Goal: Task Accomplishment & Management: Use online tool/utility

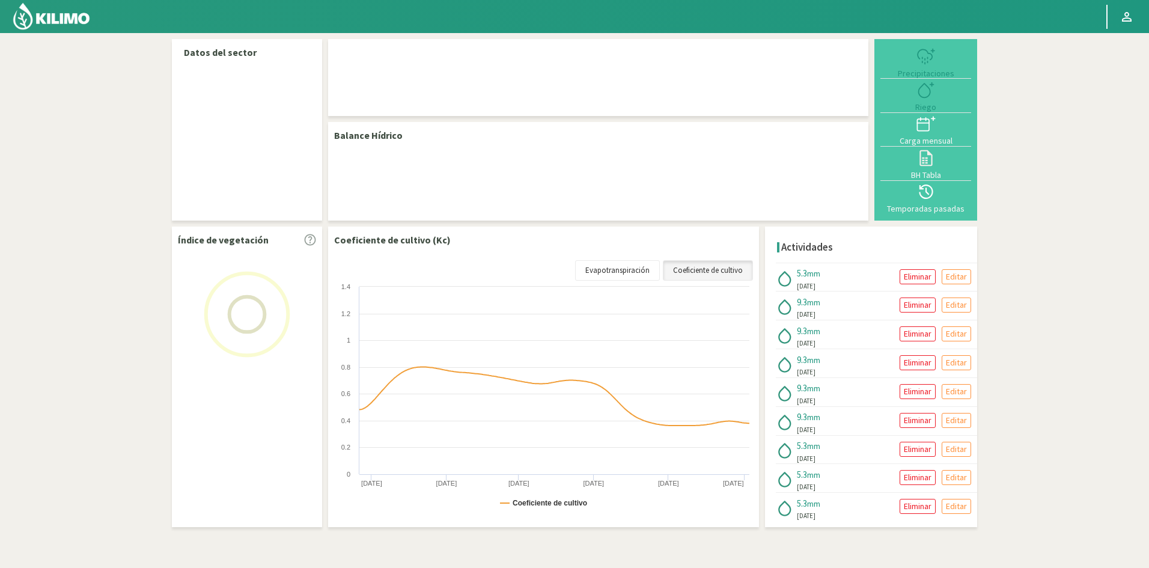
select select "5: Object"
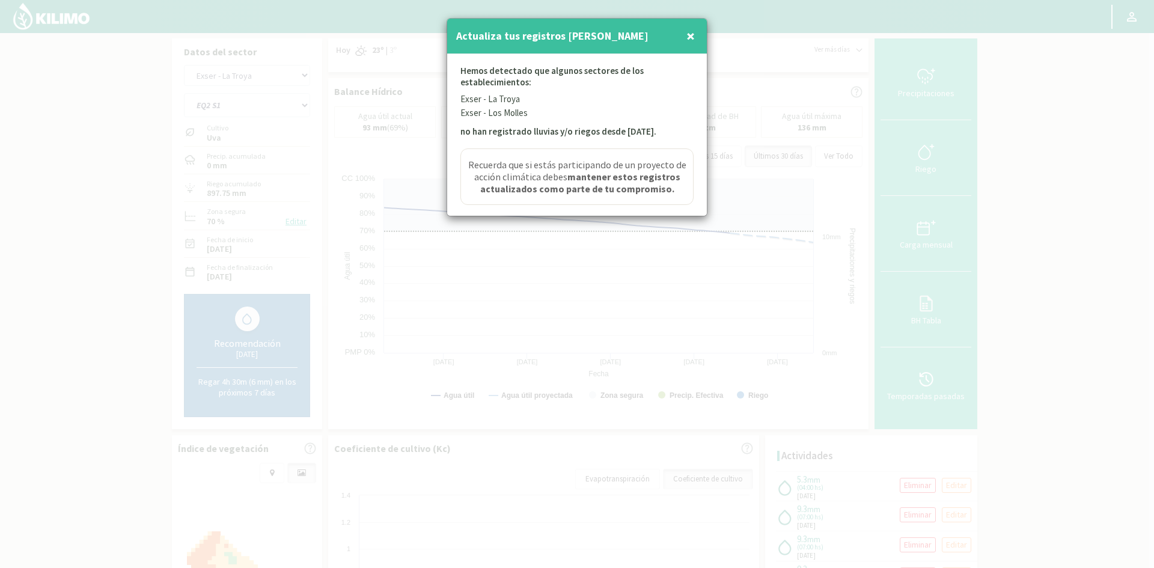
click at [691, 35] on span "×" at bounding box center [690, 36] width 8 height 20
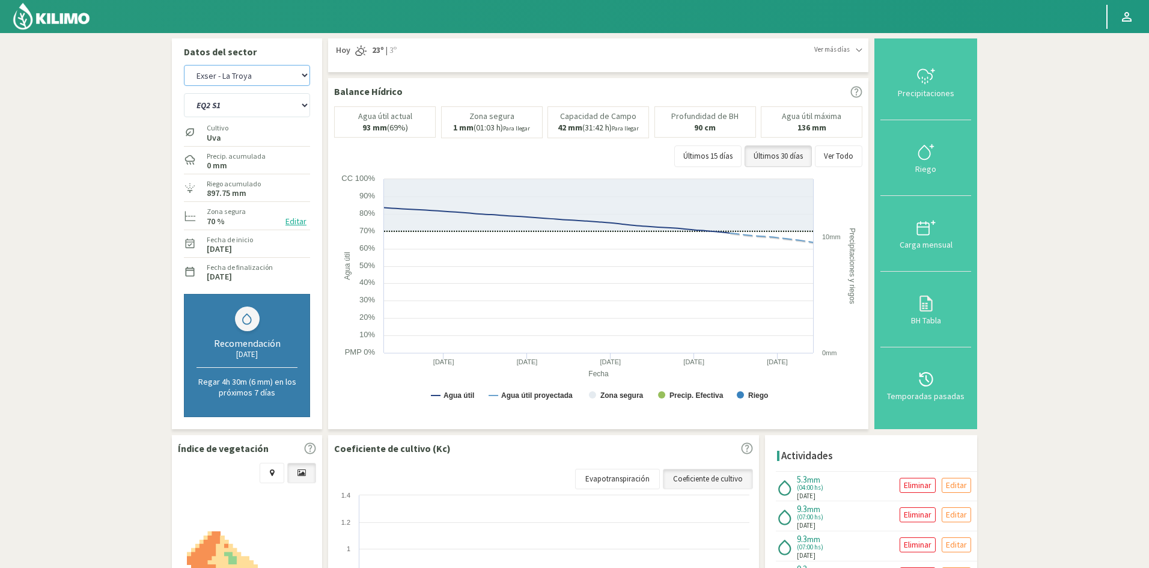
click at [307, 75] on select "Exser - La [PERSON_NAME] Exser - Los [PERSON_NAME]" at bounding box center [247, 75] width 126 height 21
click at [184, 65] on select "Exser - La [PERSON_NAME] Exser - Los [PERSON_NAME]" at bounding box center [247, 75] width 126 height 21
select select "3: Object"
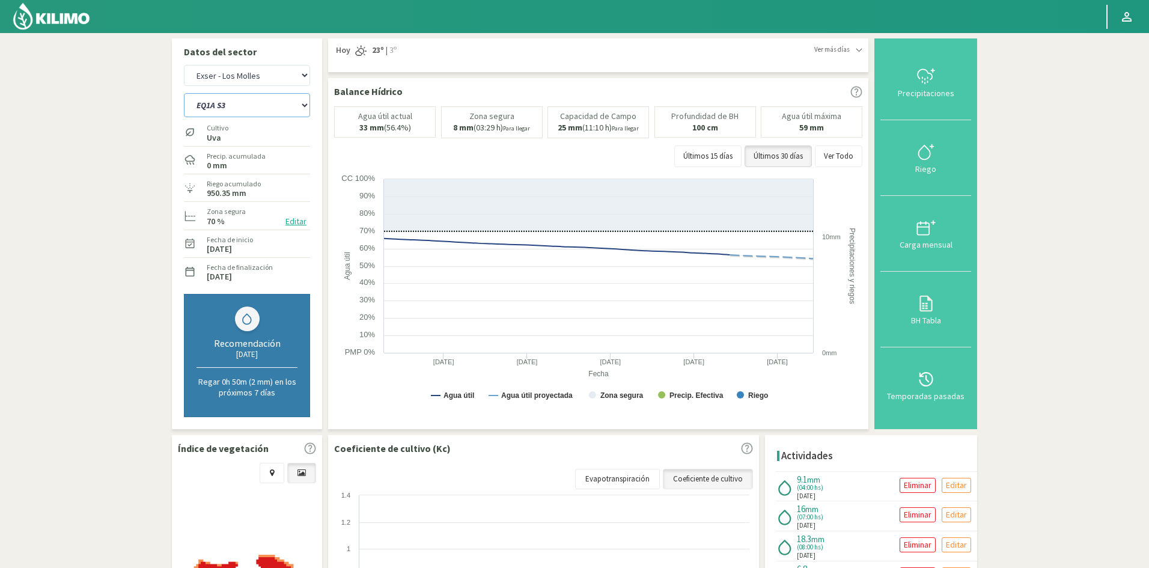
click at [242, 106] on select "EQ1A S3 EQ1A S4 EQ1A S5 EQ1B S1 EQ1B S2 EQ1B S3 EQ1B S4 EQ1B S5 EQ2 S1 EQ2 S3 E…" at bounding box center [247, 105] width 126 height 24
select select "18: Object"
click at [184, 93] on select "EQ1A S3 EQ1A S4 EQ1A S5 EQ1B S1 EQ1B S2 EQ1B S3 EQ1B S4 EQ1B S5 EQ2 S1 EQ2 S3 E…" at bounding box center [247, 105] width 126 height 24
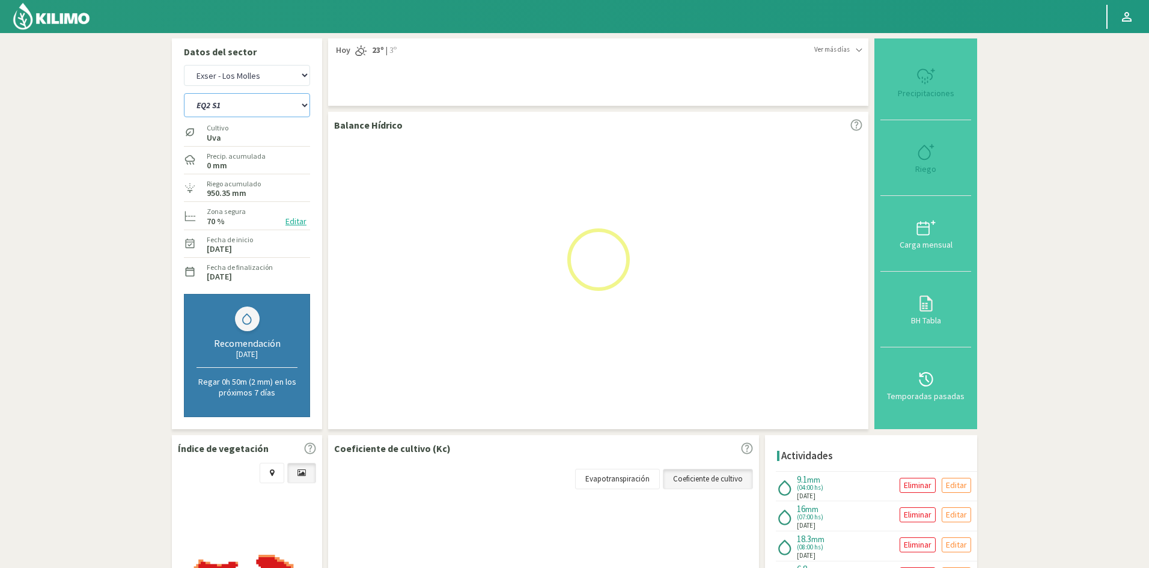
select select "5: Object"
select select "41: Object"
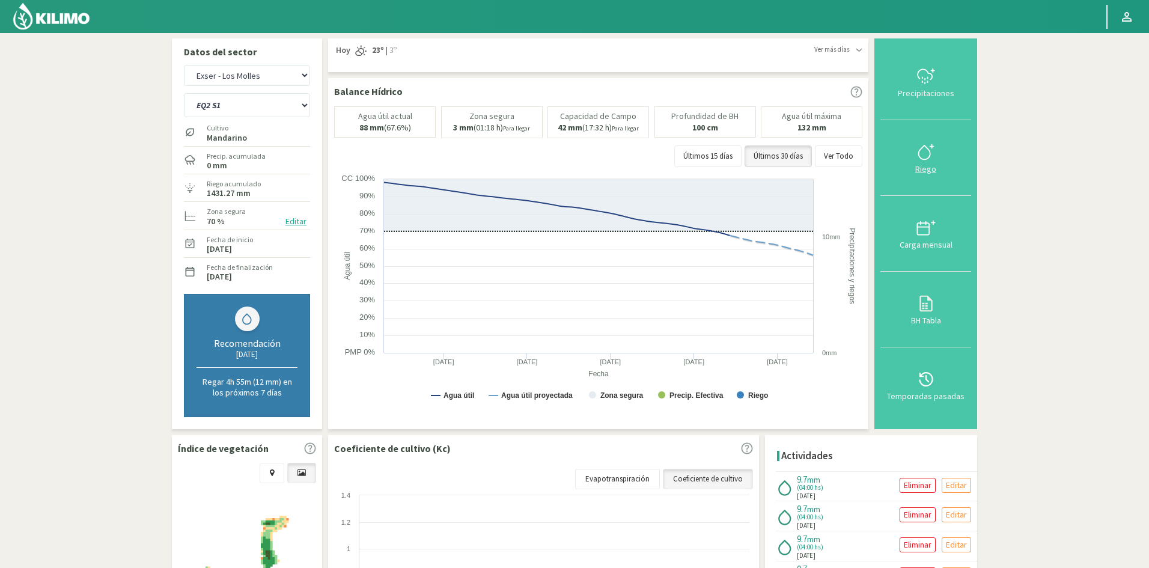
click at [928, 169] on div "Riego" at bounding box center [926, 169] width 84 height 8
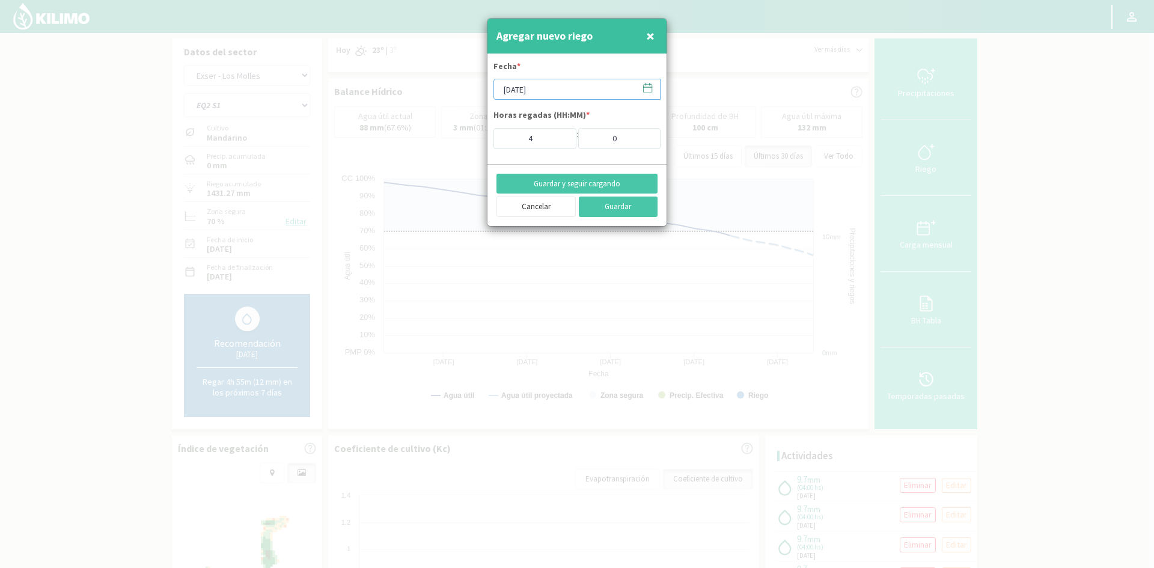
click at [533, 90] on input "[DATE]" at bounding box center [576, 89] width 167 height 21
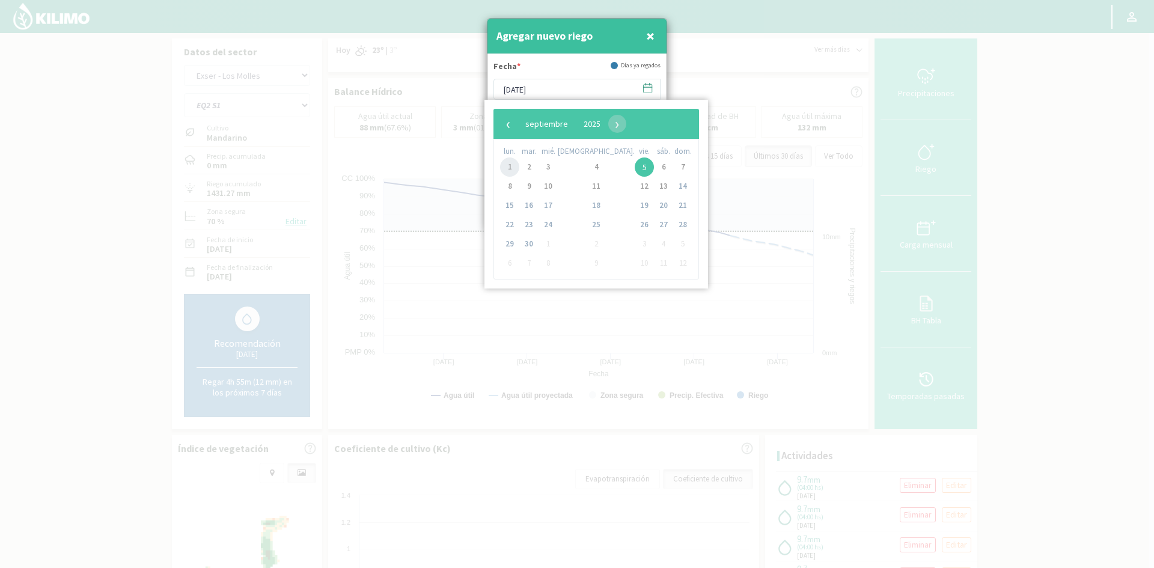
click at [508, 169] on span "1" at bounding box center [509, 166] width 19 height 19
type input "[DATE]"
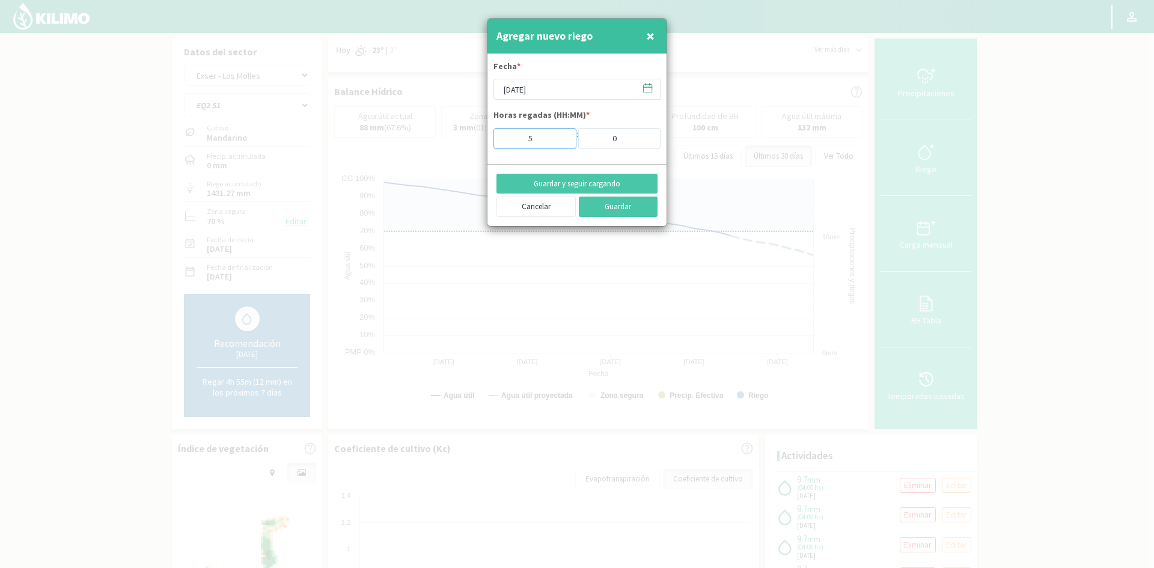
type input "5"
click at [557, 135] on input "5" at bounding box center [534, 138] width 83 height 21
click at [577, 182] on button "Guardar y seguir cargando" at bounding box center [576, 184] width 161 height 20
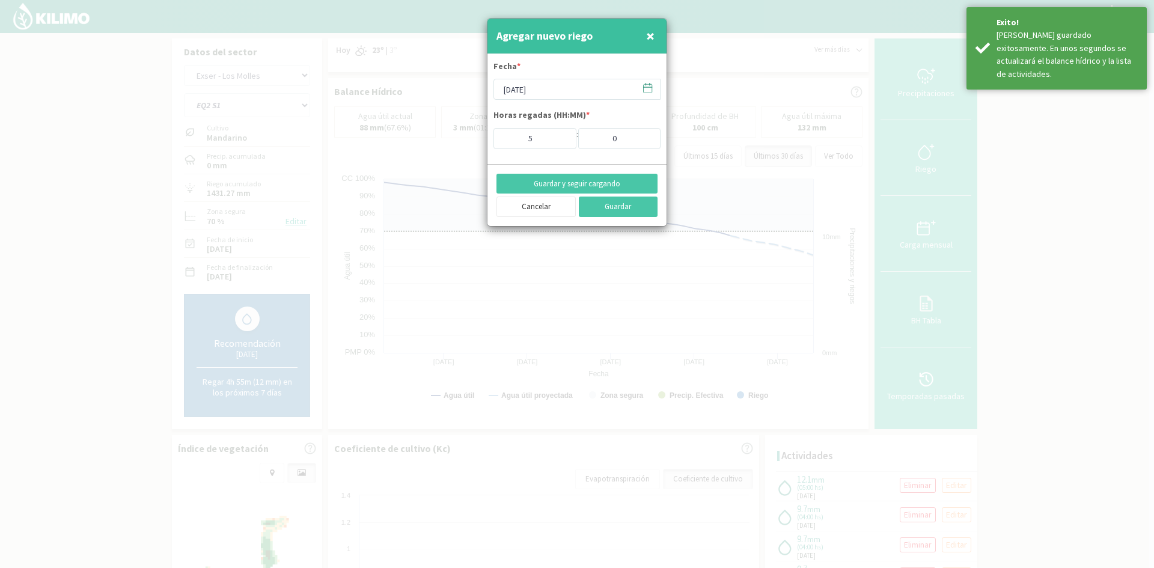
click at [653, 32] on span "×" at bounding box center [650, 36] width 8 height 20
type input "[DATE]"
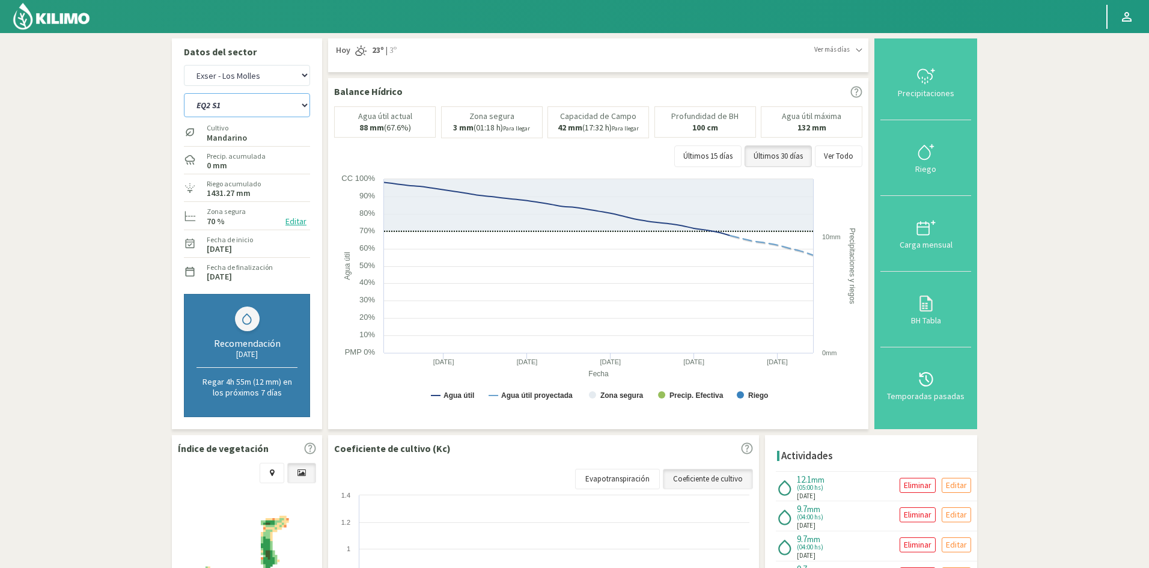
click at [250, 105] on select "EQ1A S3 EQ1A S4 EQ1A S5 EQ1B S1 EQ1B S2 EQ1B S3 EQ1B S4 EQ1B S5 EQ2 S1 EQ2 S3 E…" at bounding box center [247, 105] width 126 height 24
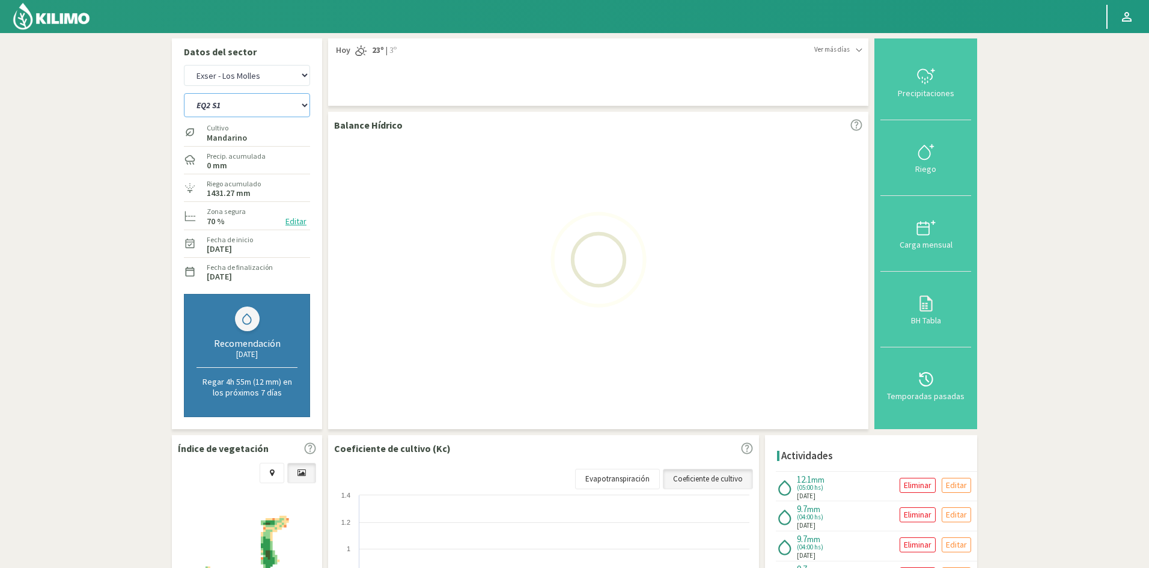
select select "42: Object"
click at [184, 93] on select "EQ1A S3 EQ1A S4 EQ1A S5 EQ1B S1 EQ1B S2 EQ1B S3 EQ1B S4 EQ1B S5 EQ2 S1 EQ2 S3 E…" at bounding box center [247, 105] width 126 height 24
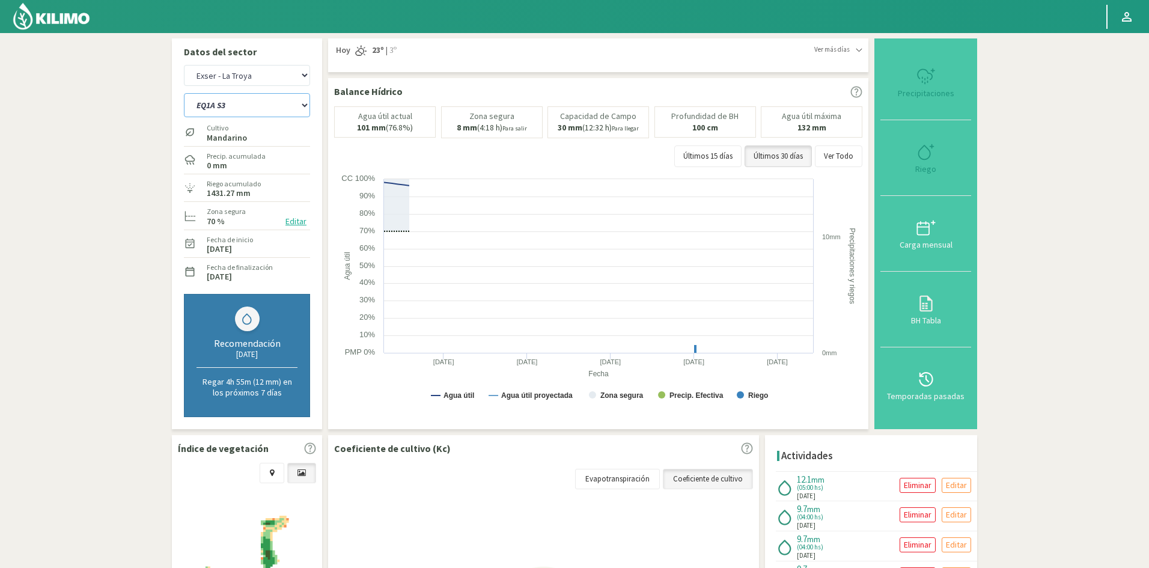
select select "7: Object"
select select "65: Object"
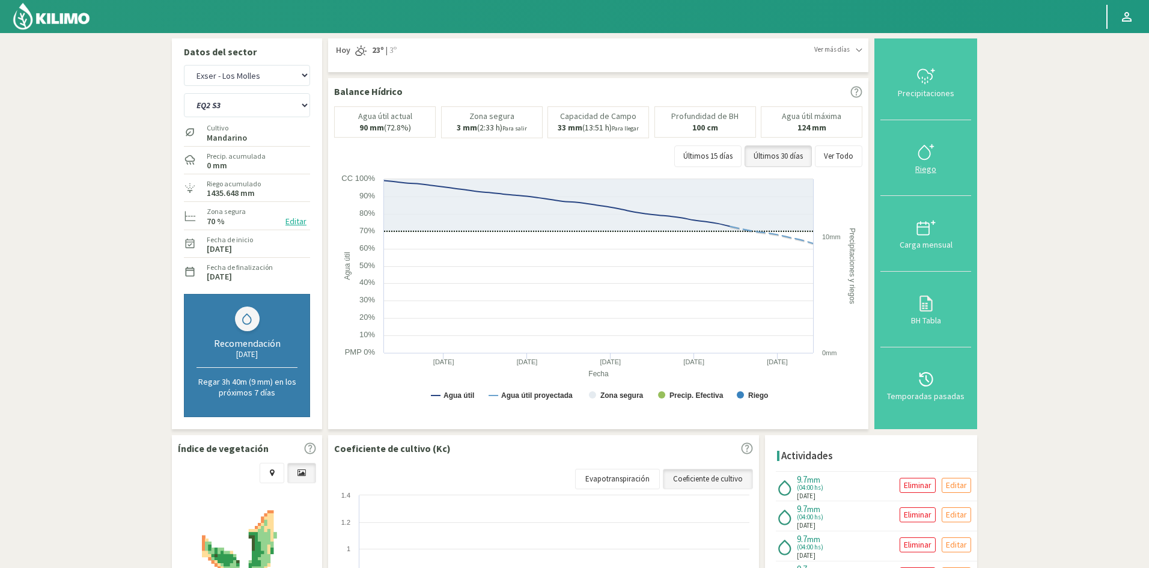
click at [923, 171] on div "Riego" at bounding box center [926, 169] width 84 height 8
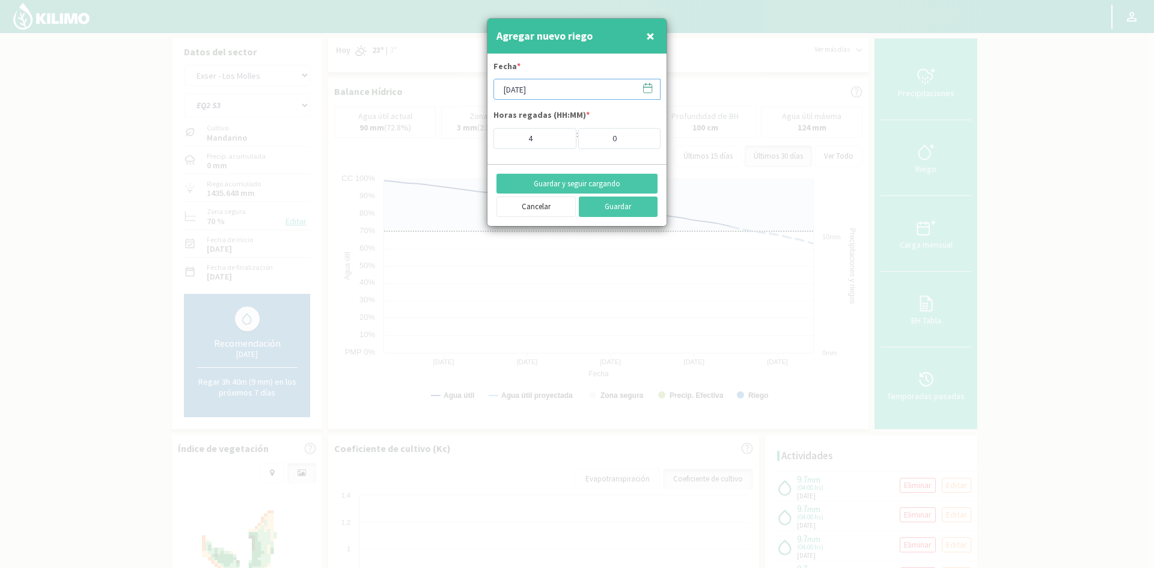
click at [529, 90] on input "[DATE]" at bounding box center [576, 89] width 167 height 21
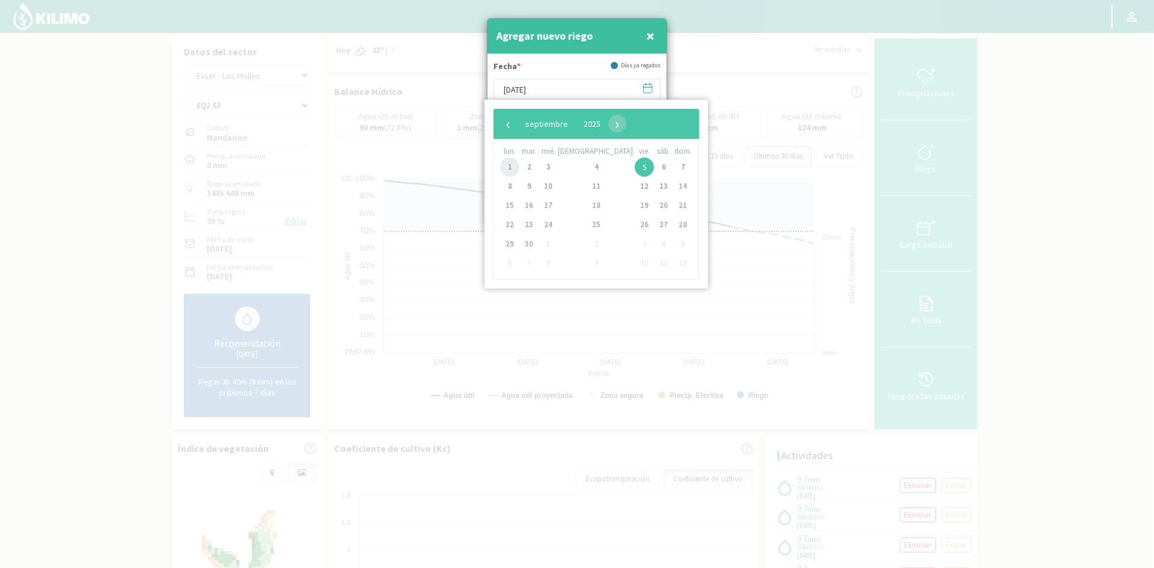
click at [518, 168] on span "1" at bounding box center [509, 166] width 19 height 19
type input "[DATE]"
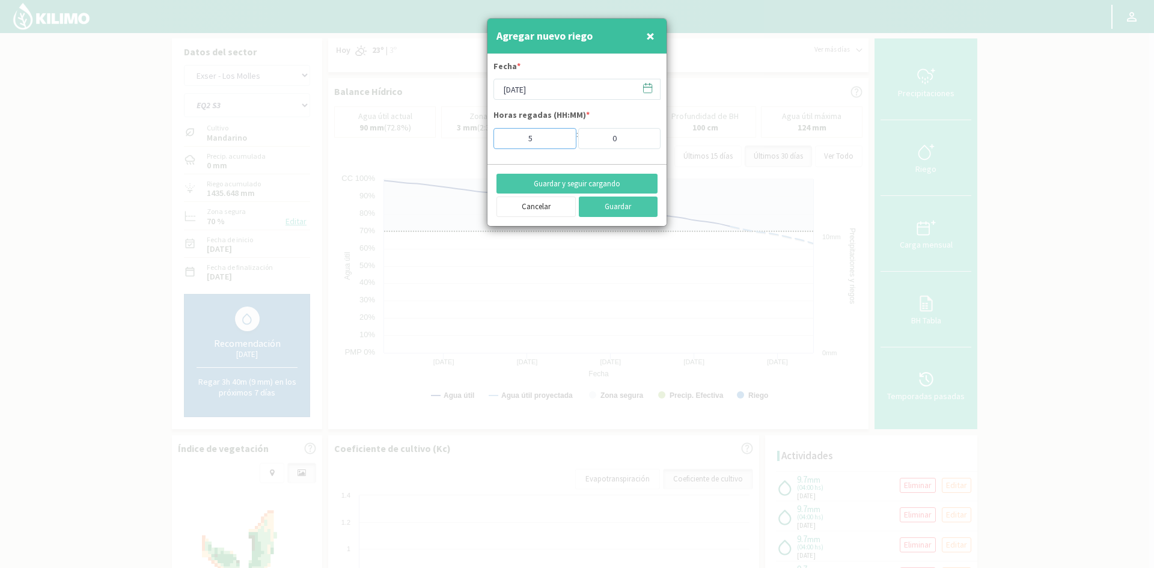
type input "5"
click at [558, 135] on input "5" at bounding box center [534, 138] width 83 height 21
click at [574, 186] on button "Guardar y seguir cargando" at bounding box center [576, 184] width 161 height 20
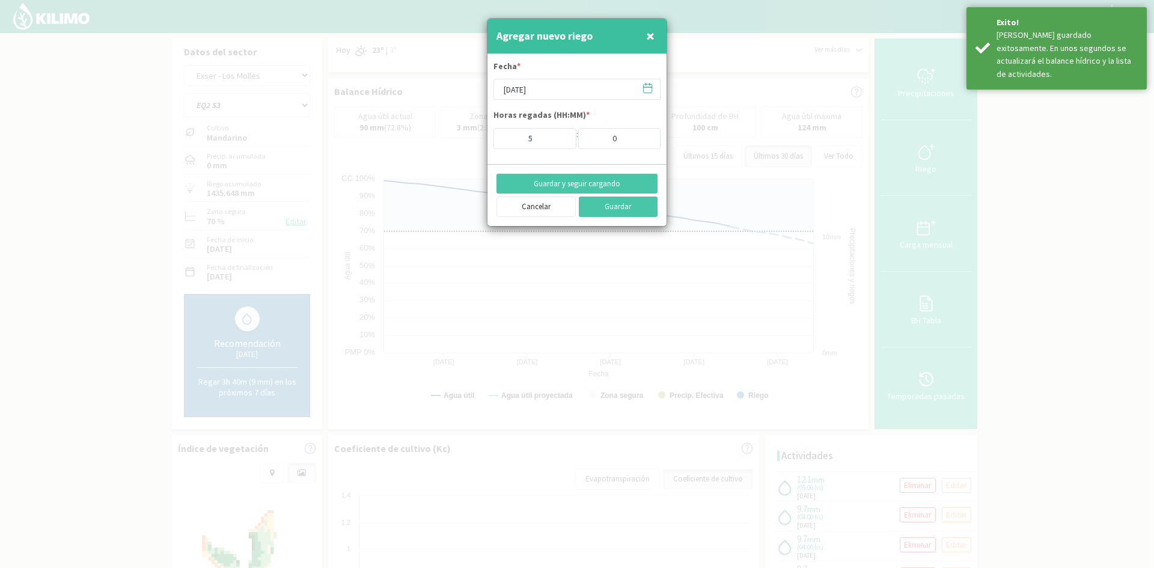
click at [648, 37] on span "×" at bounding box center [650, 36] width 8 height 20
type input "[DATE]"
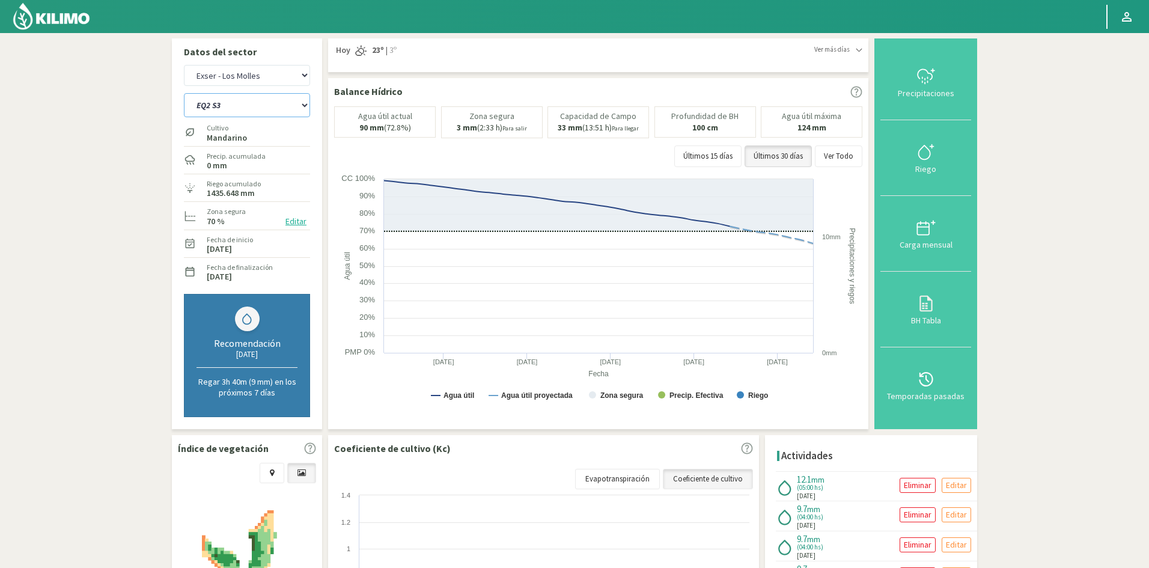
click at [224, 105] on select "EQ1A S3 EQ1A S4 EQ1A S5 EQ1B S1 EQ1B S2 EQ1B S3 EQ1B S4 EQ1B S5 EQ2 S1 EQ2 S3 E…" at bounding box center [247, 105] width 126 height 24
select select "66: Object"
click at [184, 93] on select "EQ1A S3 EQ1A S4 EQ1A S5 EQ1B S1 EQ1B S2 EQ1B S3 EQ1B S4 EQ1B S5 EQ2 S1 EQ2 S3 E…" at bounding box center [247, 105] width 126 height 24
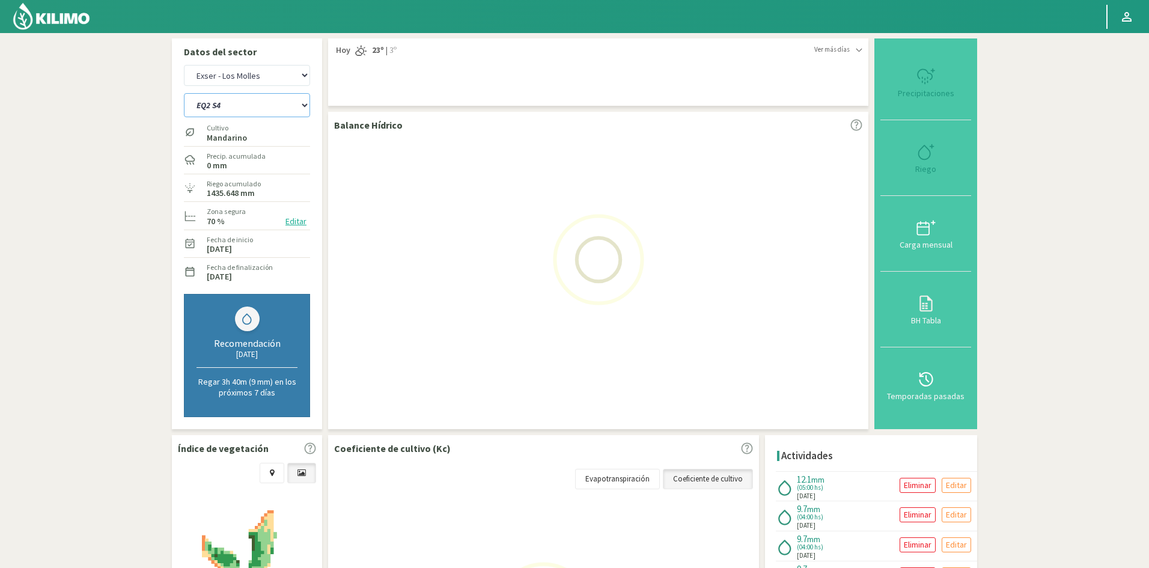
select select "9: Object"
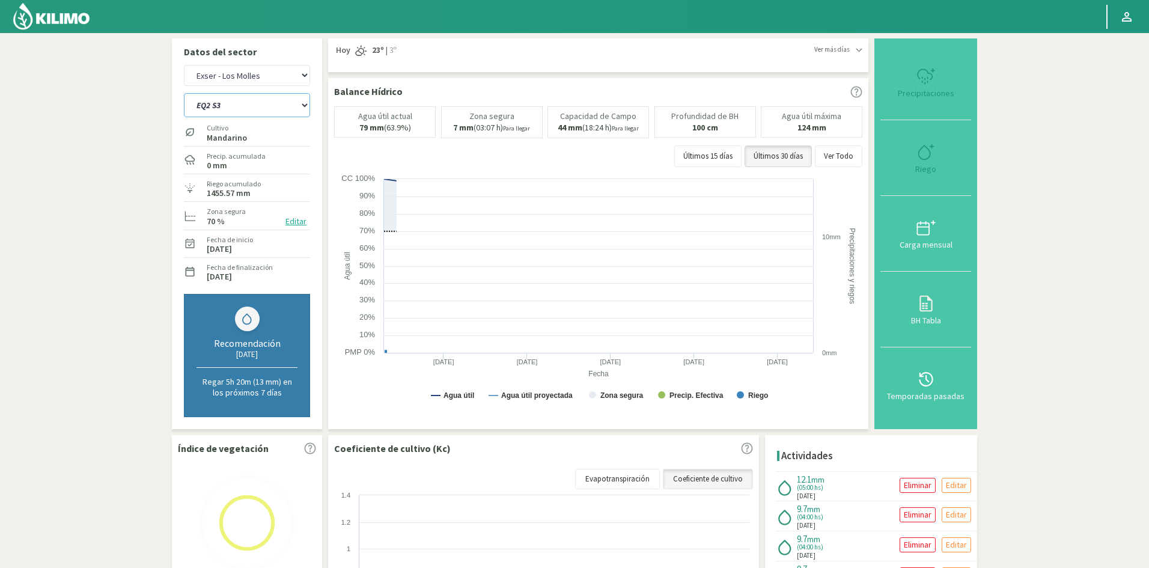
select select "89: Object"
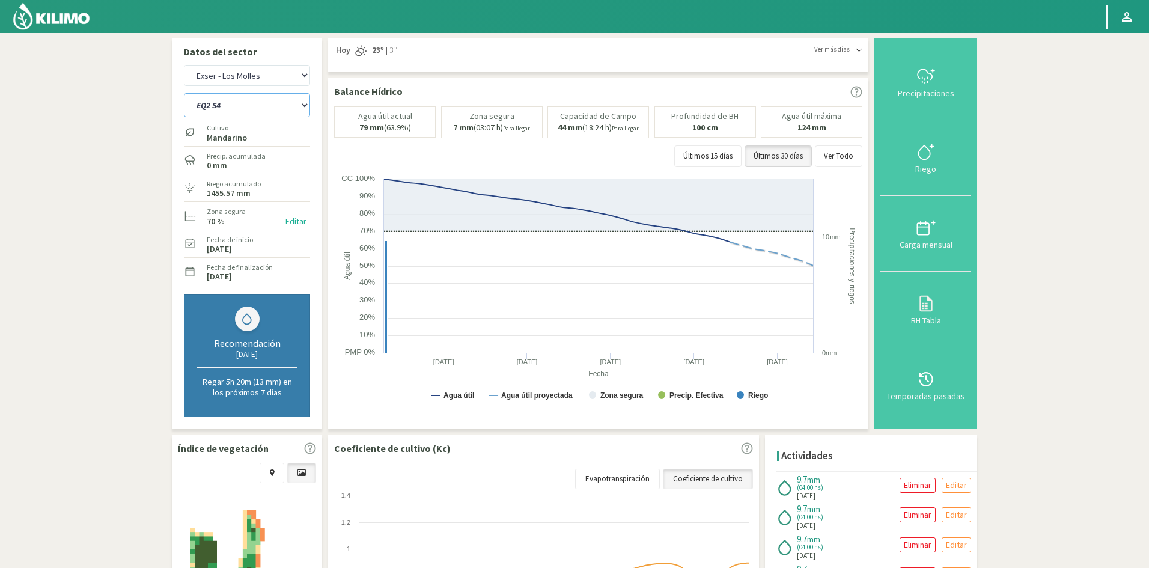
type input "4"
click at [928, 169] on div "Riego" at bounding box center [926, 169] width 84 height 8
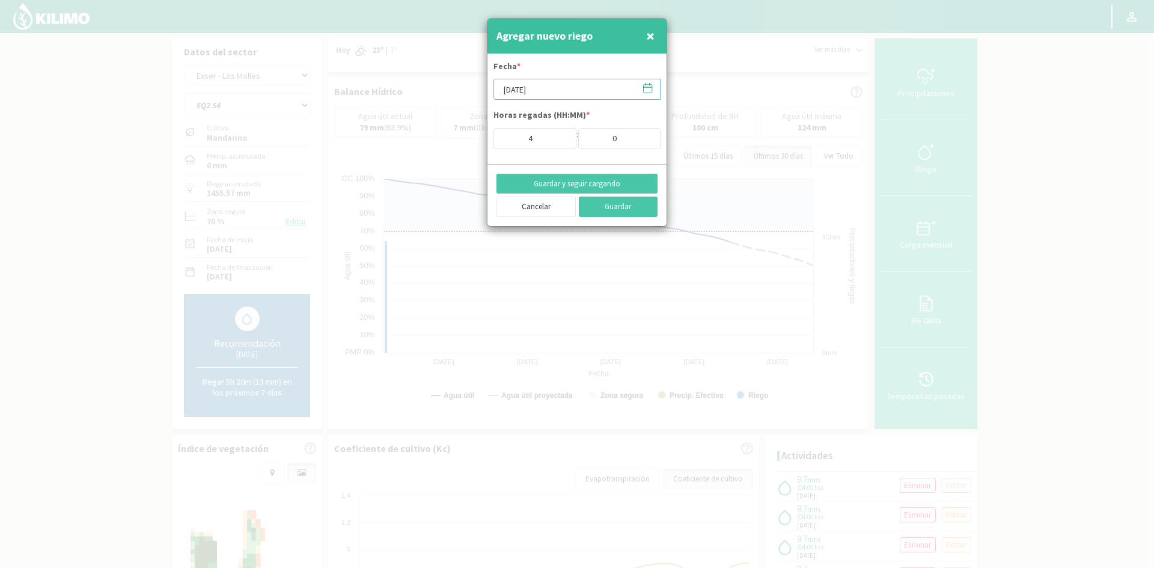
click at [558, 91] on input "[DATE]" at bounding box center [576, 89] width 167 height 21
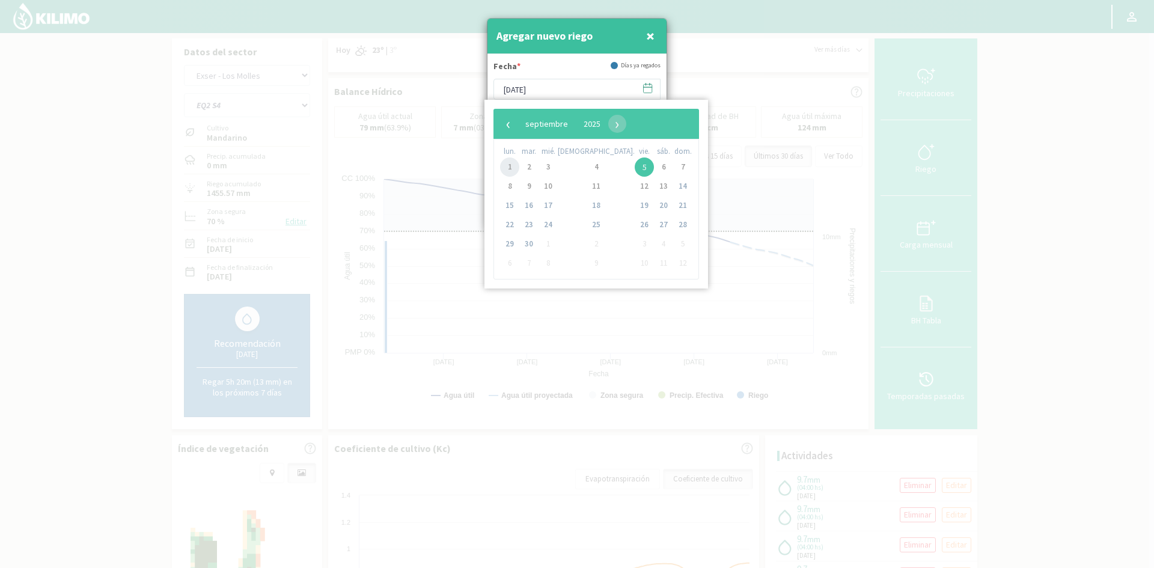
click at [511, 168] on span "1" at bounding box center [509, 166] width 19 height 19
type input "[DATE]"
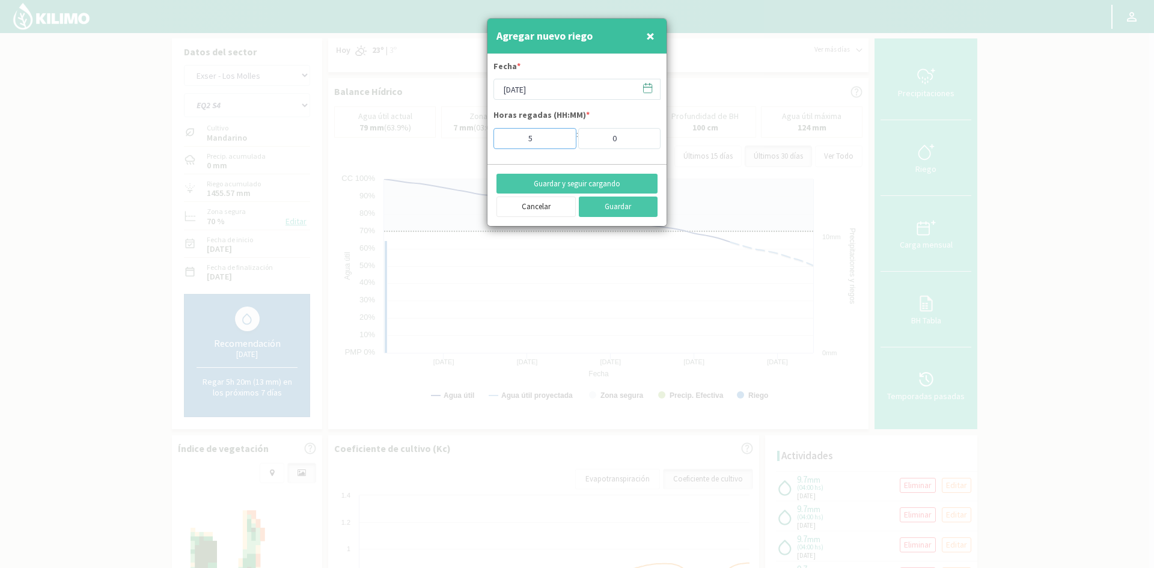
type input "5"
click at [561, 133] on input "5" at bounding box center [534, 138] width 83 height 21
click at [565, 186] on button "Guardar y seguir cargando" at bounding box center [576, 184] width 161 height 20
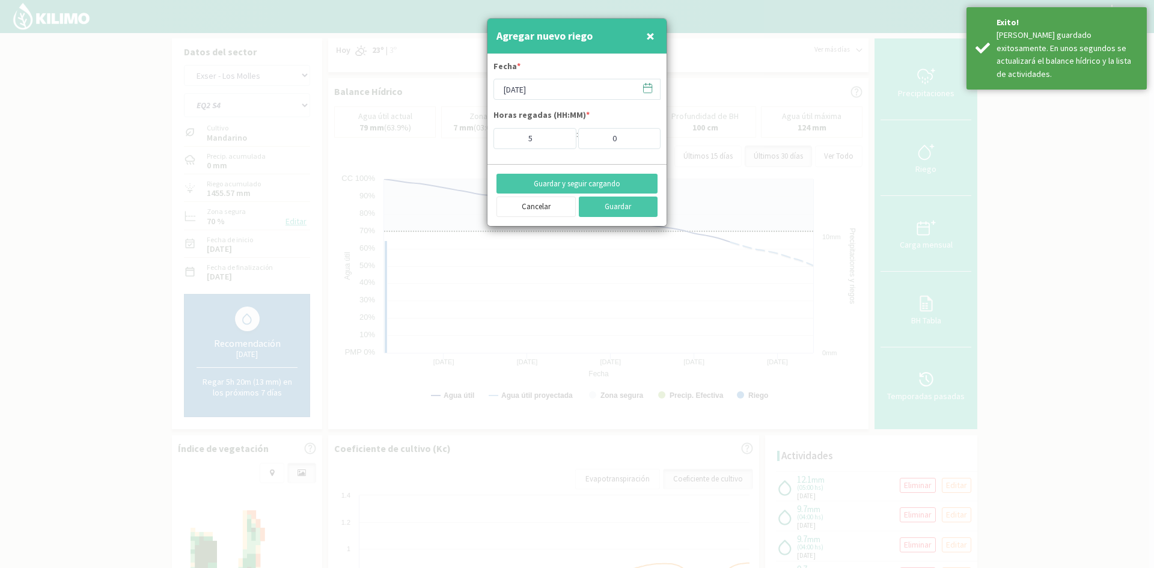
click at [650, 38] on span "×" at bounding box center [650, 36] width 8 height 20
type input "[DATE]"
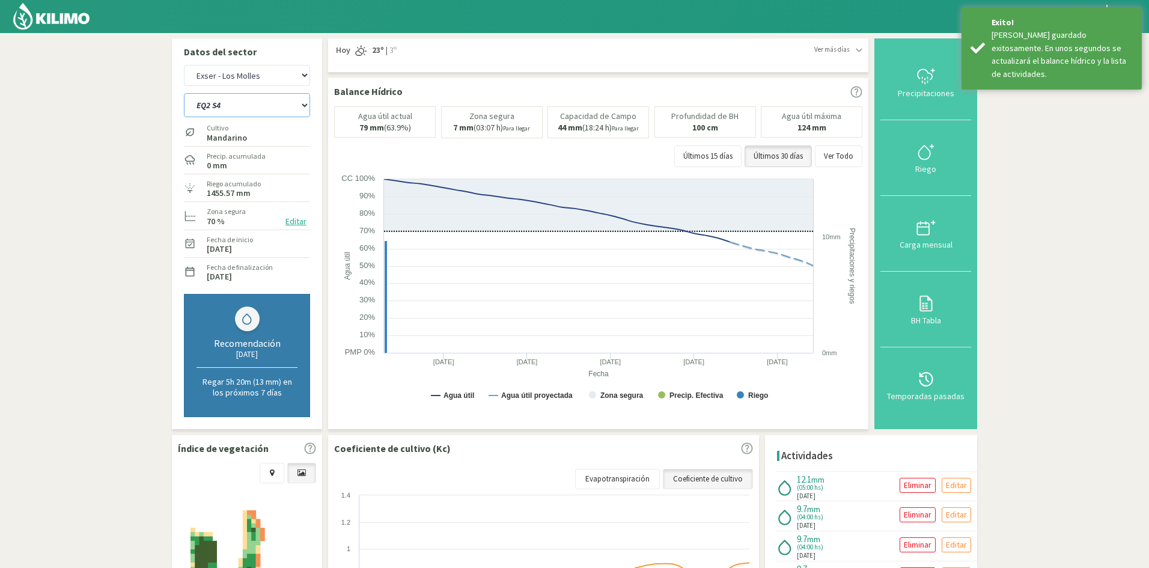
click at [231, 106] on select "EQ1A S3 EQ1A S4 EQ1A S5 EQ1B S1 EQ1B S2 EQ1B S3 EQ1B S4 EQ1B S5 EQ2 S1 EQ2 S3 E…" at bounding box center [247, 105] width 126 height 24
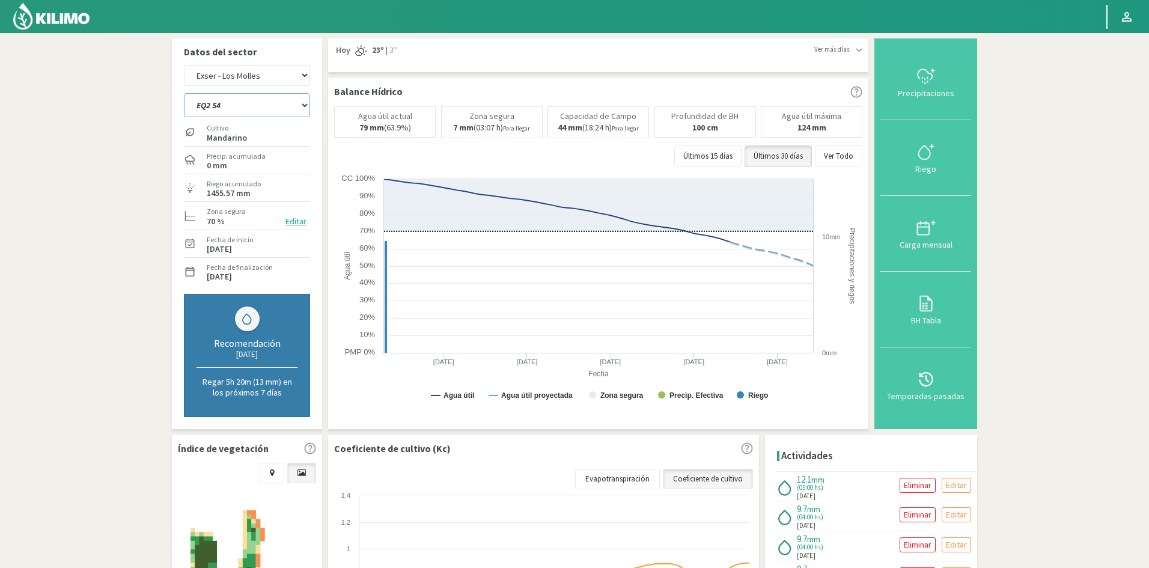
select select "90: Object"
click at [184, 93] on select "EQ1A S3 EQ1A S4 EQ1A S5 EQ1B S1 EQ1B S2 EQ1B S3 EQ1B S4 EQ1B S5 EQ2 S1 EQ2 S3 E…" at bounding box center [247, 105] width 126 height 24
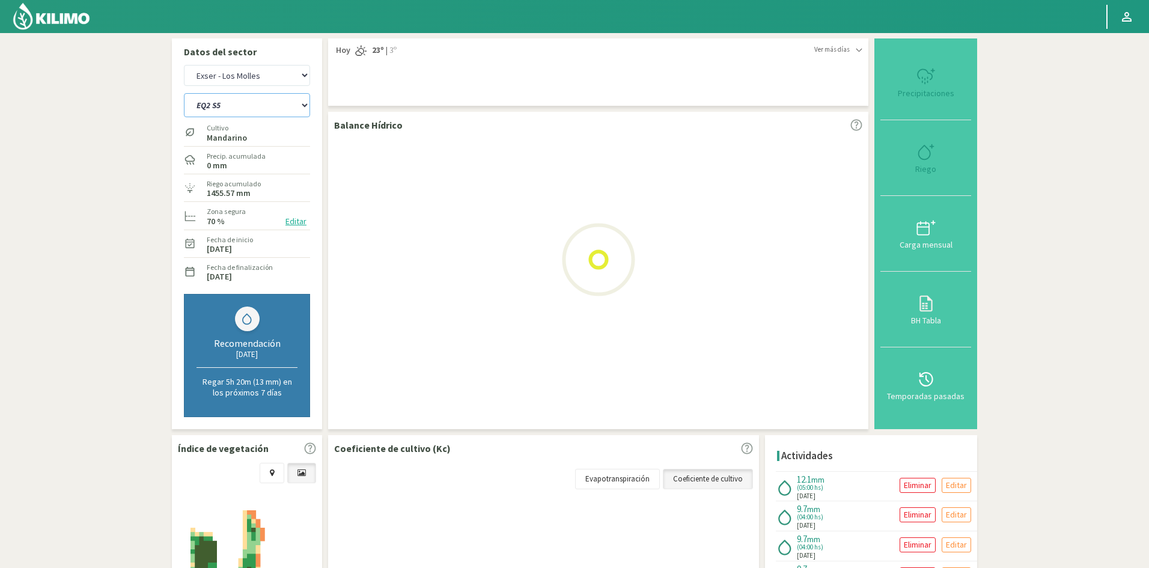
select select "11: Object"
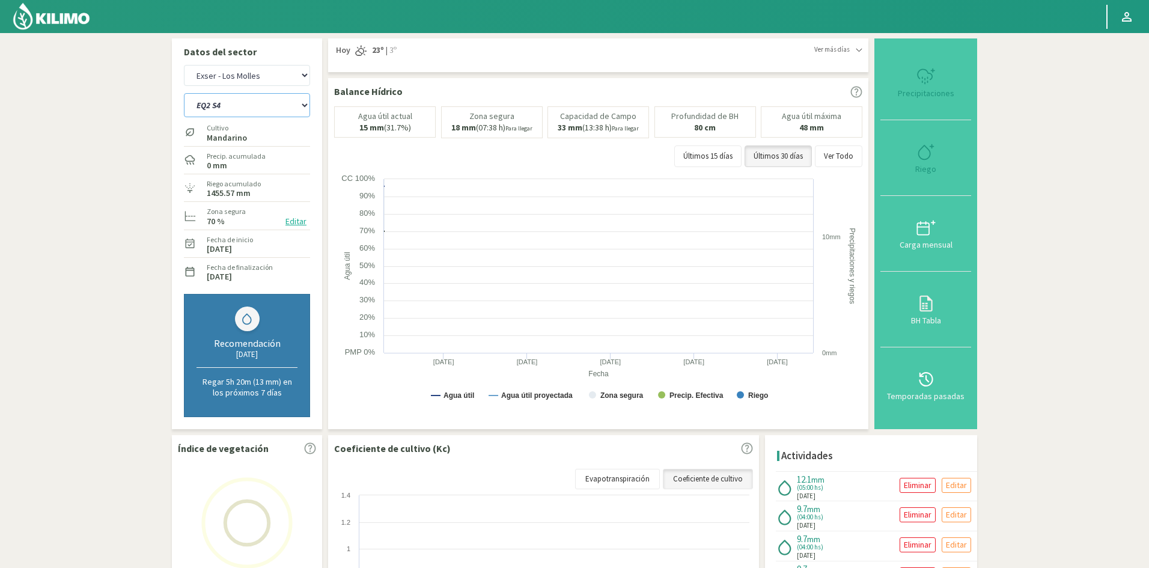
select select "113: Object"
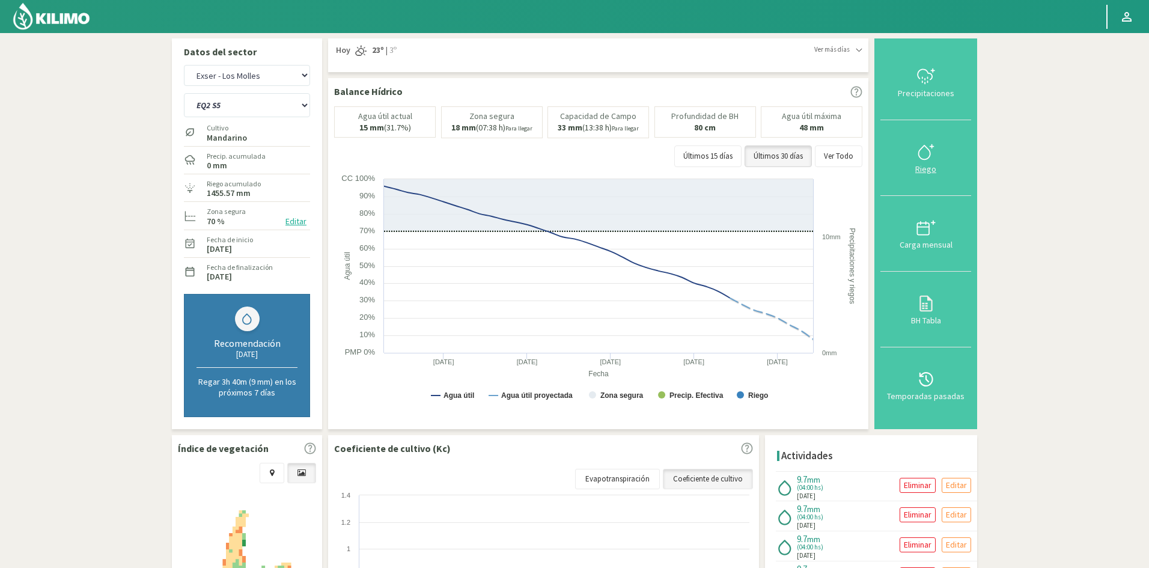
click at [921, 166] on div "Riego" at bounding box center [926, 169] width 84 height 8
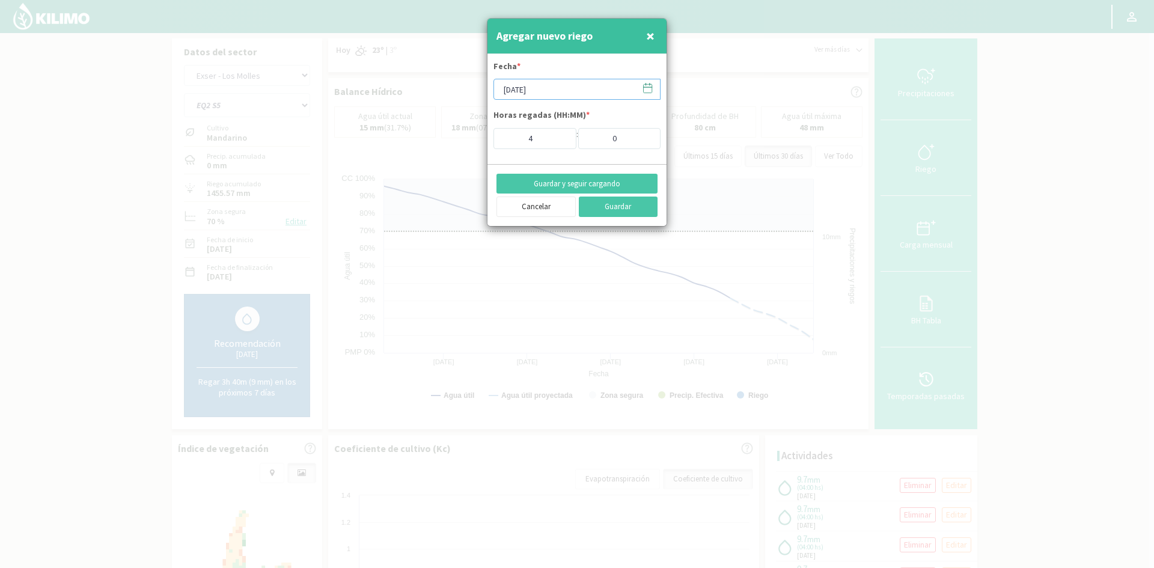
click at [520, 90] on input "[DATE]" at bounding box center [576, 89] width 167 height 21
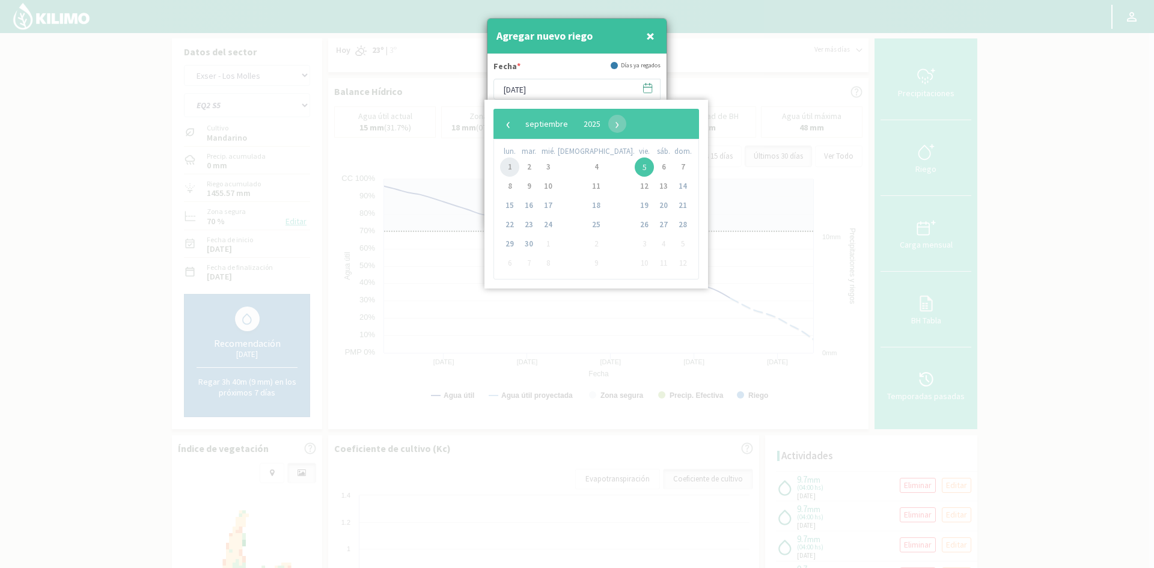
click at [507, 168] on span "1" at bounding box center [509, 166] width 19 height 19
type input "[DATE]"
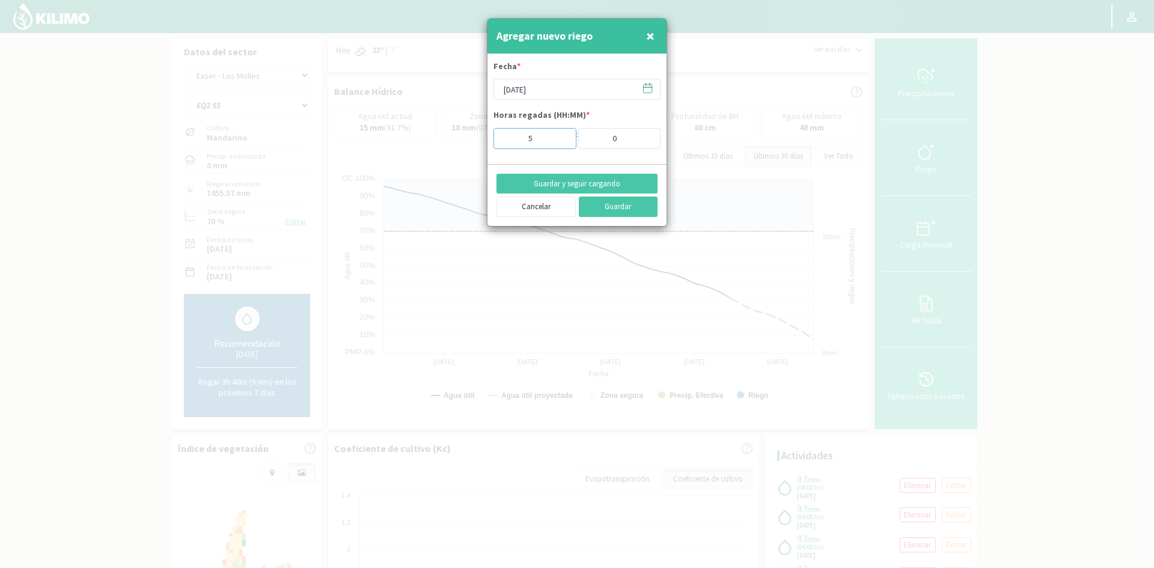
type input "5"
click at [557, 138] on input "5" at bounding box center [534, 138] width 83 height 21
click at [560, 185] on button "Guardar y seguir cargando" at bounding box center [576, 184] width 161 height 20
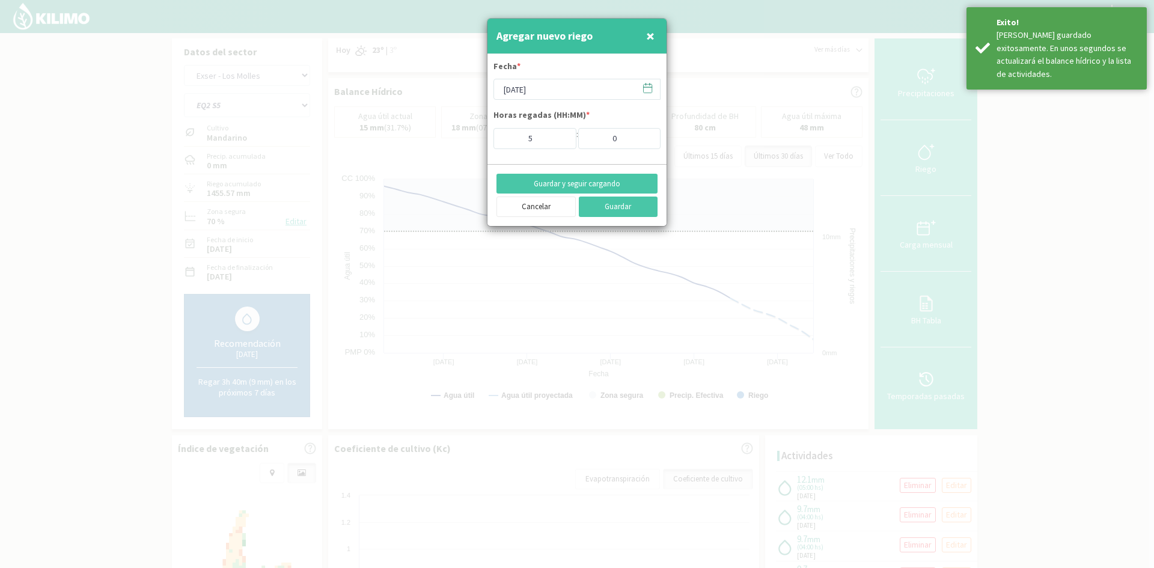
click at [651, 34] on span "×" at bounding box center [650, 36] width 8 height 20
type input "[DATE]"
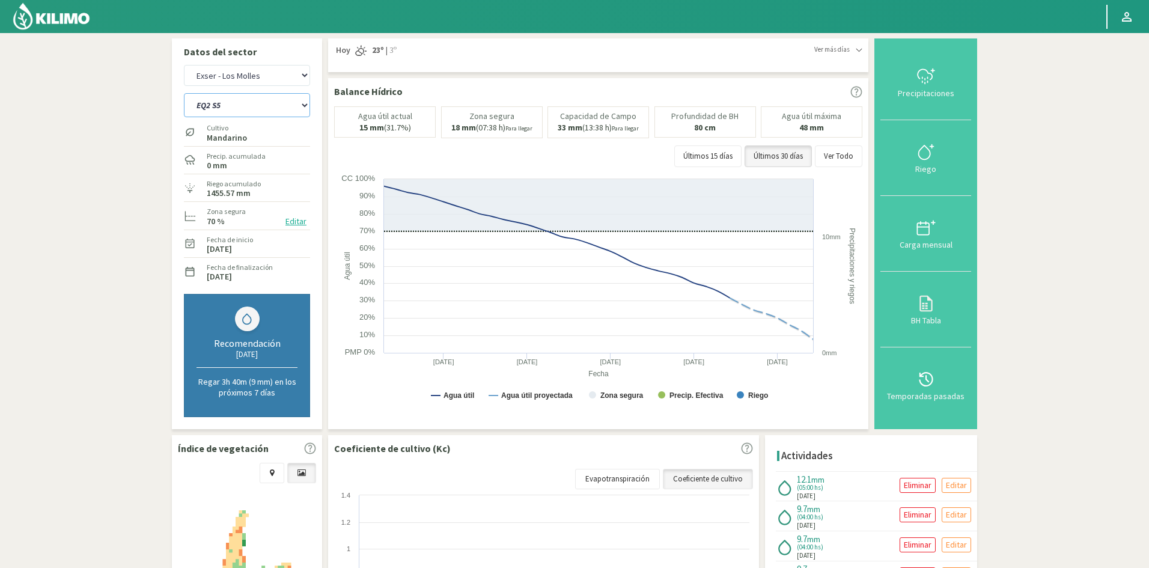
click at [233, 109] on select "EQ1A S3 EQ1A S4 EQ1A S5 EQ1B S1 EQ1B S2 EQ1B S3 EQ1B S4 EQ1B S5 EQ2 S1 EQ2 S3 E…" at bounding box center [247, 105] width 126 height 24
select select "117: Object"
click at [184, 93] on select "EQ1A S3 EQ1A S4 EQ1A S5 EQ1B S1 EQ1B S2 EQ1B S3 EQ1B S4 EQ1B S5 EQ2 S1 EQ2 S3 E…" at bounding box center [247, 105] width 126 height 24
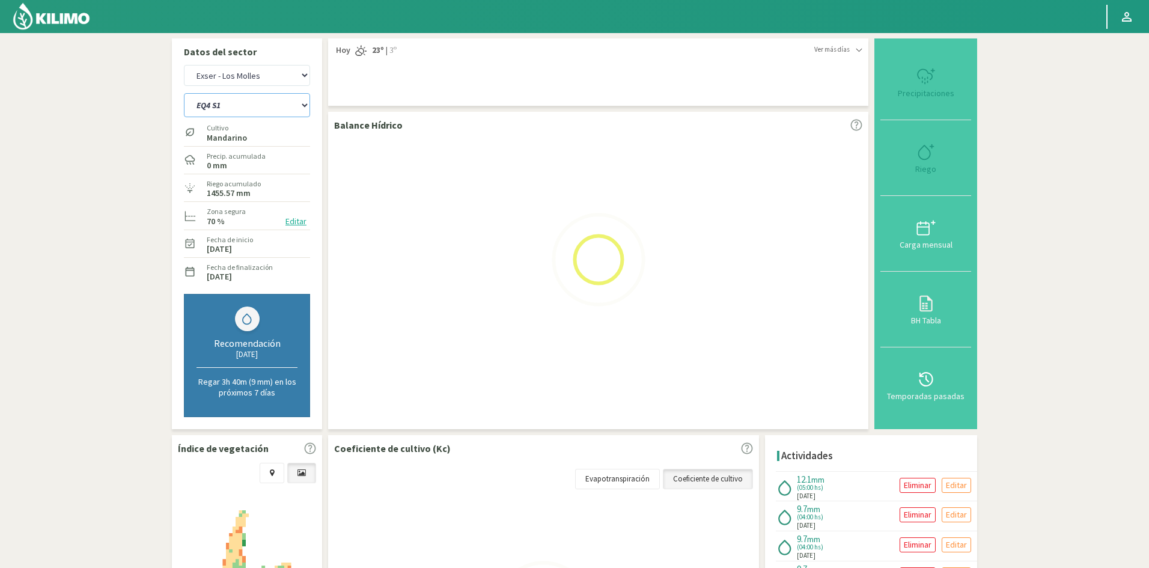
select select "13: Object"
select select "140: Object"
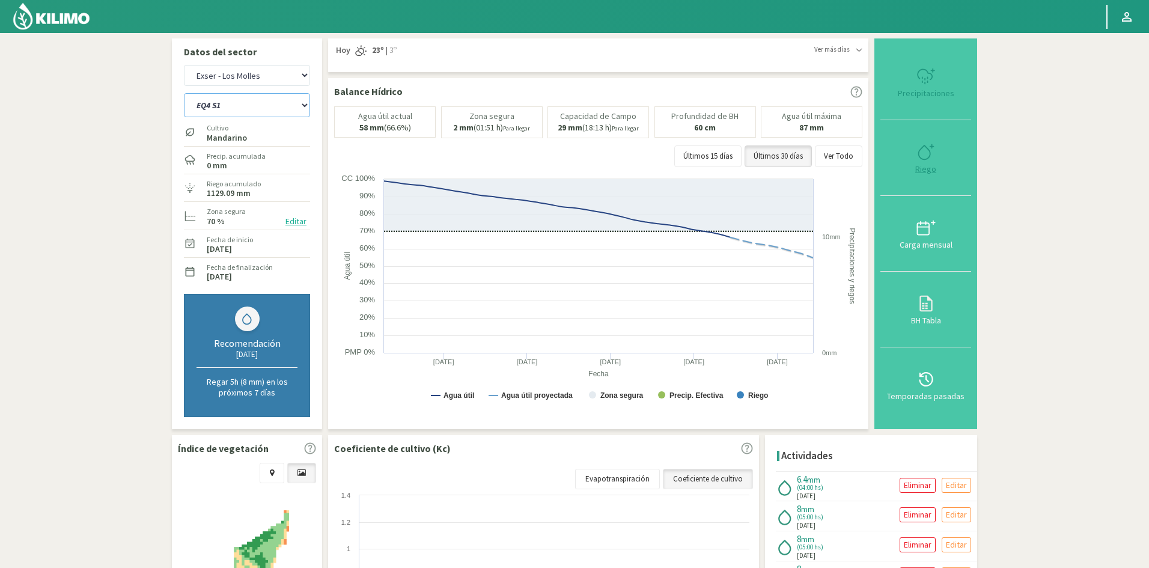
type input "4"
click at [934, 170] on div "Riego" at bounding box center [926, 169] width 84 height 8
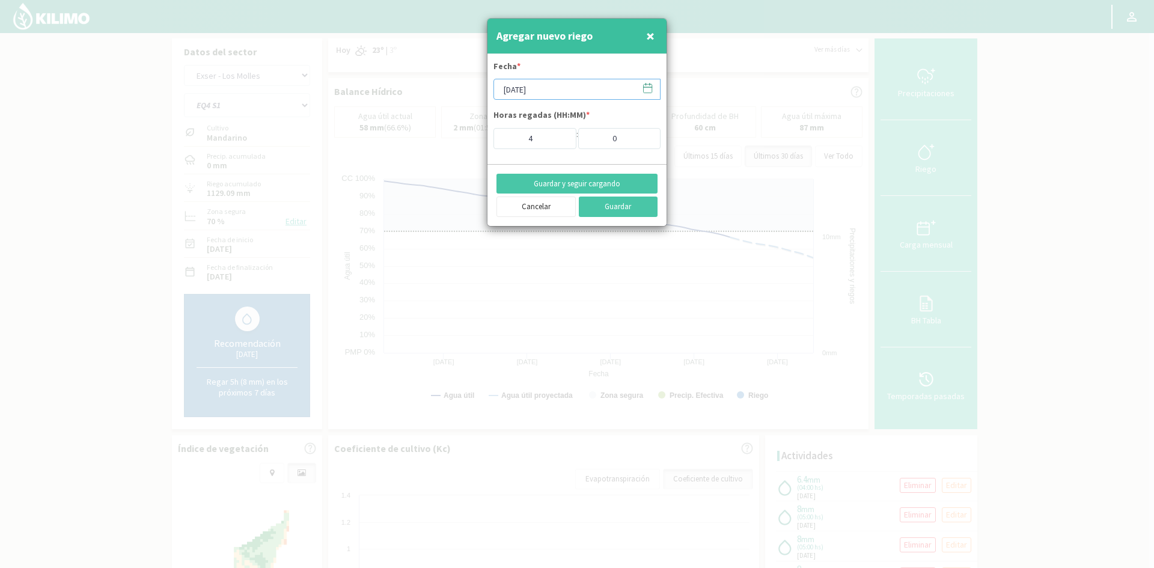
click at [544, 92] on input "[DATE]" at bounding box center [576, 89] width 167 height 21
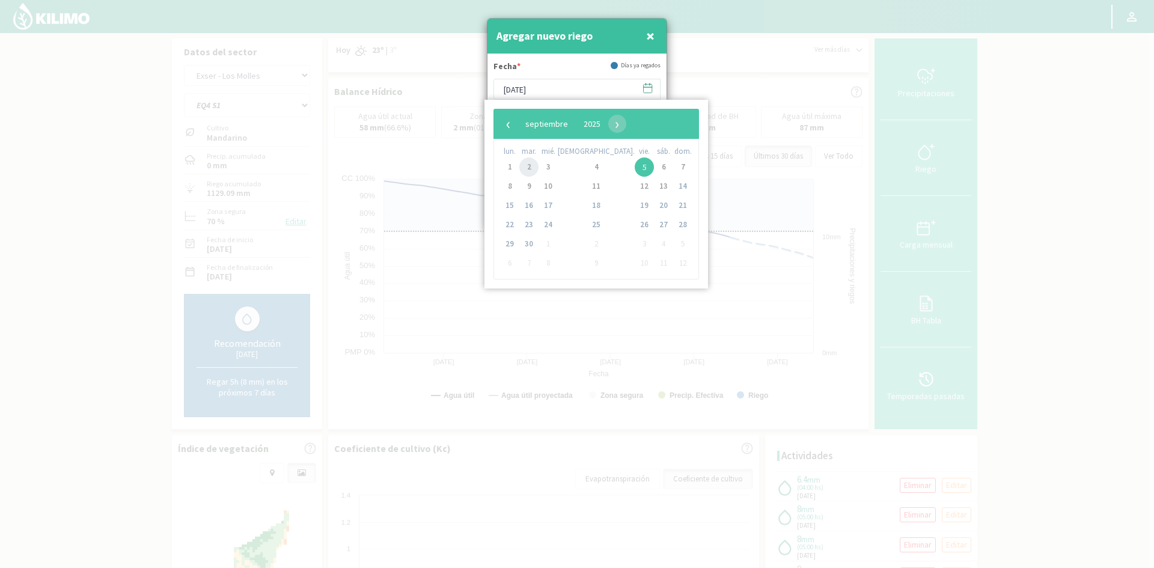
drag, startPoint x: 532, startPoint y: 166, endPoint x: 534, endPoint y: 159, distance: 6.9
click at [532, 166] on span "2" at bounding box center [528, 166] width 19 height 19
type input "[DATE]"
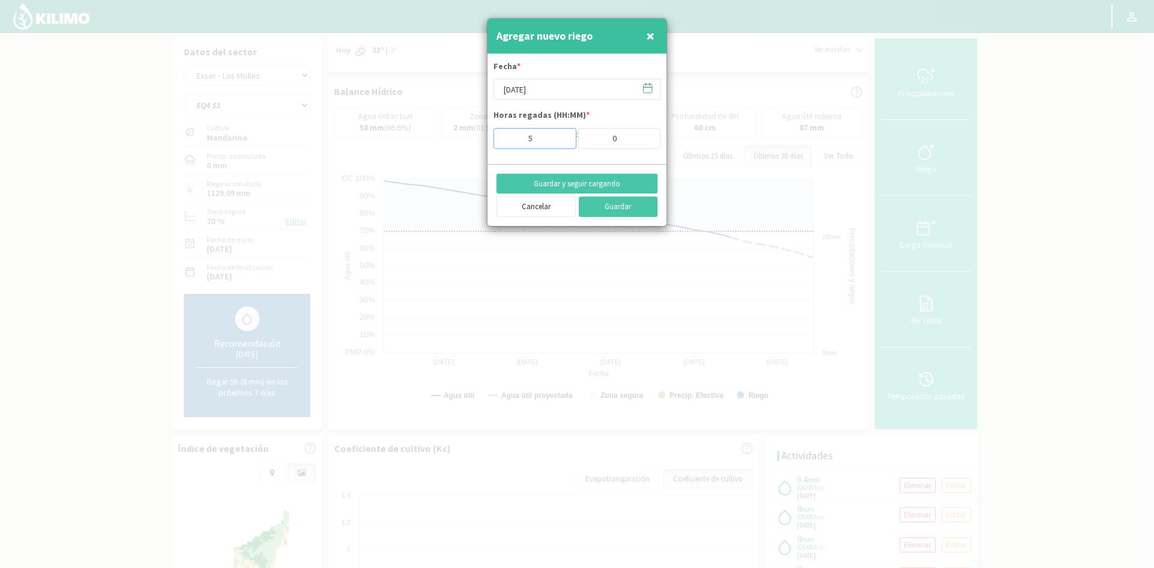
click at [559, 136] on input "5" at bounding box center [534, 138] width 83 height 21
click at [559, 136] on input "6" at bounding box center [534, 138] width 83 height 21
type input "7"
click at [559, 136] on input "7" at bounding box center [534, 138] width 83 height 21
click at [576, 181] on button "Guardar y seguir cargando" at bounding box center [576, 184] width 161 height 20
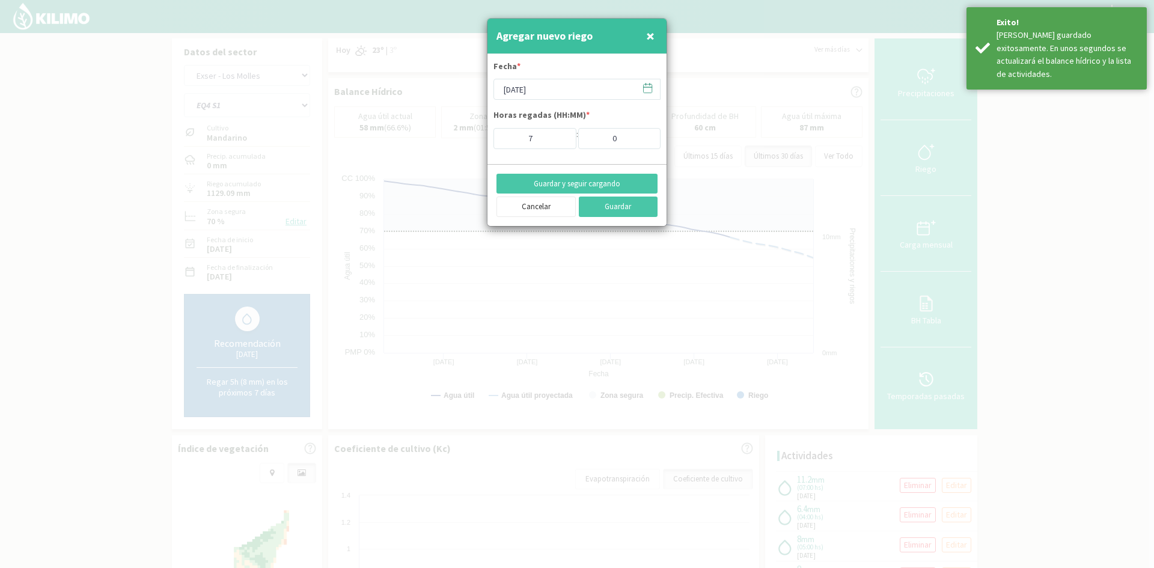
click at [648, 35] on span "×" at bounding box center [650, 36] width 8 height 20
type input "[DATE]"
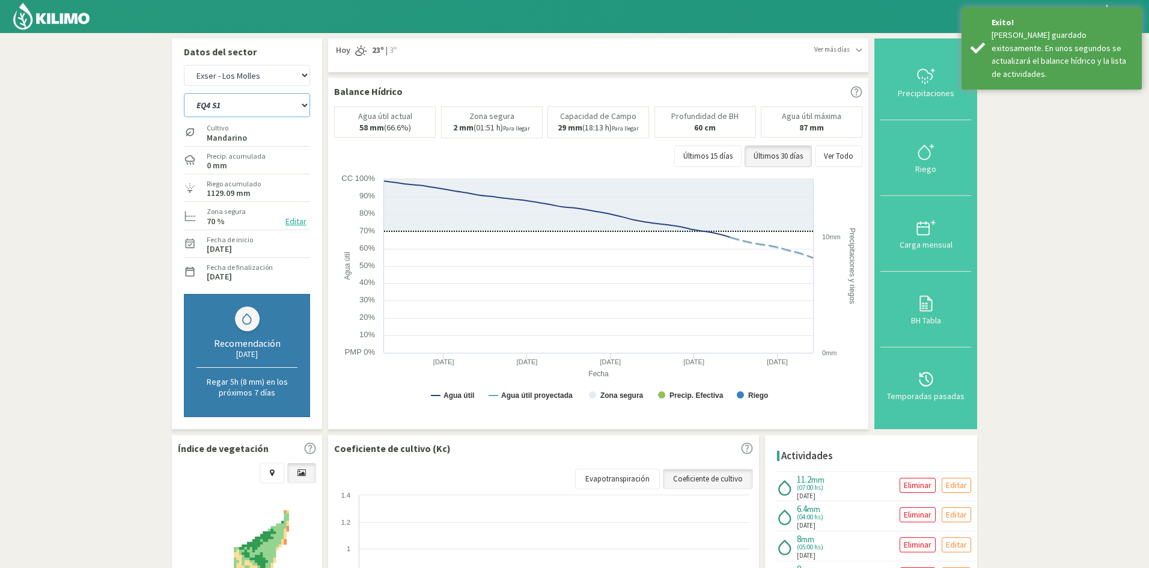
click at [241, 103] on select "EQ1A S3 EQ1A S4 EQ1A S5 EQ1B S1 EQ1B S2 EQ1B S3 EQ1B S4 EQ1B S5 EQ2 S1 EQ2 S3 E…" at bounding box center [247, 105] width 126 height 24
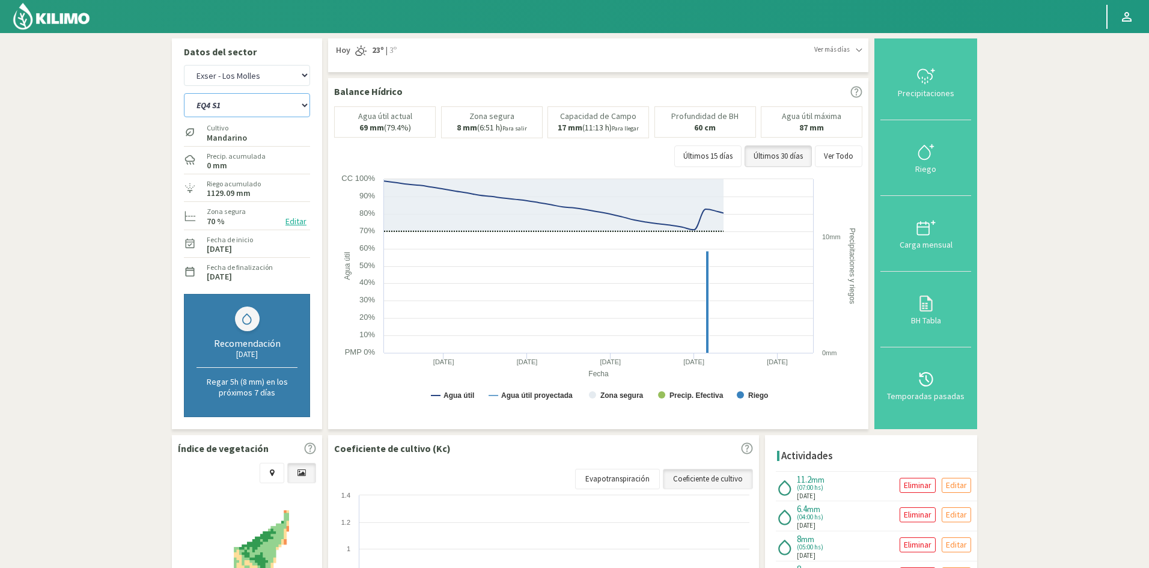
select select "141: Object"
click at [184, 93] on select "EQ1A S3 EQ1A S4 EQ1A S5 EQ1B S1 EQ1B S2 EQ1B S3 EQ1B S4 EQ1B S5 EQ2 S1 EQ2 S3 E…" at bounding box center [247, 105] width 126 height 24
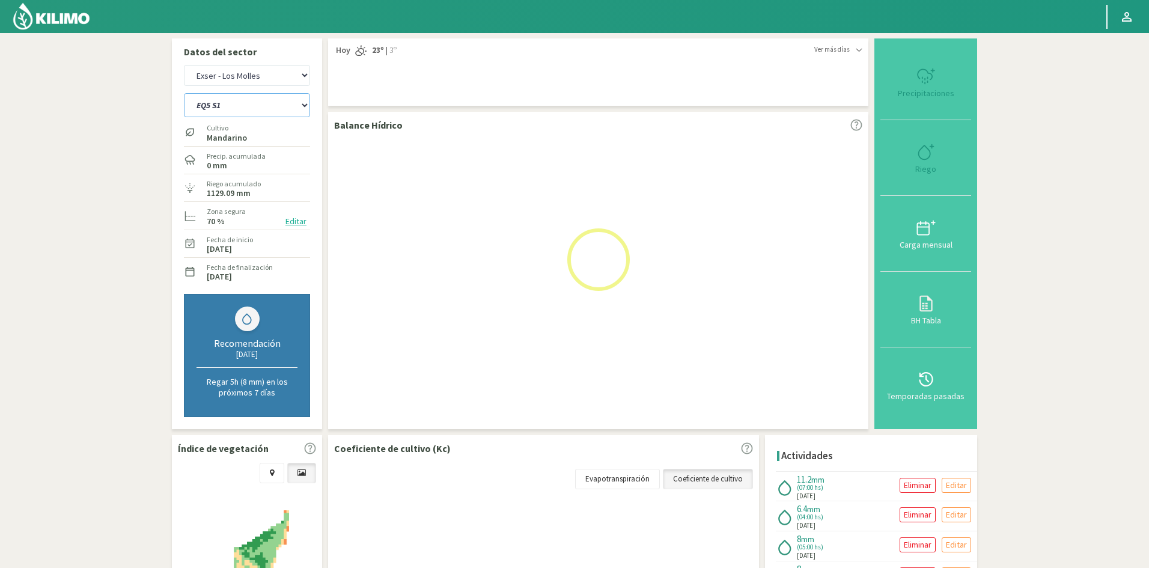
select select "15: Object"
select select "164: Object"
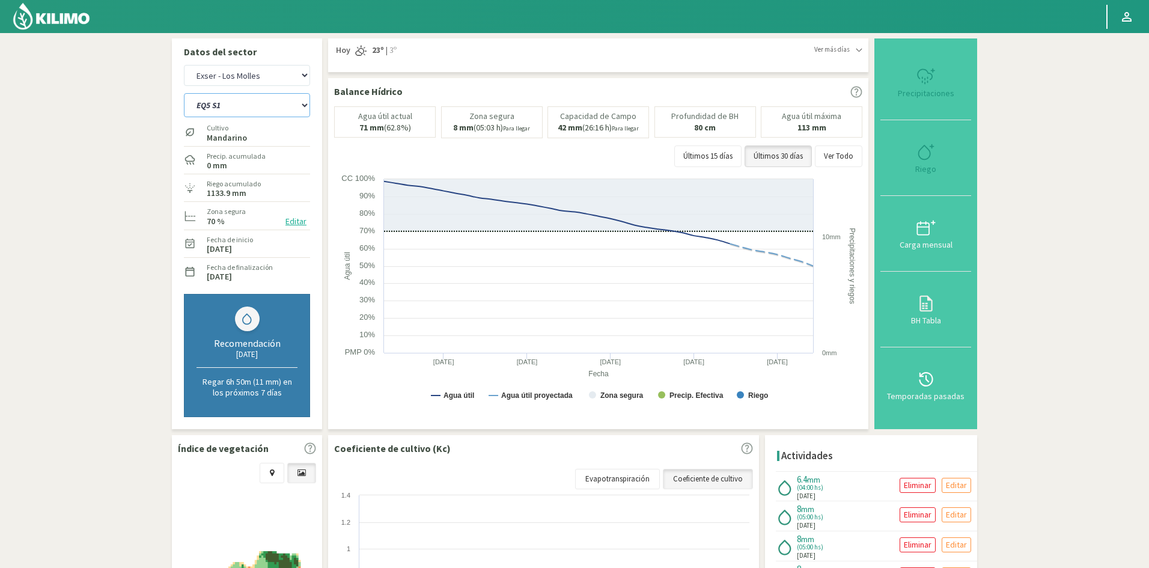
type input "4"
click at [925, 169] on div "Riego" at bounding box center [926, 169] width 84 height 8
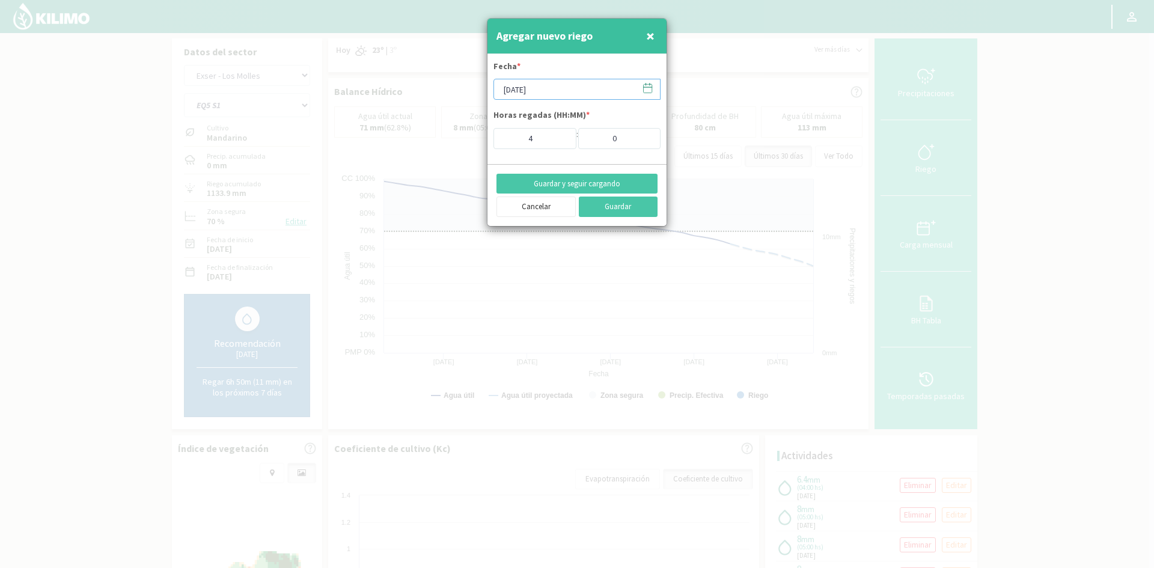
click at [547, 88] on input "[DATE]" at bounding box center [576, 89] width 167 height 21
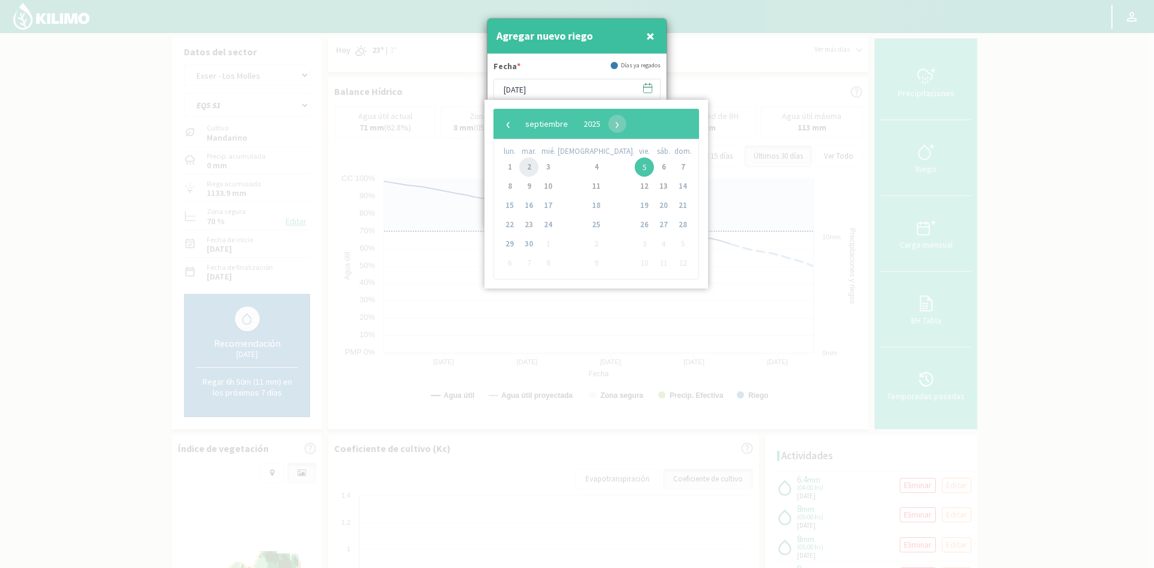
click at [534, 165] on span "2" at bounding box center [528, 166] width 19 height 19
type input "[DATE]"
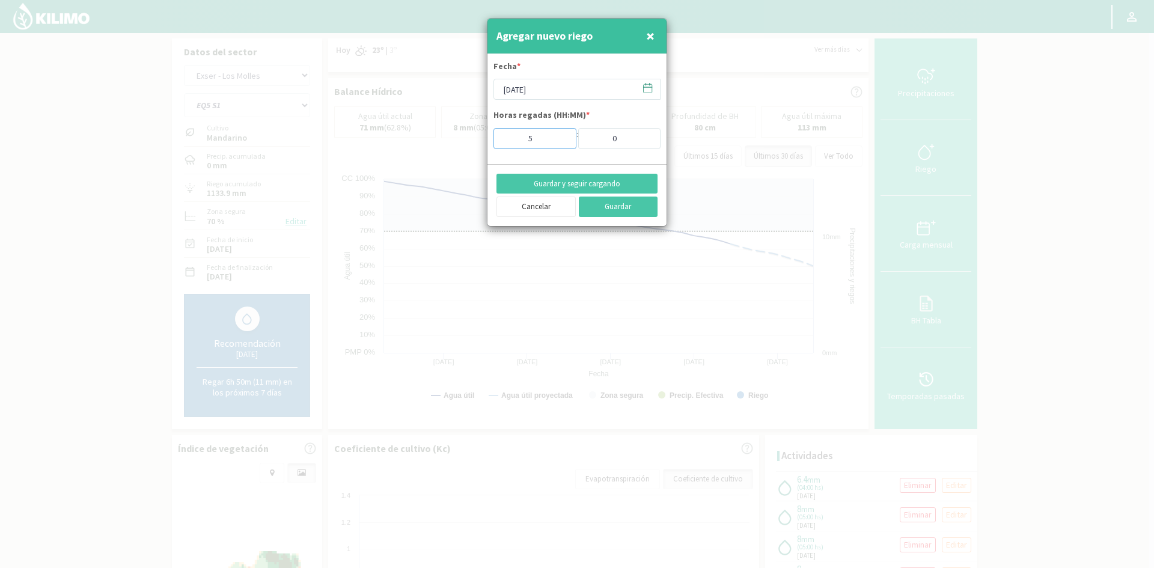
click at [556, 138] on input "5" at bounding box center [534, 138] width 83 height 21
click at [556, 138] on input "6" at bounding box center [534, 138] width 83 height 21
type input "7"
click at [556, 138] on input "7" at bounding box center [534, 138] width 83 height 21
click at [555, 180] on button "Guardar y seguir cargando" at bounding box center [576, 184] width 161 height 20
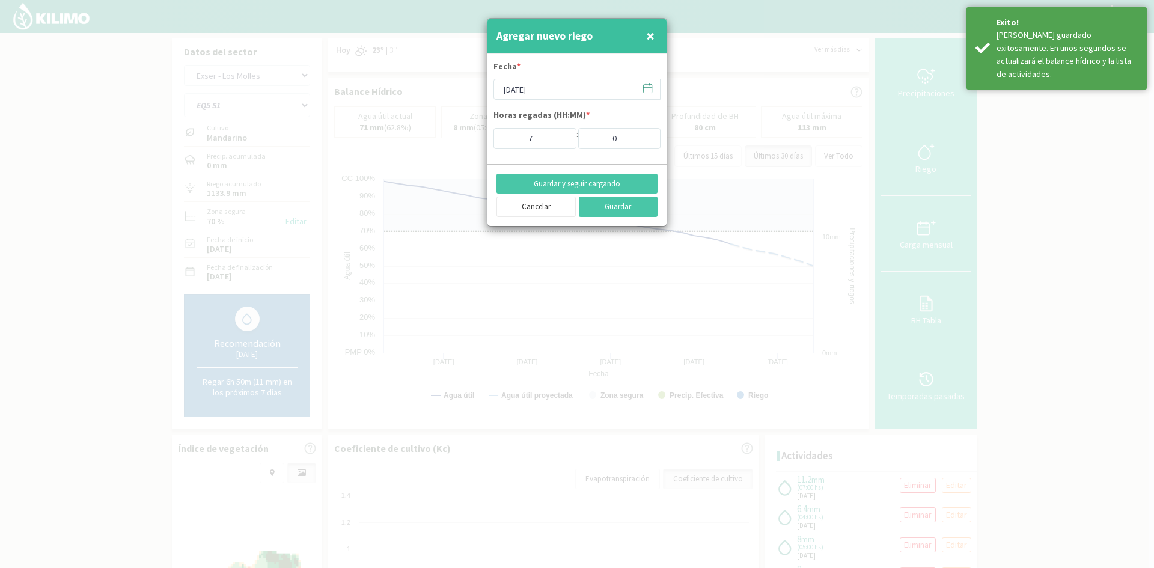
click at [650, 37] on span "×" at bounding box center [650, 36] width 8 height 20
type input "[DATE]"
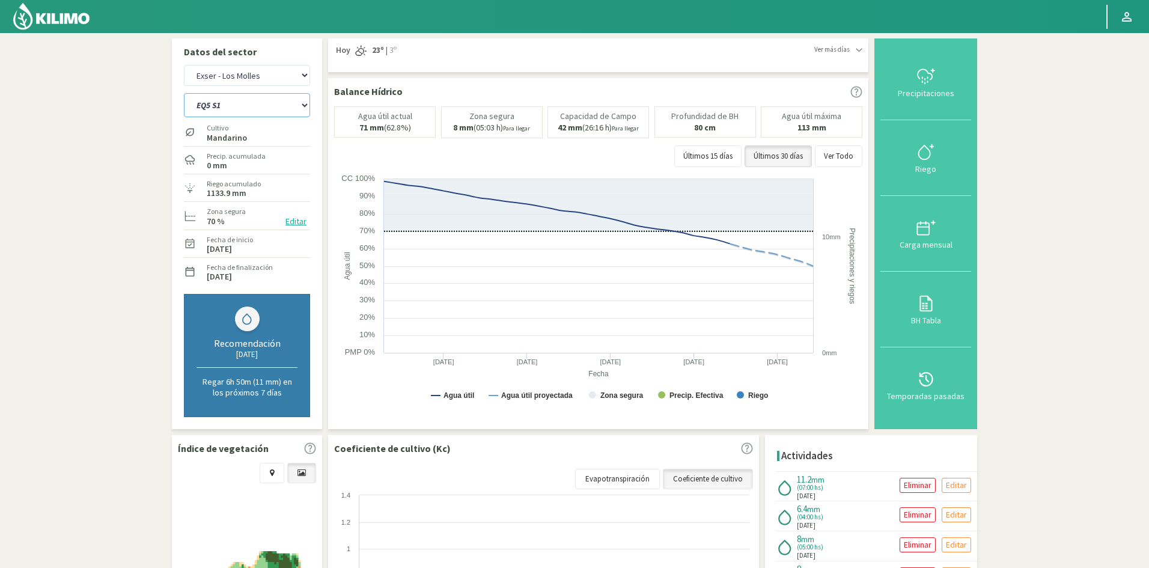
click at [258, 110] on select "EQ1A S3 EQ1A S4 EQ1A S5 EQ1B S1 EQ1B S2 EQ1B S3 EQ1B S4 EQ1B S5 EQ2 S1 EQ2 S3 E…" at bounding box center [247, 105] width 126 height 24
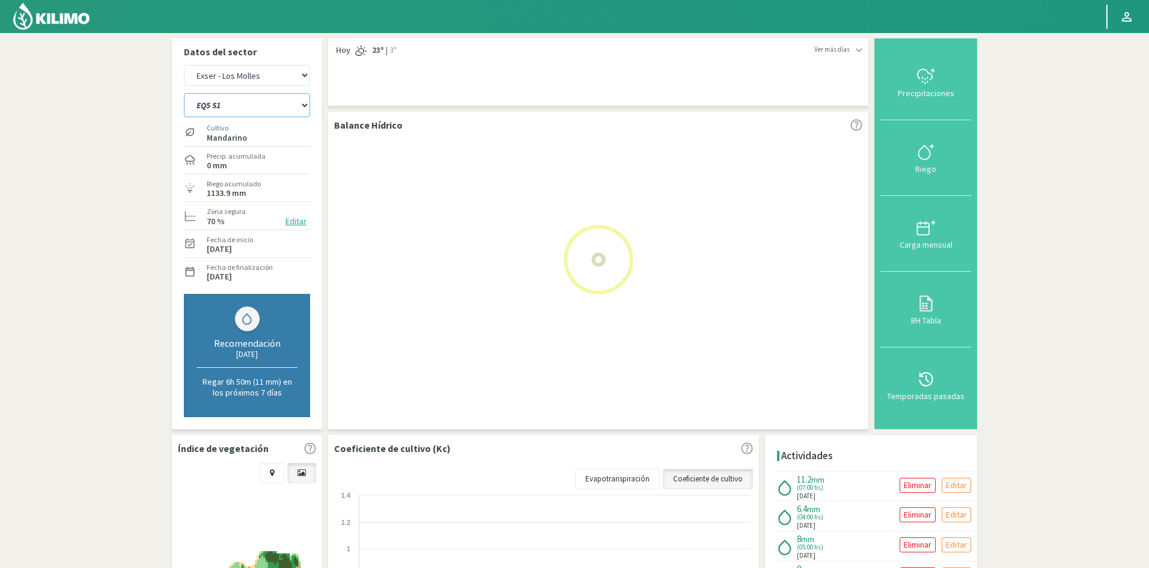
select select "165: Object"
click at [184, 93] on select "EQ1A S3 EQ1A S4 EQ1A S5 EQ1B S1 EQ1B S2 EQ1B S3 EQ1B S4 EQ1B S5 EQ2 S1 EQ2 S3 E…" at bounding box center [247, 105] width 126 height 24
select select "17: Object"
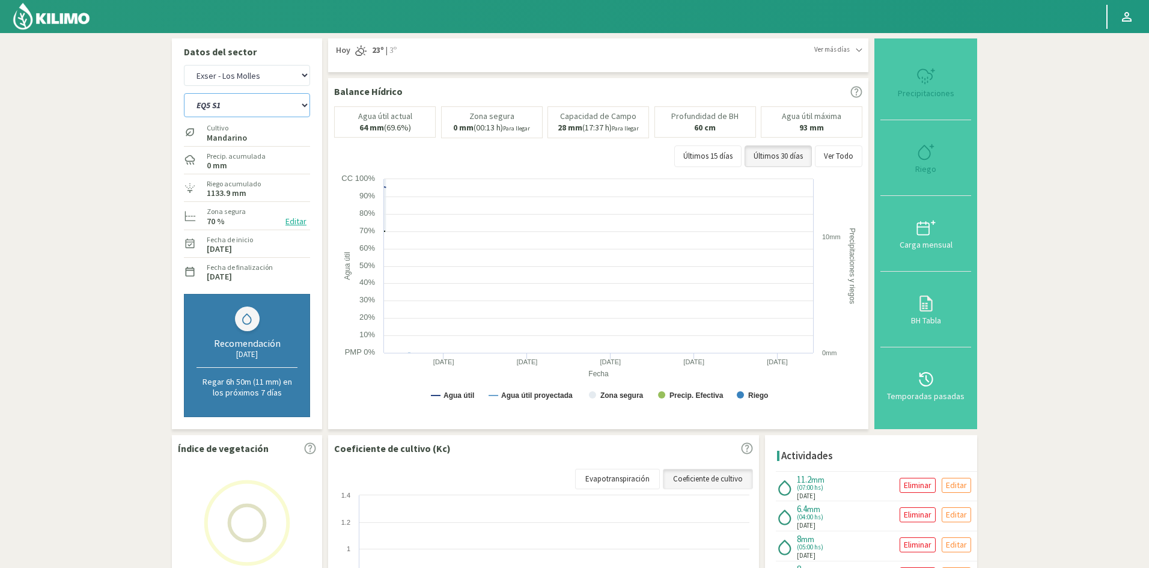
select select "188: Object"
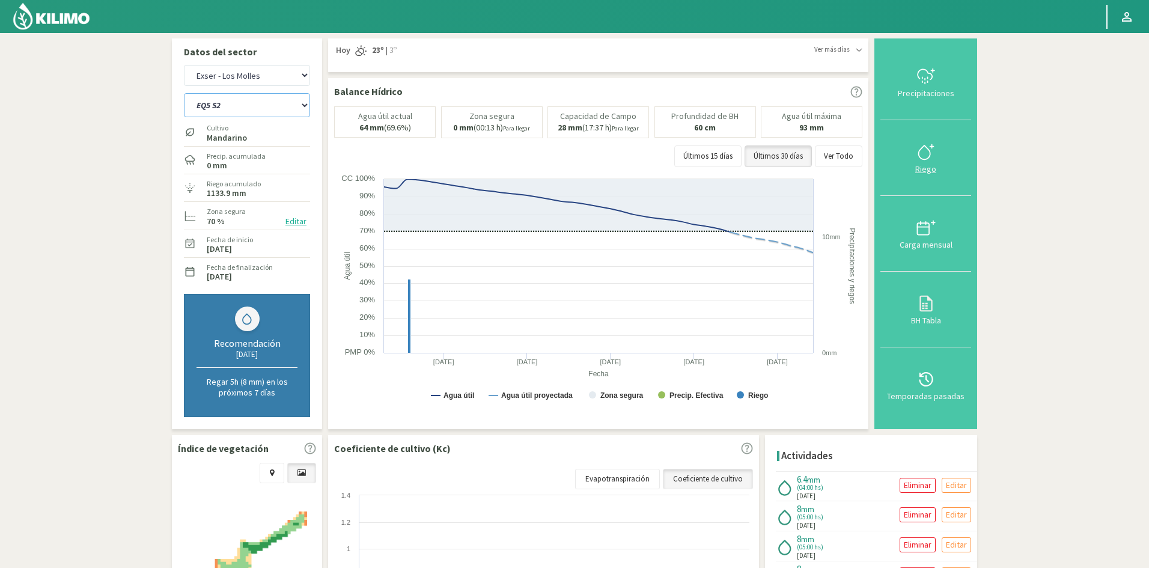
type input "4"
click at [928, 169] on div "Riego" at bounding box center [926, 169] width 84 height 8
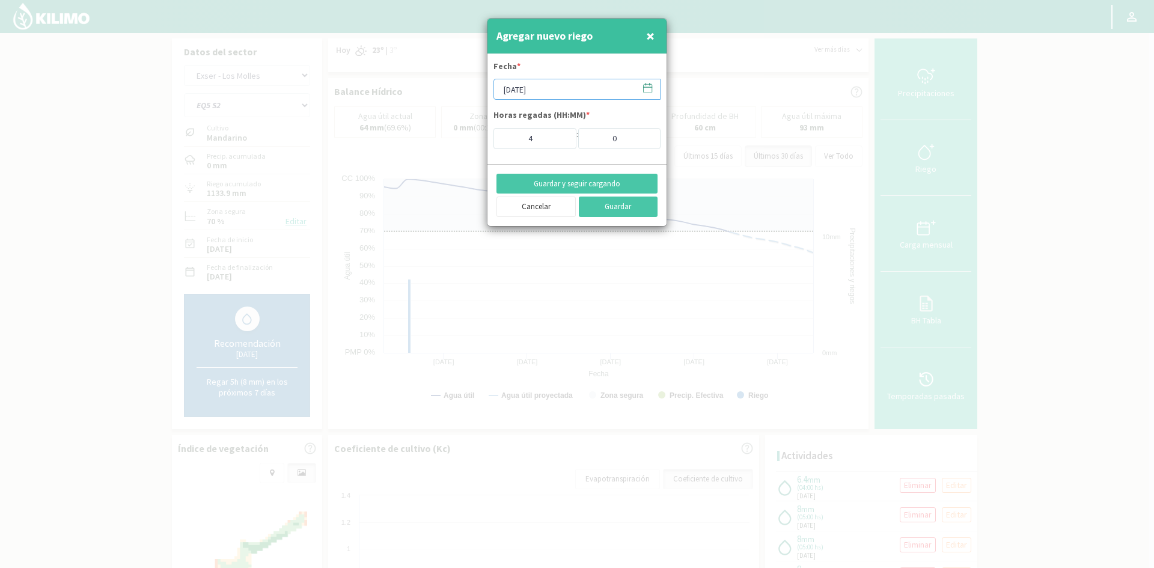
click at [533, 88] on input "[DATE]" at bounding box center [576, 89] width 167 height 21
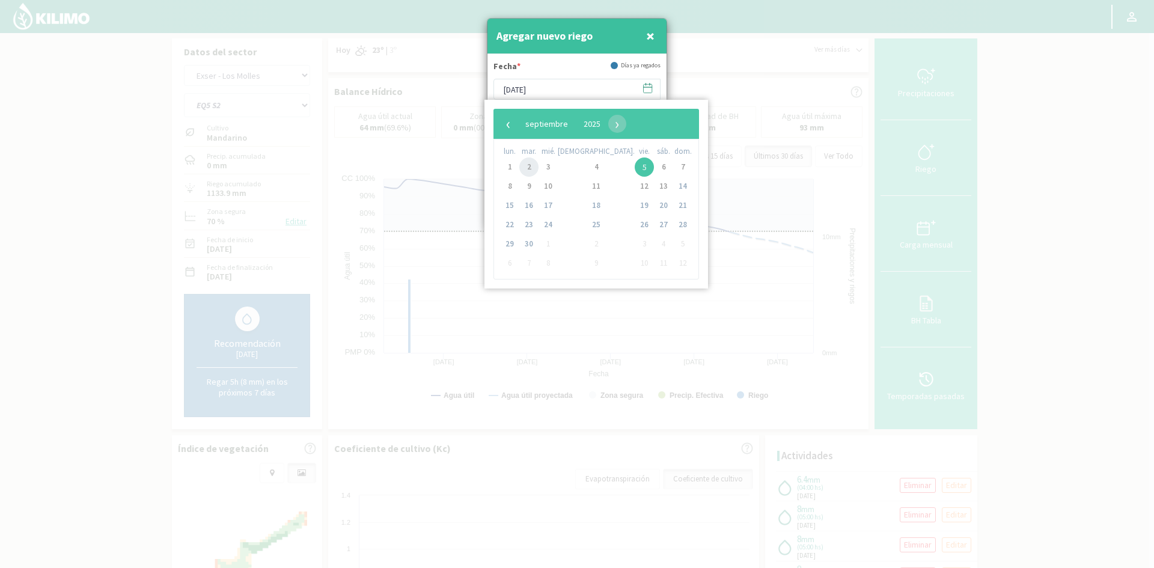
click at [537, 170] on span "2" at bounding box center [528, 166] width 19 height 19
type input "[DATE]"
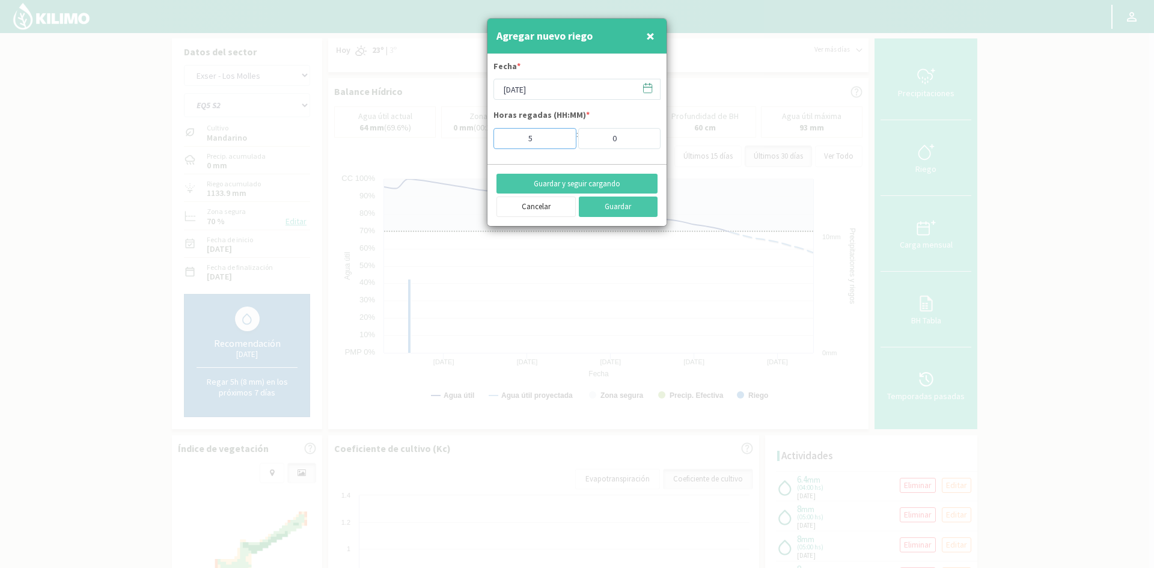
click at [559, 135] on input "5" at bounding box center [534, 138] width 83 height 21
click at [559, 135] on input "6" at bounding box center [534, 138] width 83 height 21
type input "7"
click at [559, 135] on input "7" at bounding box center [534, 138] width 83 height 21
click at [574, 183] on button "Guardar y seguir cargando" at bounding box center [576, 184] width 161 height 20
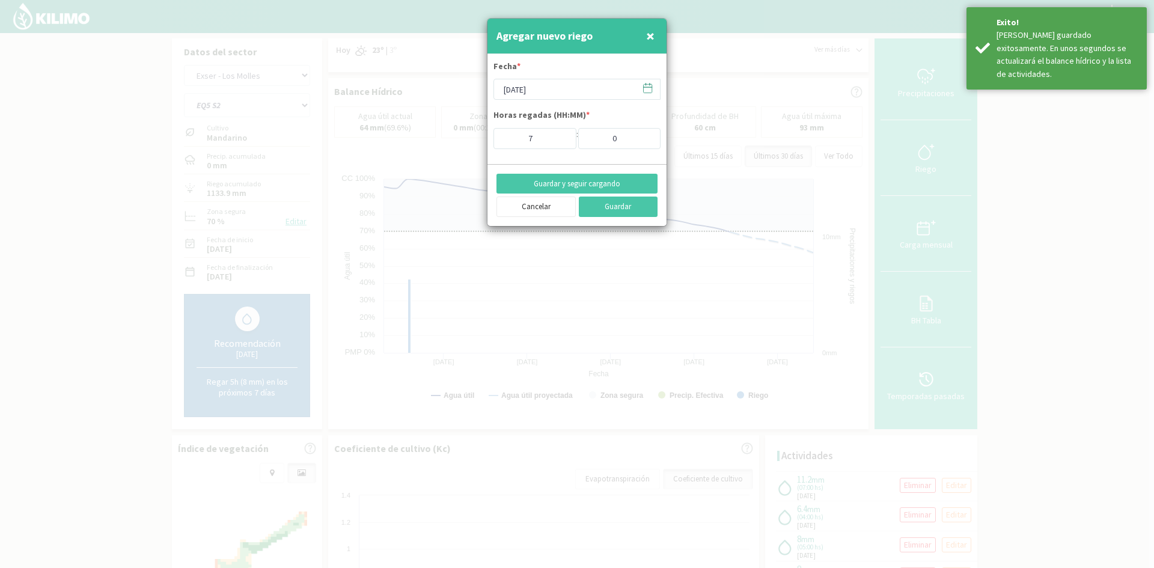
click at [653, 36] on span "×" at bounding box center [650, 36] width 8 height 20
type input "[DATE]"
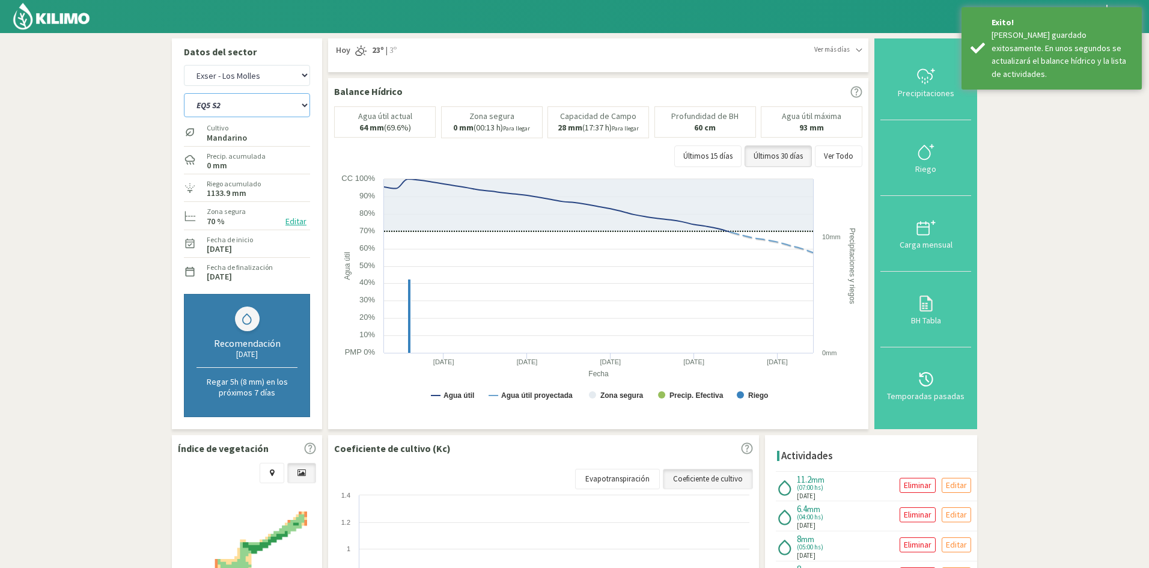
click at [240, 109] on select "EQ1A S3 EQ1A S4 EQ1A S5 EQ1B S1 EQ1B S2 EQ1B S3 EQ1B S4 EQ1B S5 EQ2 S1 EQ2 S3 E…" at bounding box center [247, 105] width 126 height 24
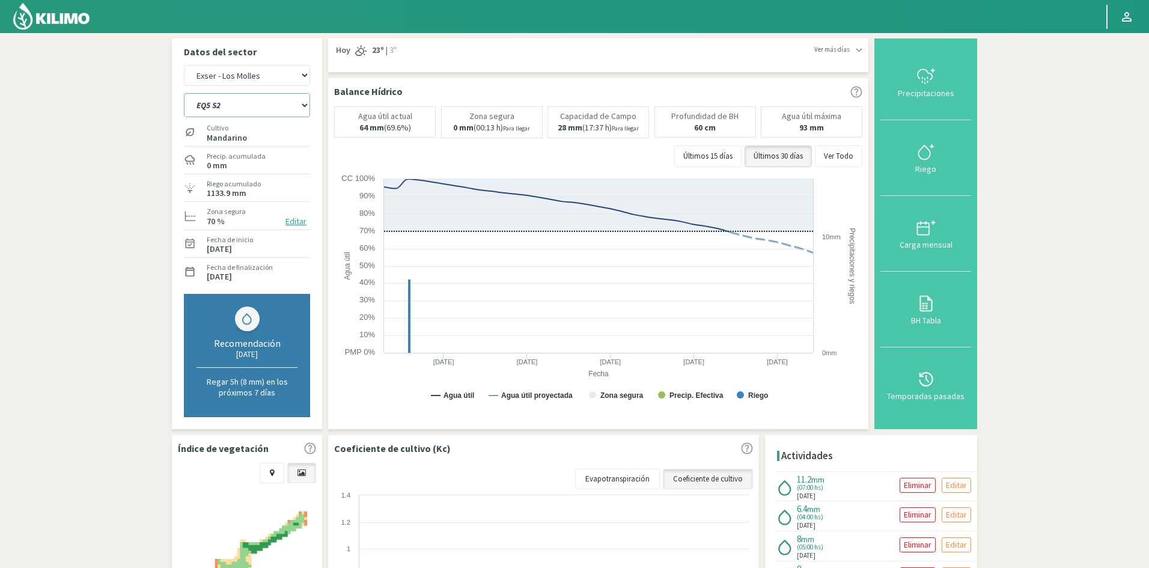
select select "190: Object"
click at [184, 93] on select "EQ1A S3 EQ1A S4 EQ1A S5 EQ1B S1 EQ1B S2 EQ1B S3 EQ1B S4 EQ1B S5 EQ2 S1 EQ2 S3 E…" at bounding box center [247, 105] width 126 height 24
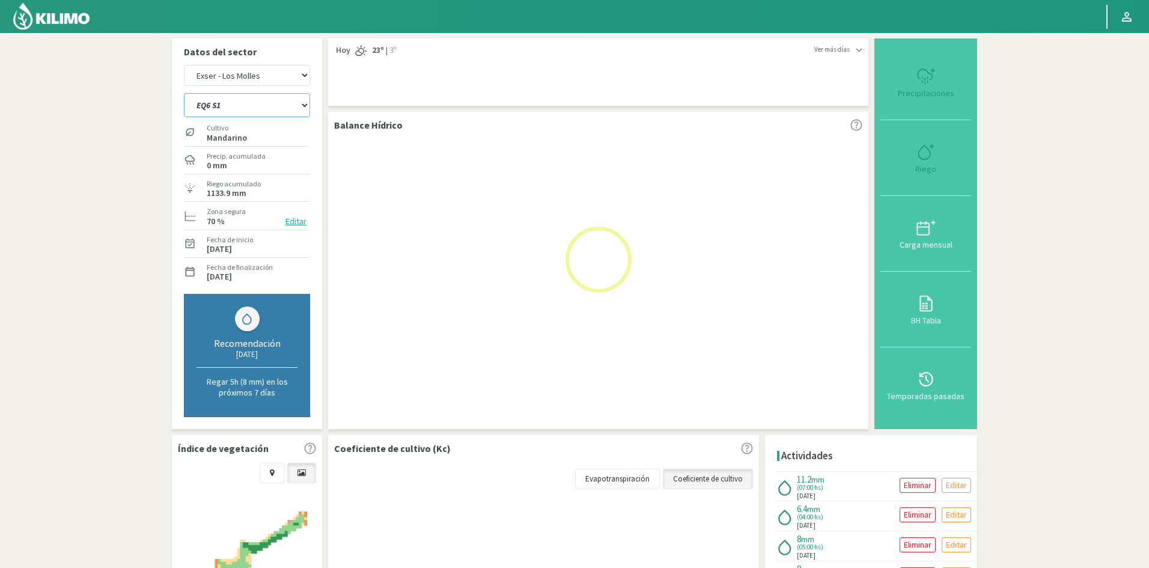
select select "19: Object"
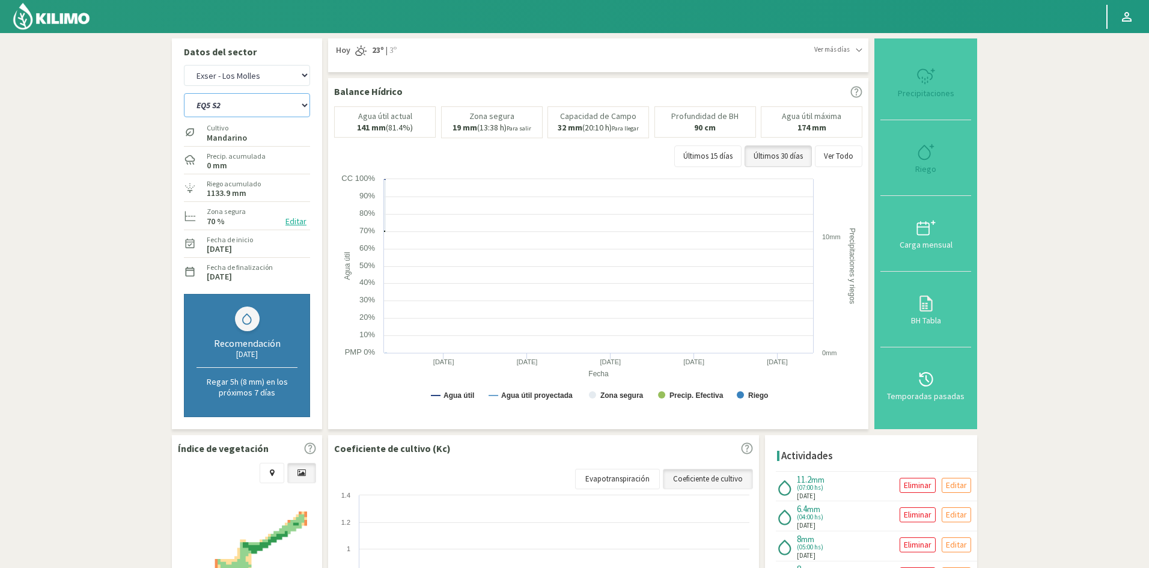
select select "213: Object"
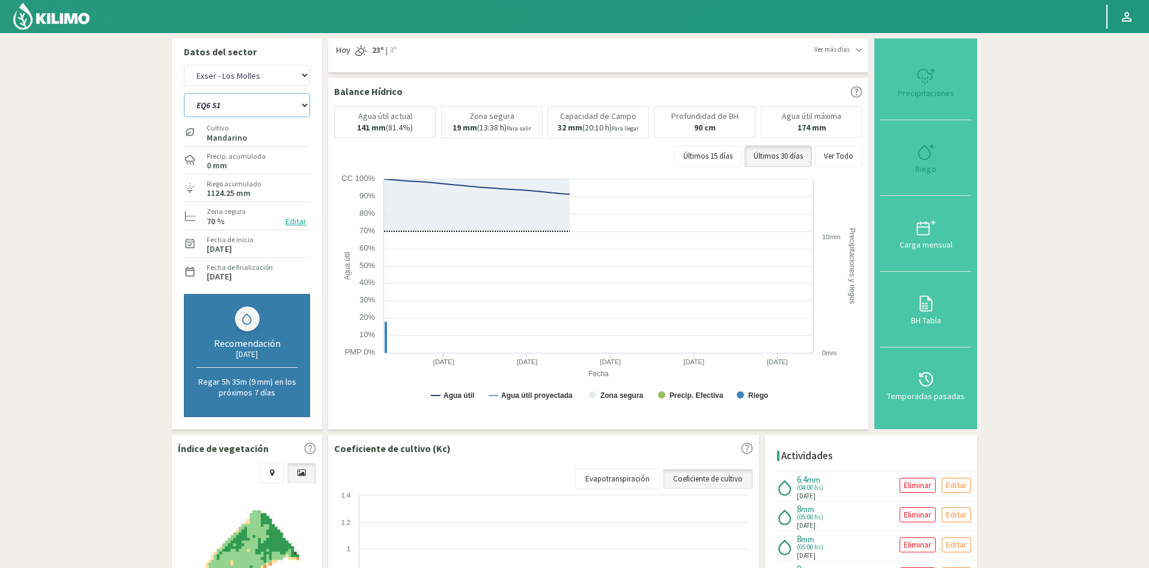
type input "4"
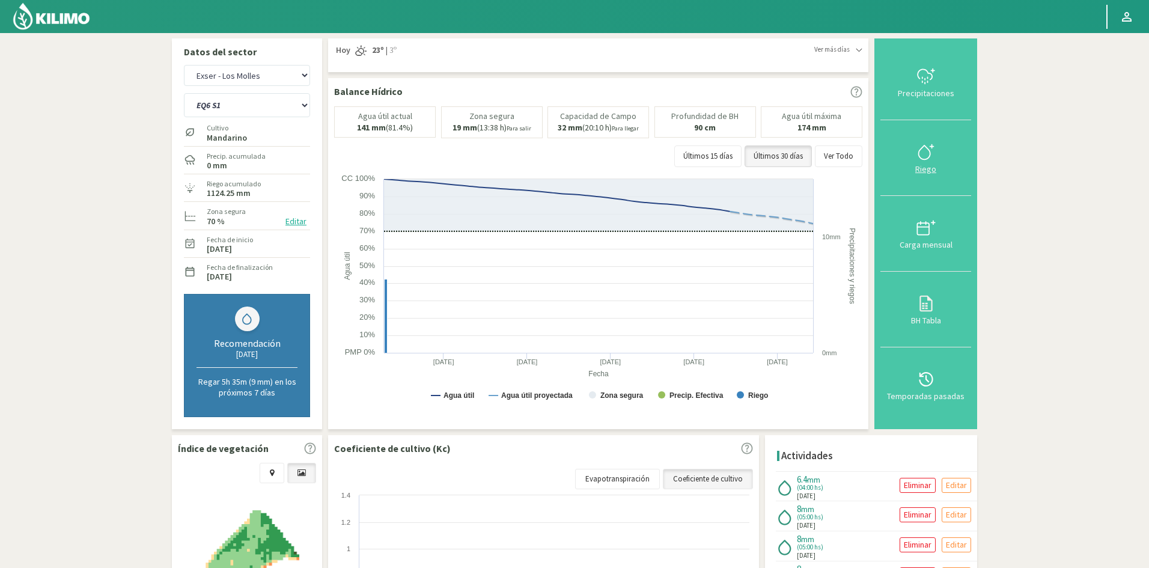
click at [927, 173] on div "Riego" at bounding box center [926, 169] width 84 height 8
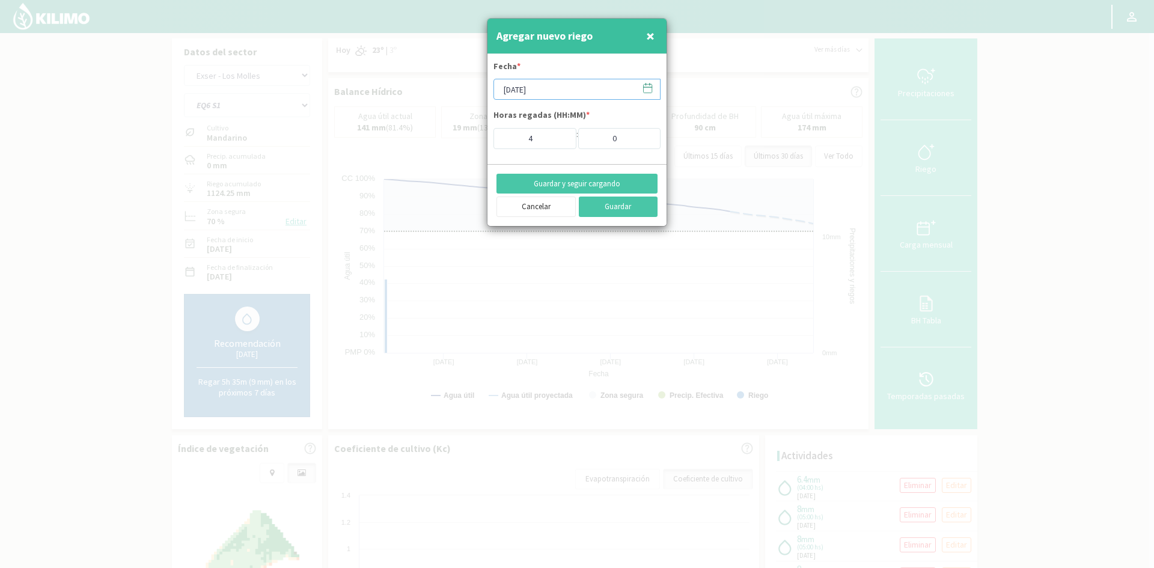
click at [502, 92] on input "[DATE]" at bounding box center [576, 89] width 167 height 21
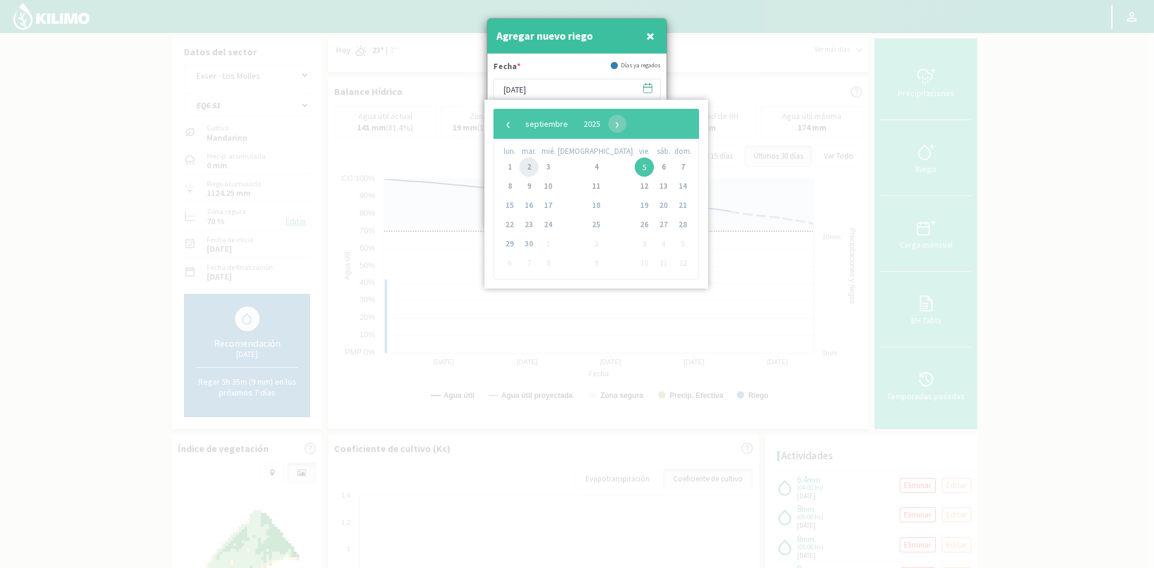
click at [532, 168] on span "2" at bounding box center [528, 166] width 19 height 19
type input "[DATE]"
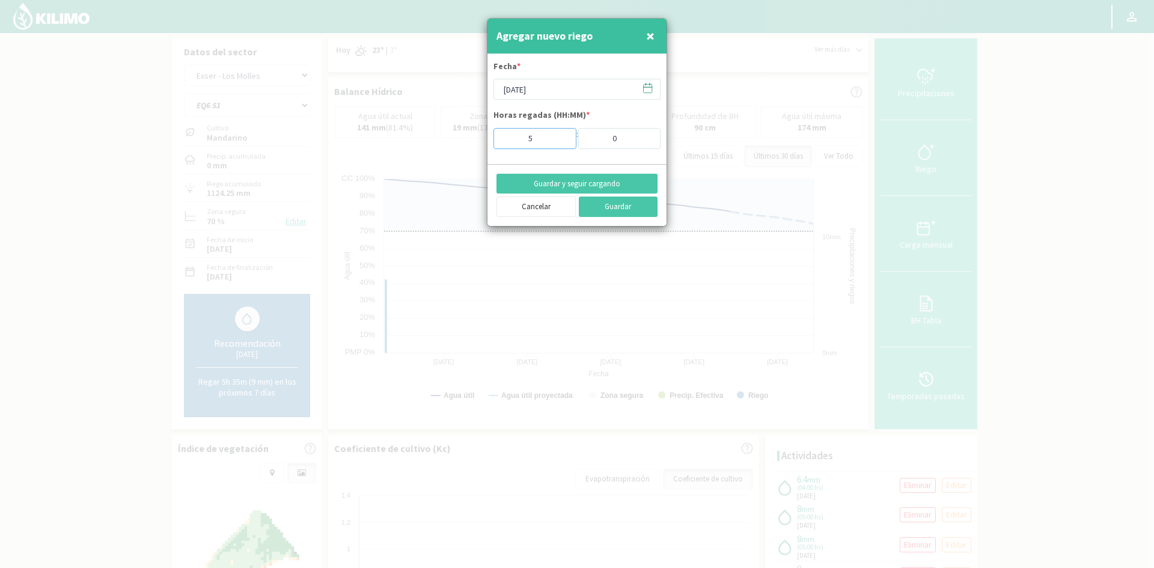
click at [561, 134] on input "5" at bounding box center [534, 138] width 83 height 21
click at [561, 134] on input "6" at bounding box center [534, 138] width 83 height 21
type input "7"
click at [561, 134] on input "7" at bounding box center [534, 138] width 83 height 21
click at [569, 184] on button "Guardar y seguir cargando" at bounding box center [576, 184] width 161 height 20
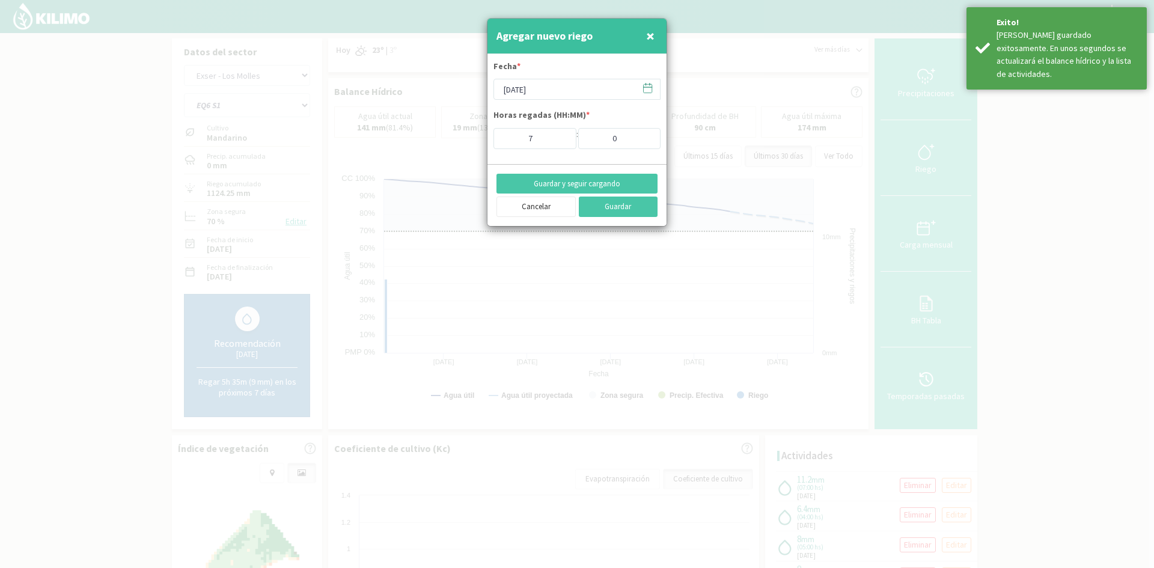
click at [655, 37] on button "×" at bounding box center [650, 36] width 14 height 24
type input "[DATE]"
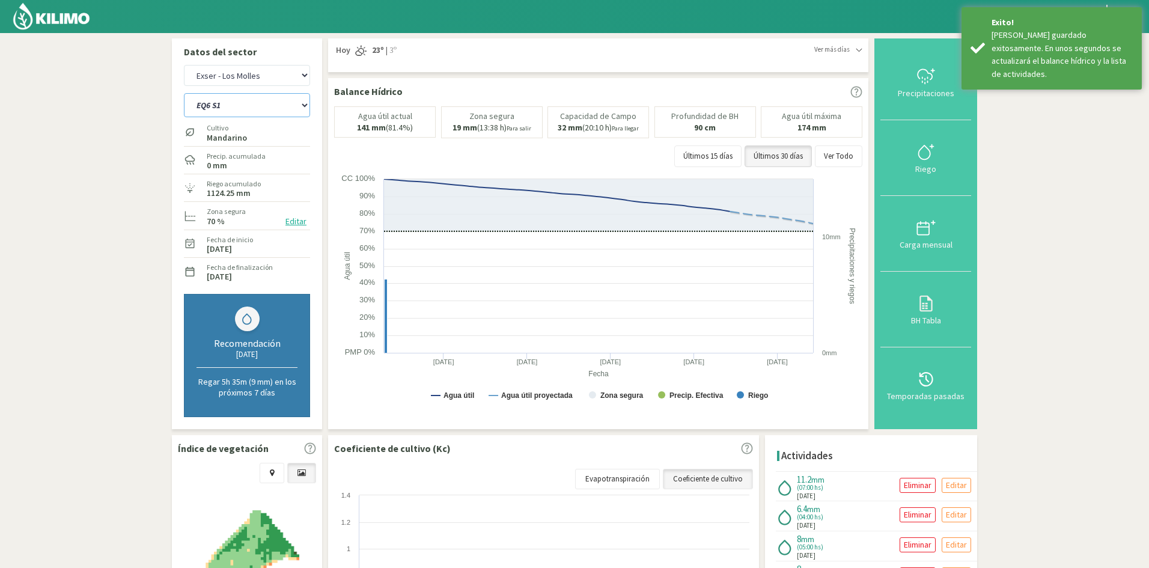
click at [250, 110] on select "EQ1A S3 EQ1A S4 EQ1A S5 EQ1B S1 EQ1B S2 EQ1B S3 EQ1B S4 EQ1B S5 EQ2 S1 EQ2 S3 E…" at bounding box center [247, 105] width 126 height 24
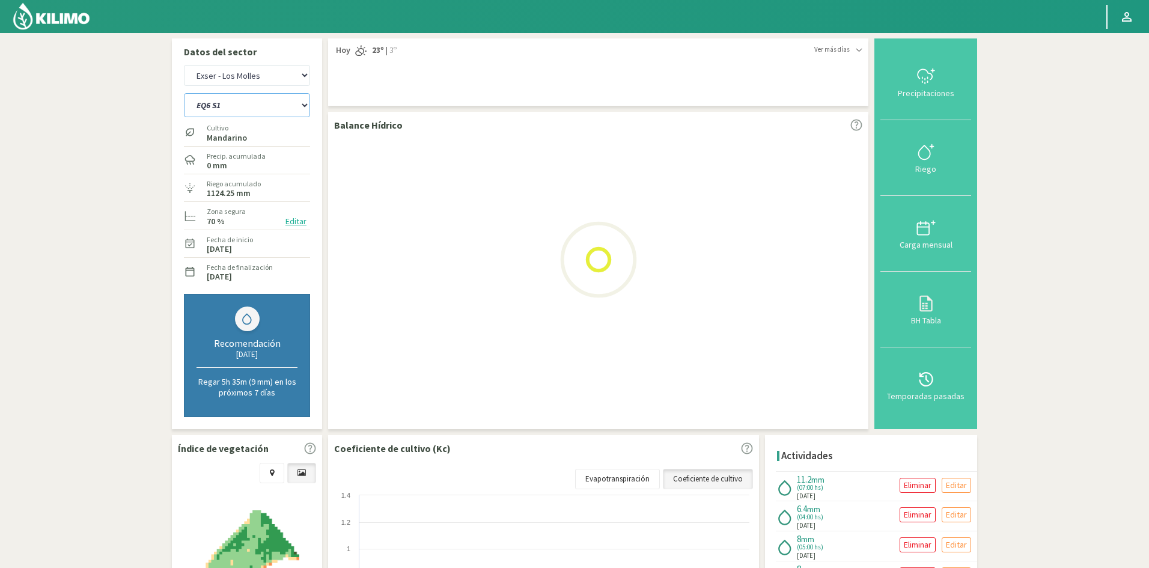
select select "214: Object"
click at [184, 93] on select "EQ1A S3 EQ1A S4 EQ1A S5 EQ1B S1 EQ1B S2 EQ1B S3 EQ1B S4 EQ1B S5 EQ2 S1 EQ2 S3 E…" at bounding box center [247, 105] width 126 height 24
select select "21: Object"
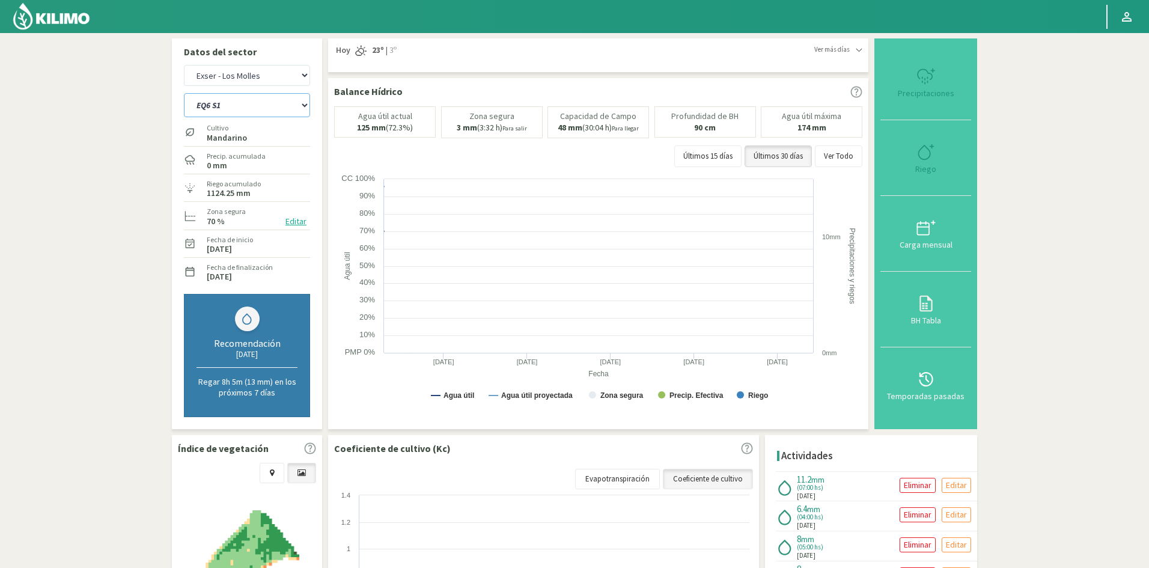
select select "237: Object"
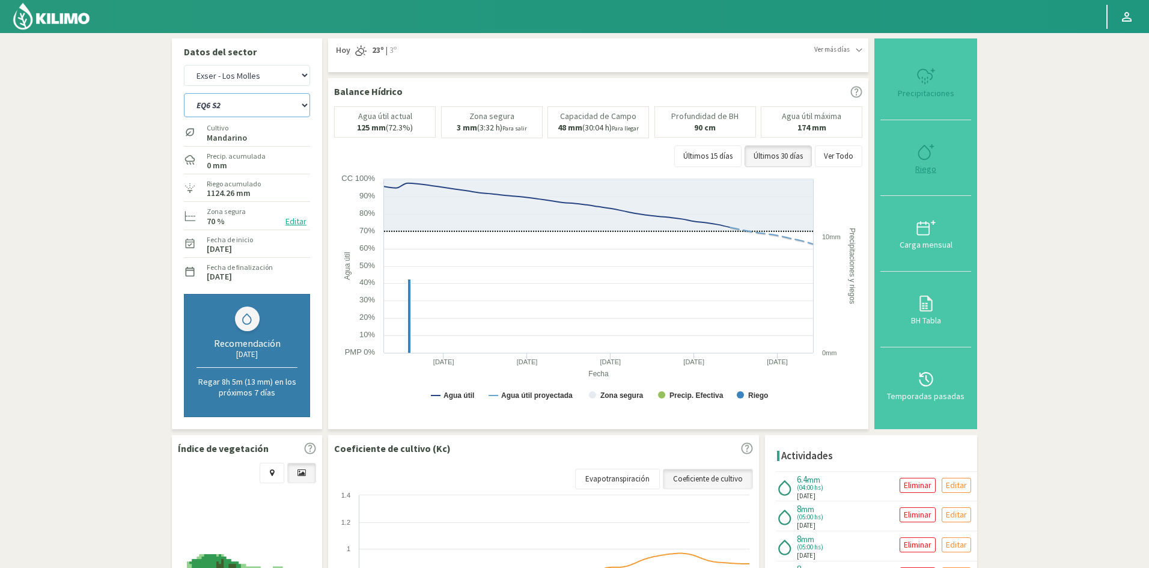
type input "4"
click at [931, 169] on div "Riego" at bounding box center [926, 169] width 84 height 8
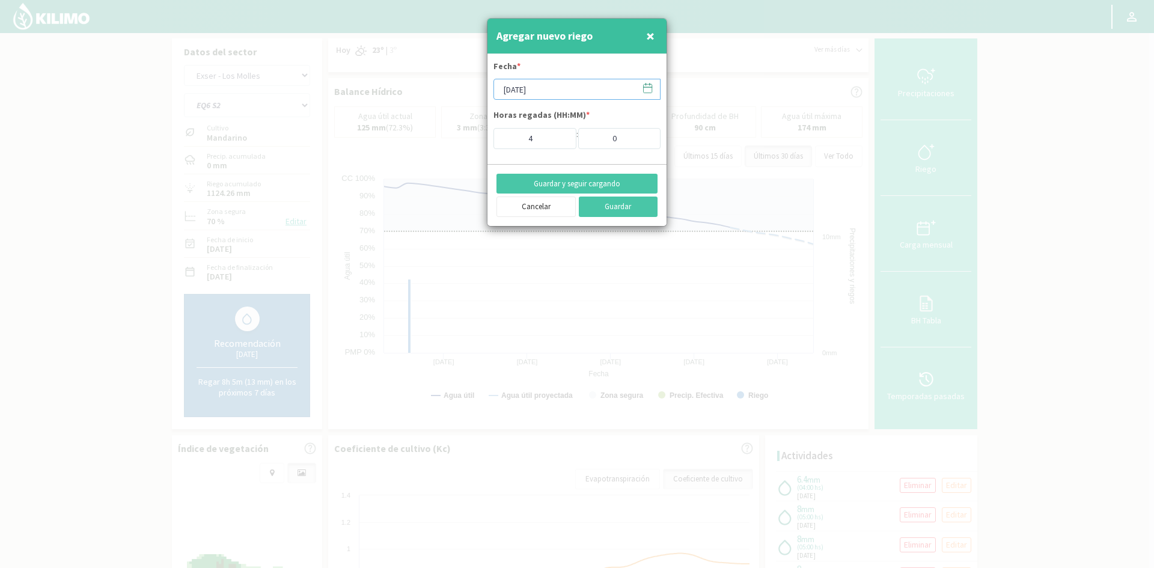
click at [550, 87] on input "[DATE]" at bounding box center [576, 89] width 167 height 21
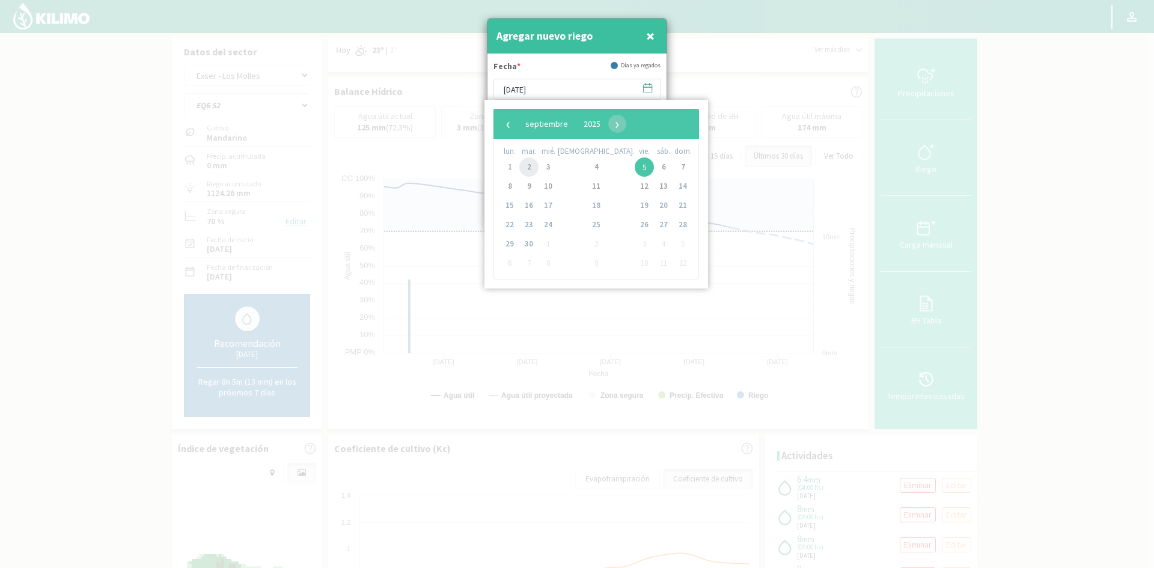
click at [535, 167] on span "2" at bounding box center [528, 166] width 19 height 19
type input "[DATE]"
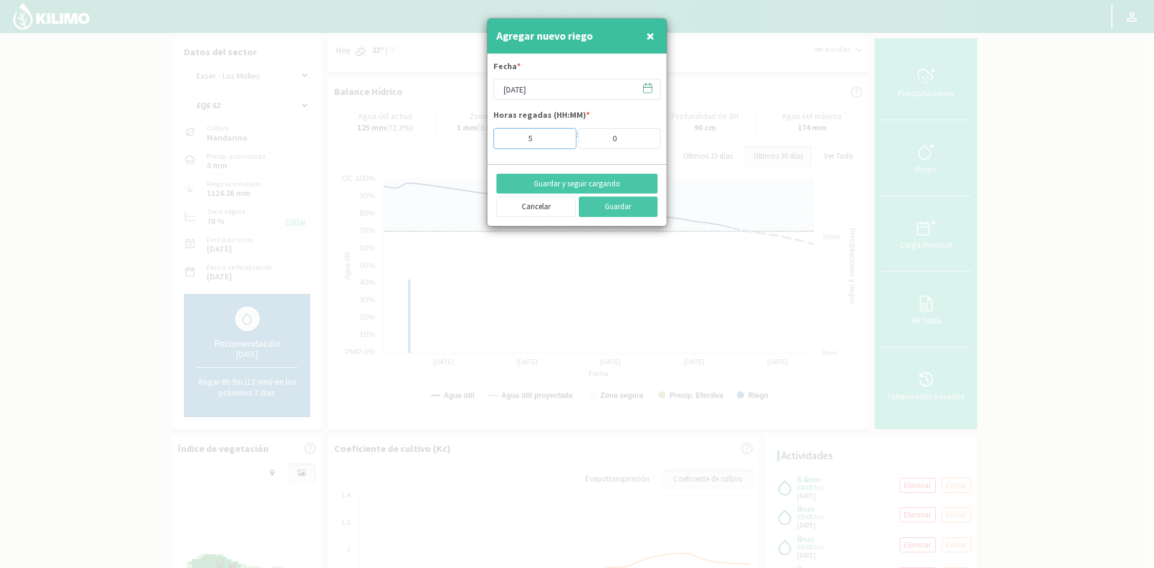
click at [561, 136] on input "5" at bounding box center [534, 138] width 83 height 21
click at [561, 136] on input "6" at bounding box center [534, 138] width 83 height 21
type input "7"
click at [561, 136] on input "7" at bounding box center [534, 138] width 83 height 21
click at [569, 183] on button "Guardar y seguir cargando" at bounding box center [576, 184] width 161 height 20
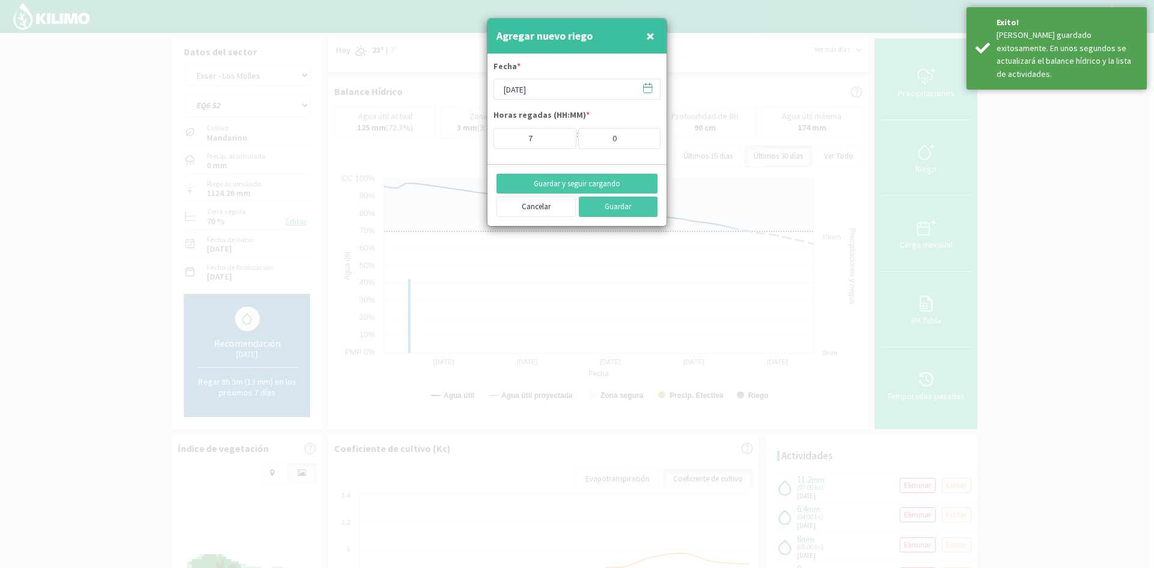
click at [647, 38] on span "×" at bounding box center [650, 36] width 8 height 20
type input "[DATE]"
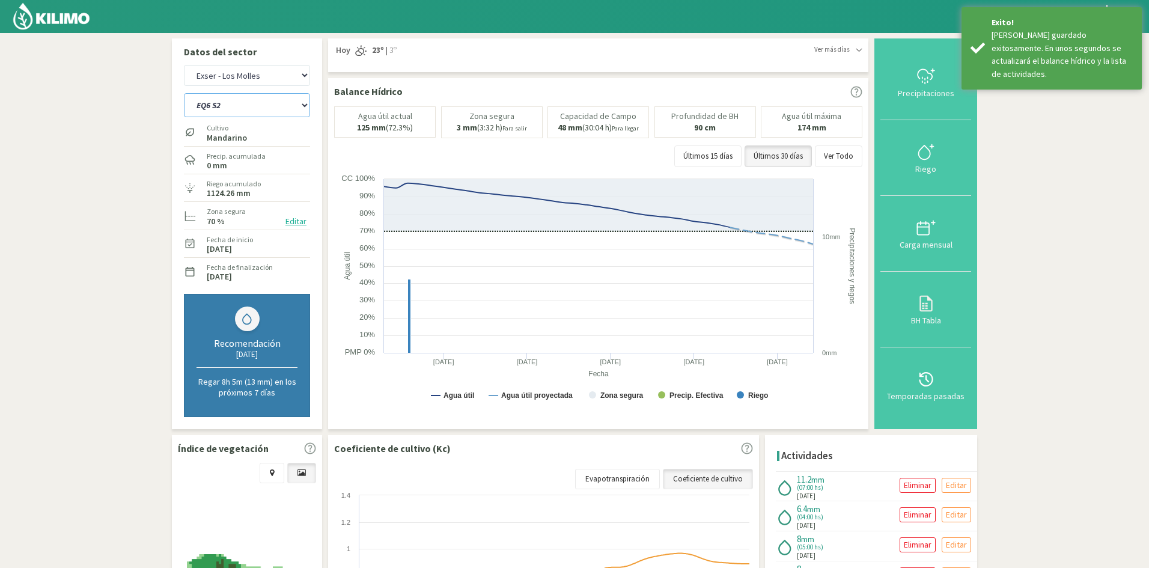
click at [259, 104] on select "EQ1A S3 EQ1A S4 EQ1A S5 EQ1B S1 EQ1B S2 EQ1B S3 EQ1B S4 EQ1B S5 EQ2 S1 EQ2 S3 E…" at bounding box center [247, 105] width 126 height 24
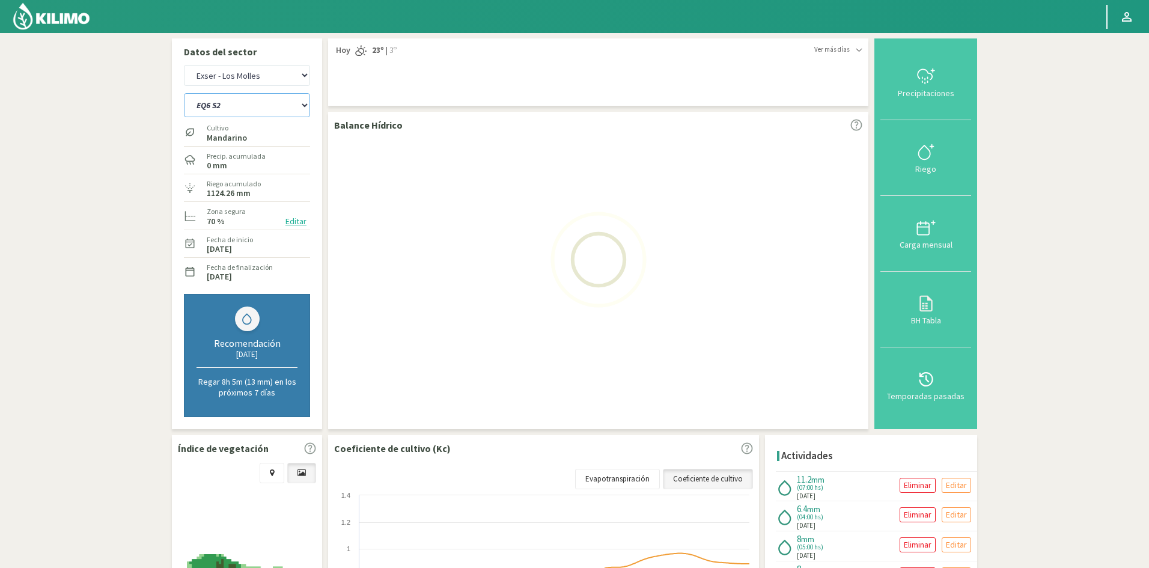
select select "225: Object"
click at [184, 93] on select "EQ1A S3 EQ1A S4 EQ1A S5 EQ1B S1 EQ1B S2 EQ1B S3 EQ1B S4 EQ1B S5 EQ2 S1 EQ2 S3 E…" at bounding box center [247, 105] width 126 height 24
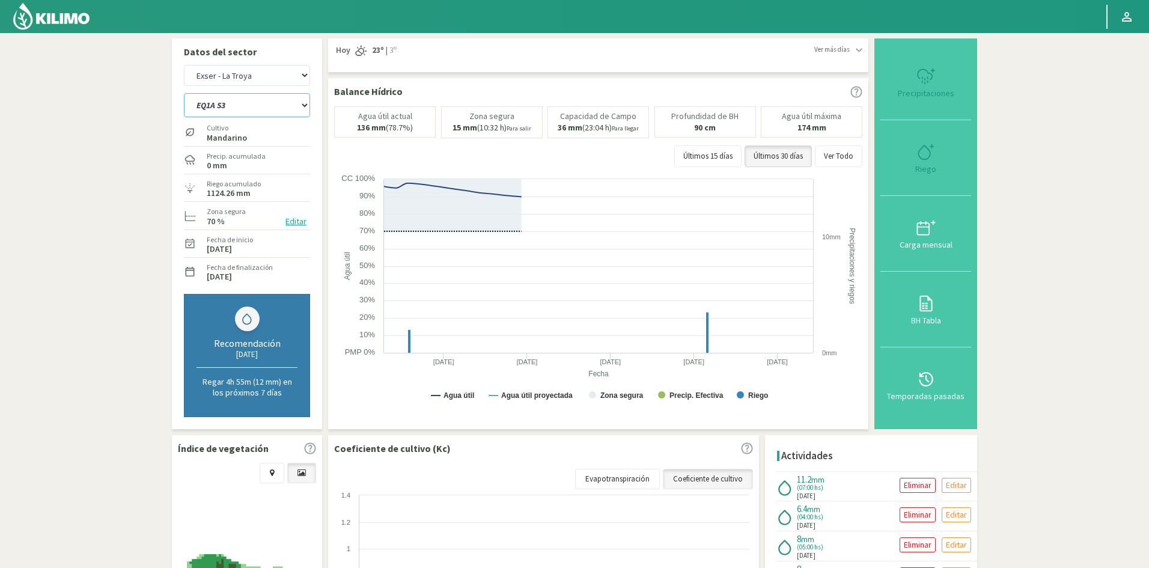
select select "23: Object"
select select "248: Object"
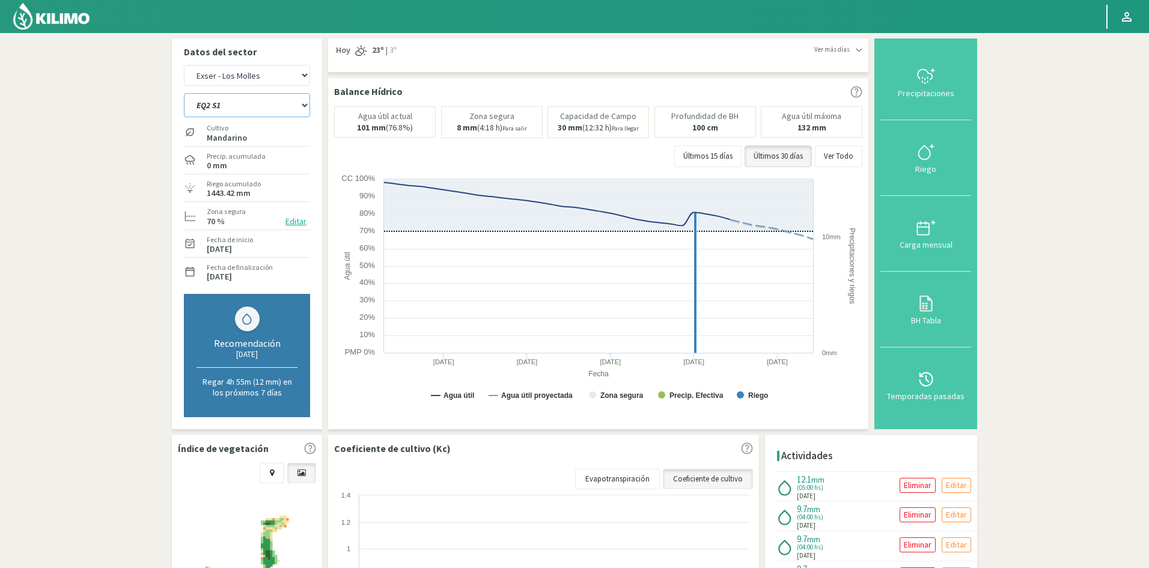
type input "5"
click at [931, 171] on div "Riego" at bounding box center [926, 169] width 84 height 8
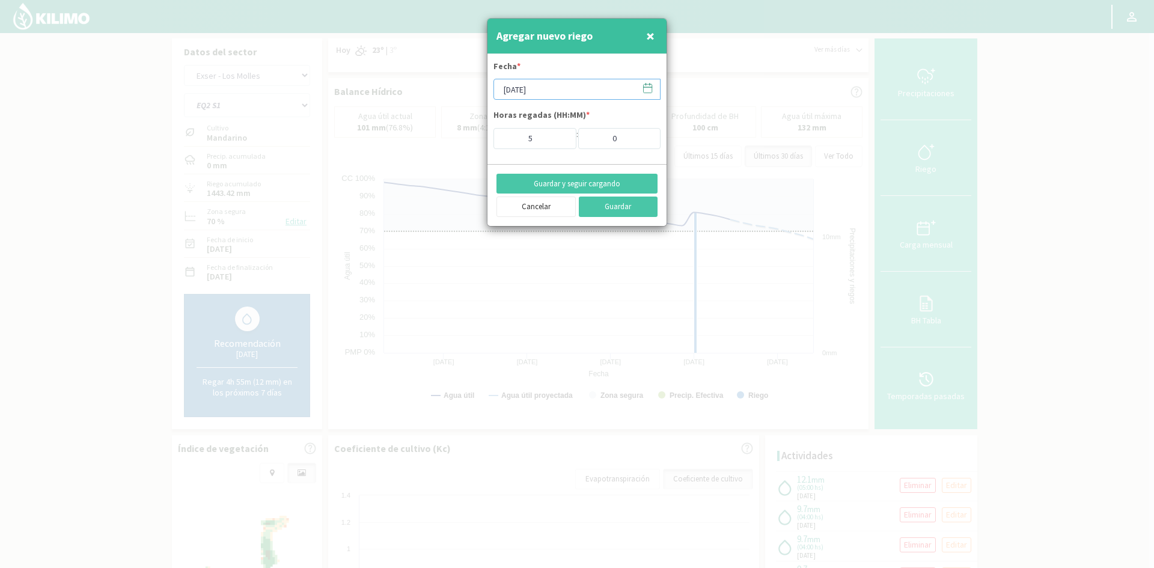
click at [544, 85] on input "[DATE]" at bounding box center [576, 89] width 167 height 21
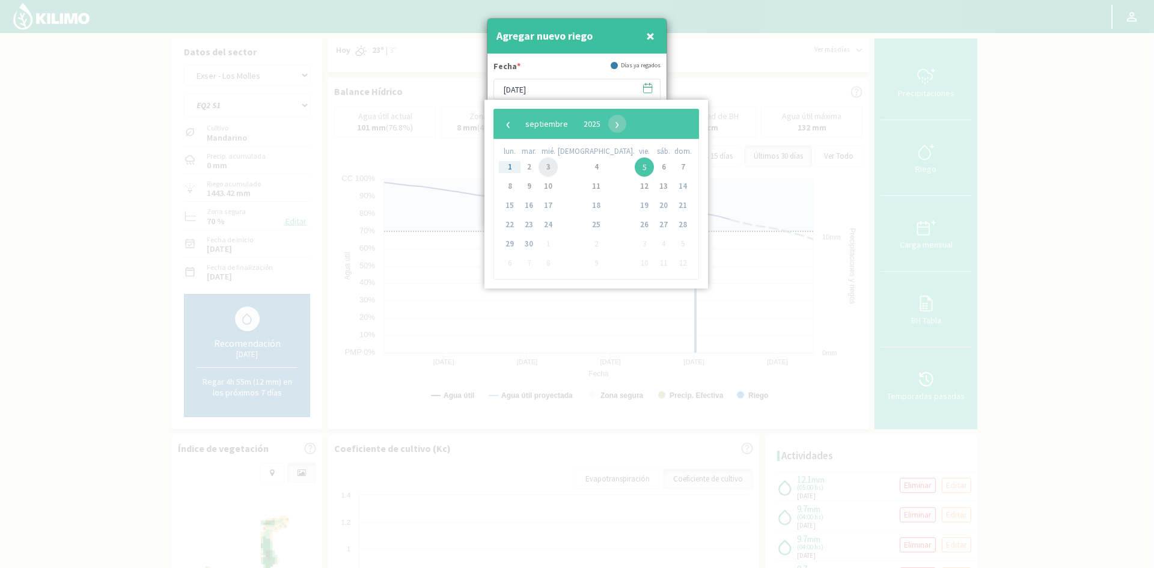
click at [555, 170] on span "3" at bounding box center [547, 166] width 19 height 19
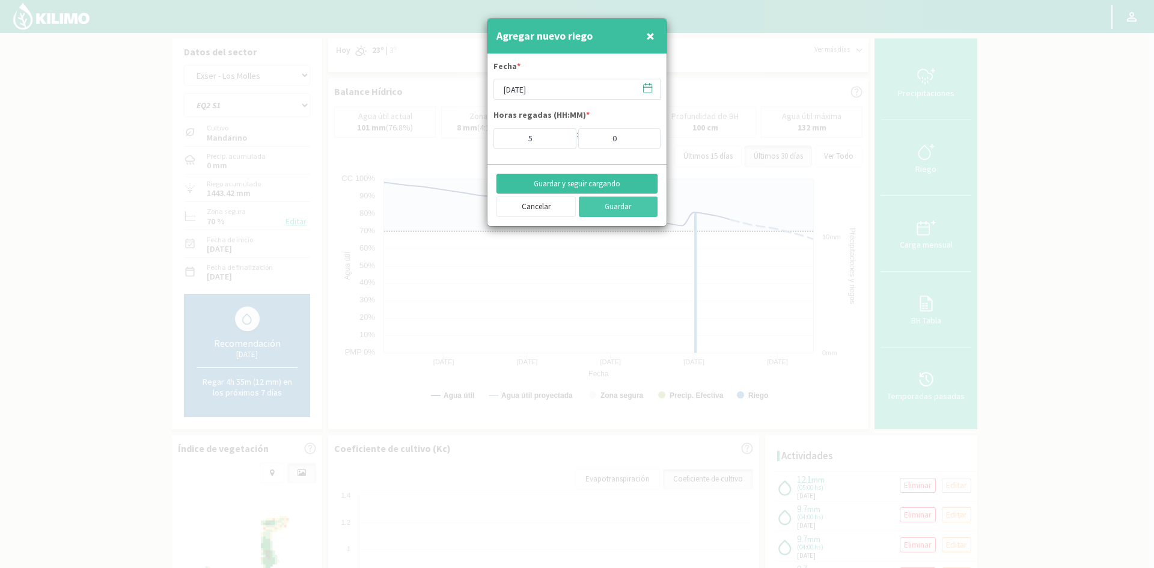
click at [559, 186] on button "Guardar y seguir cargando" at bounding box center [576, 184] width 161 height 20
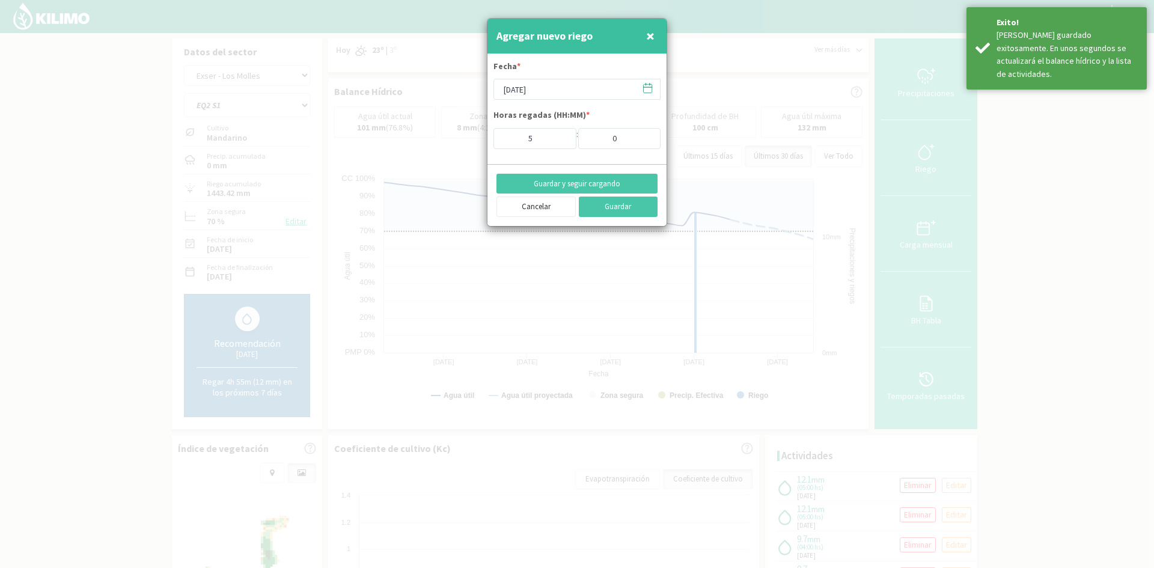
click at [644, 38] on button "×" at bounding box center [650, 36] width 14 height 24
type input "[DATE]"
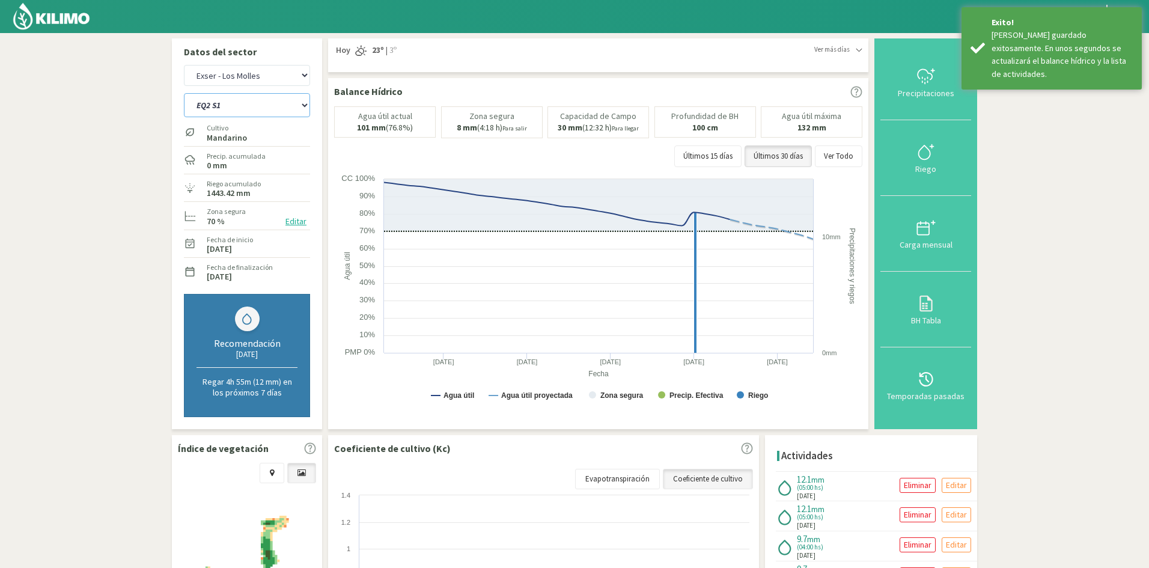
click at [258, 109] on select "EQ1A S3 EQ1A S4 EQ1A S5 EQ1B S1 EQ1B S2 EQ1B S3 EQ1B S4 EQ1B S5 EQ2 S1 EQ2 S3 E…" at bounding box center [247, 105] width 126 height 24
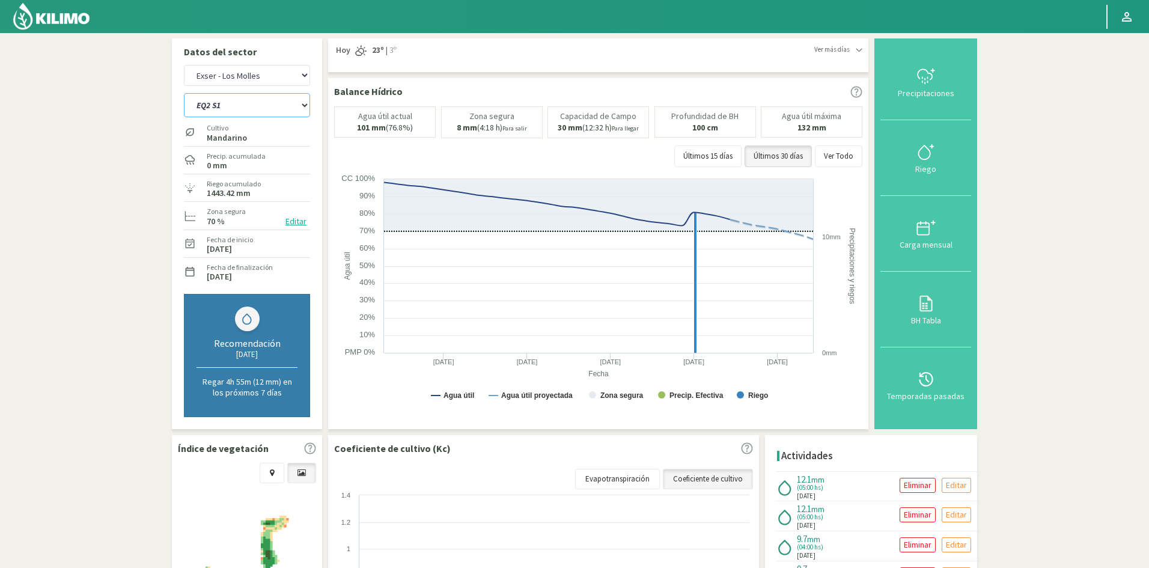
select select "249: Object"
click at [184, 93] on select "EQ1A S3 EQ1A S4 EQ1A S5 EQ1B S1 EQ1B S2 EQ1B S3 EQ1B S4 EQ1B S5 EQ2 S1 EQ2 S3 E…" at bounding box center [247, 105] width 126 height 24
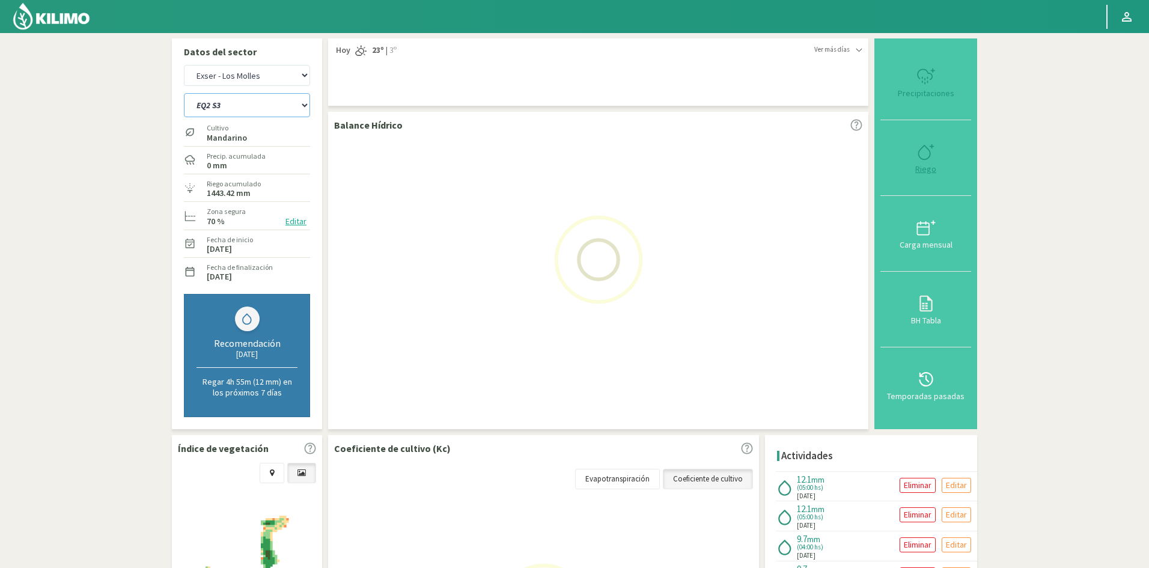
select select "25: Object"
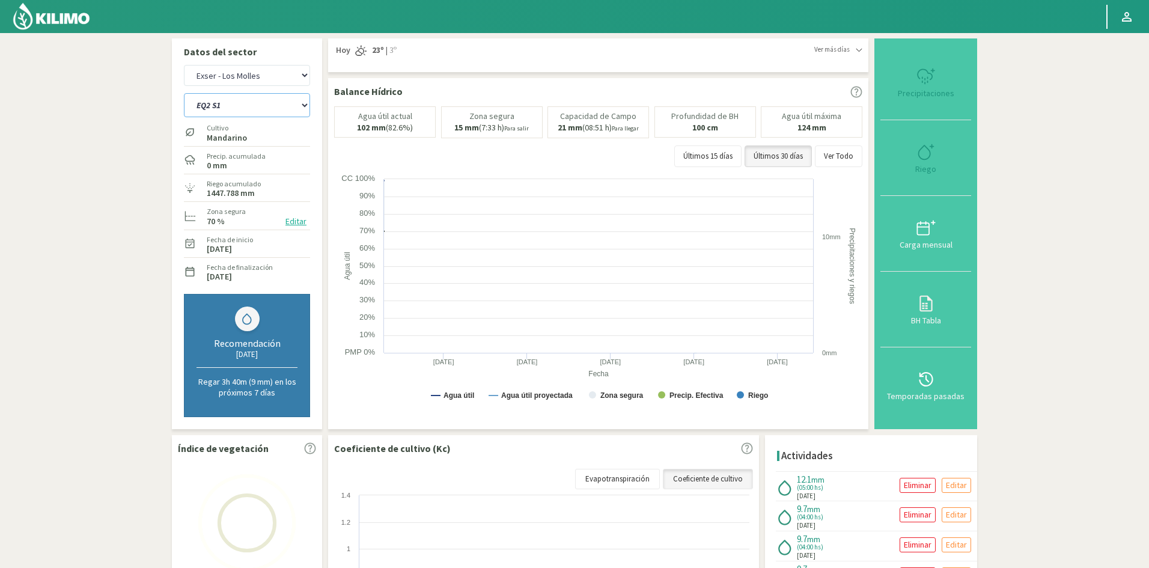
select select "272: Object"
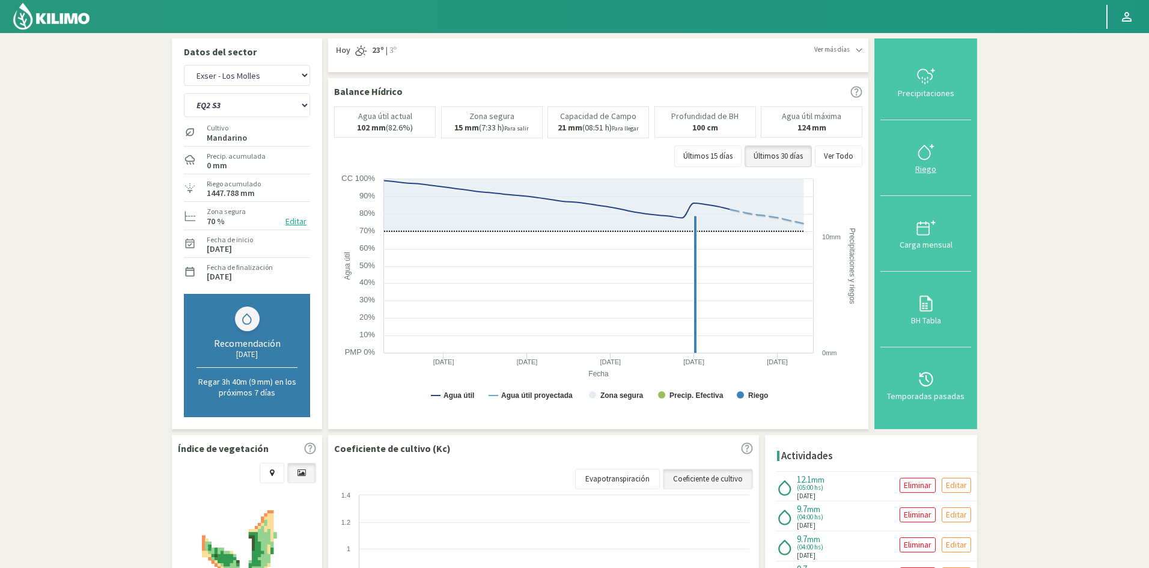
drag, startPoint x: 927, startPoint y: 171, endPoint x: 786, endPoint y: 138, distance: 145.0
click at [927, 170] on div "Riego" at bounding box center [926, 169] width 84 height 8
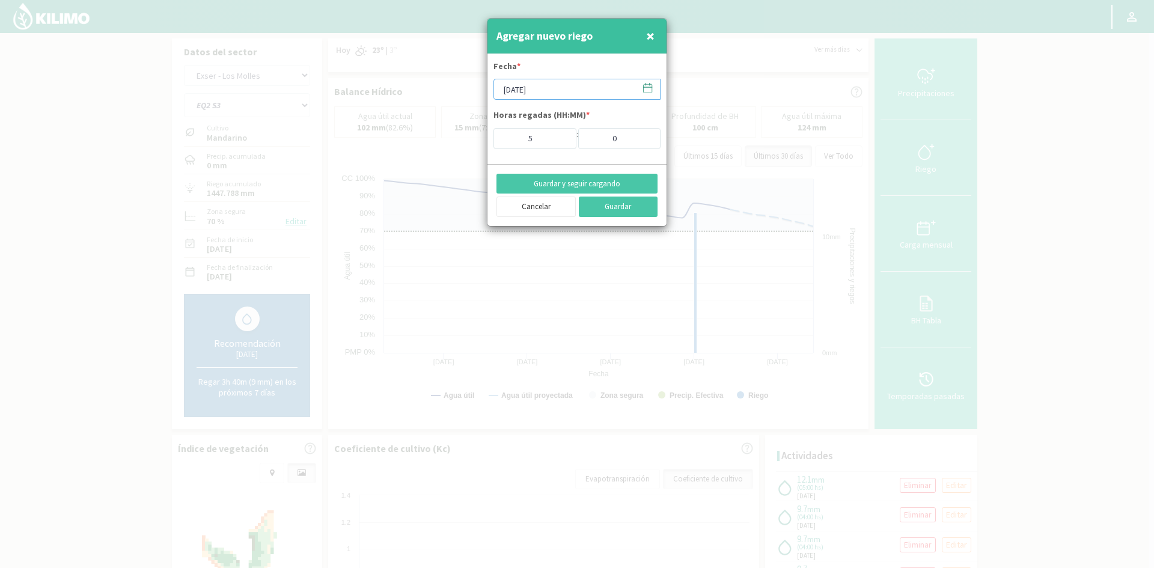
click at [532, 91] on input "[DATE]" at bounding box center [576, 89] width 167 height 21
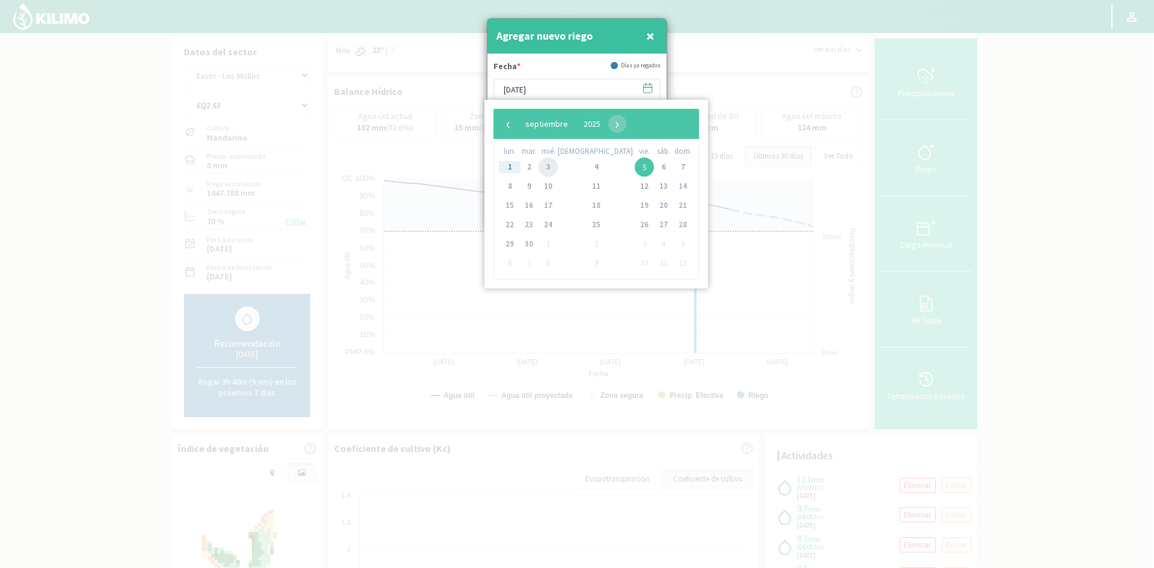
click at [551, 168] on span "3" at bounding box center [547, 166] width 19 height 19
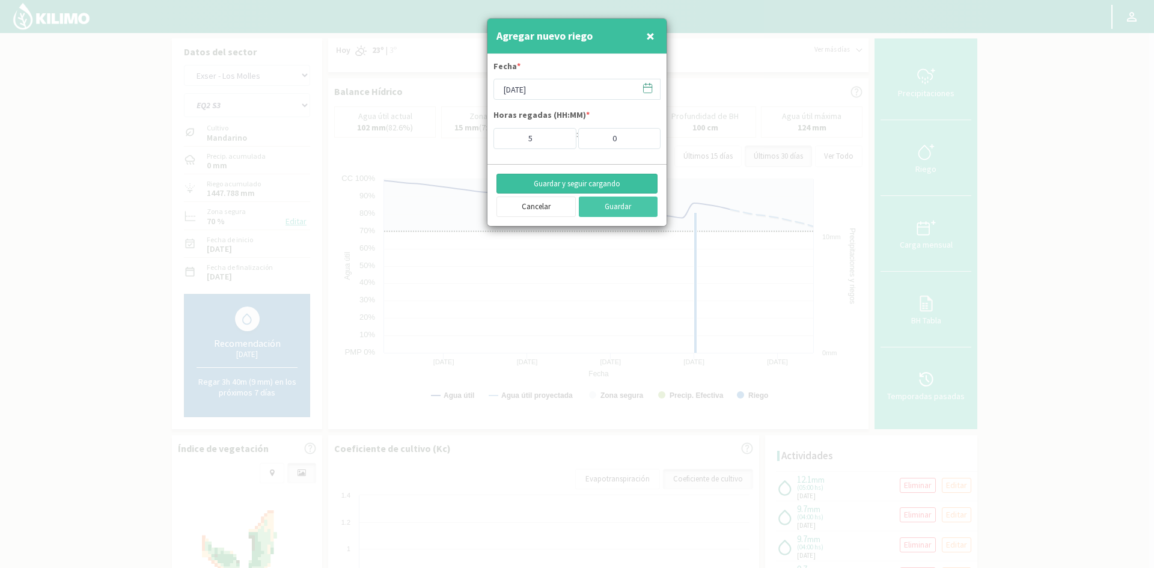
click at [576, 184] on button "Guardar y seguir cargando" at bounding box center [576, 184] width 161 height 20
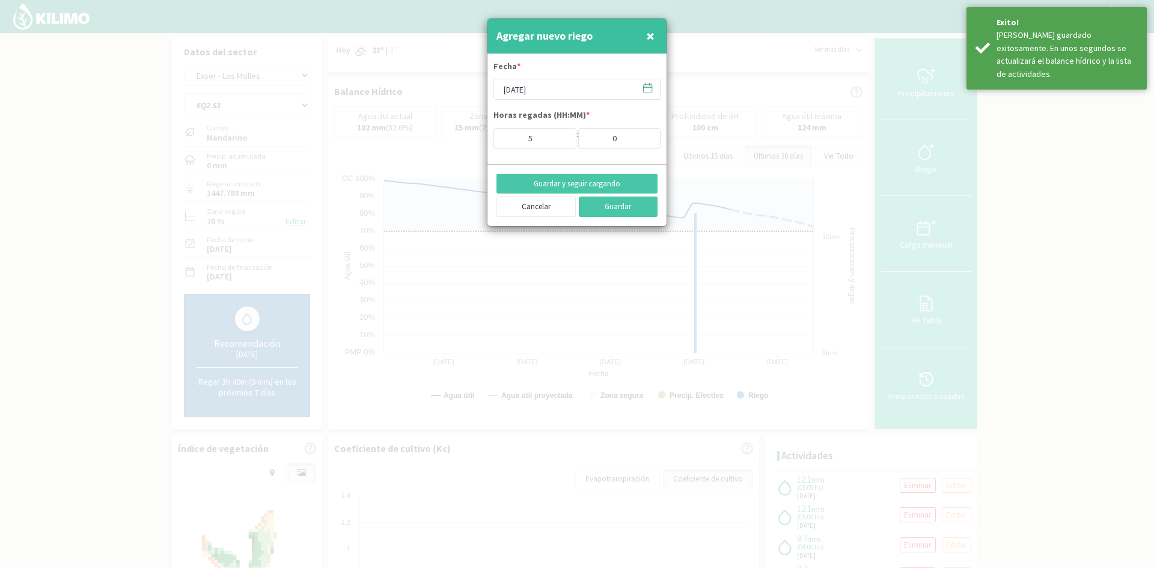
click at [647, 34] on span "×" at bounding box center [650, 36] width 8 height 20
type input "[DATE]"
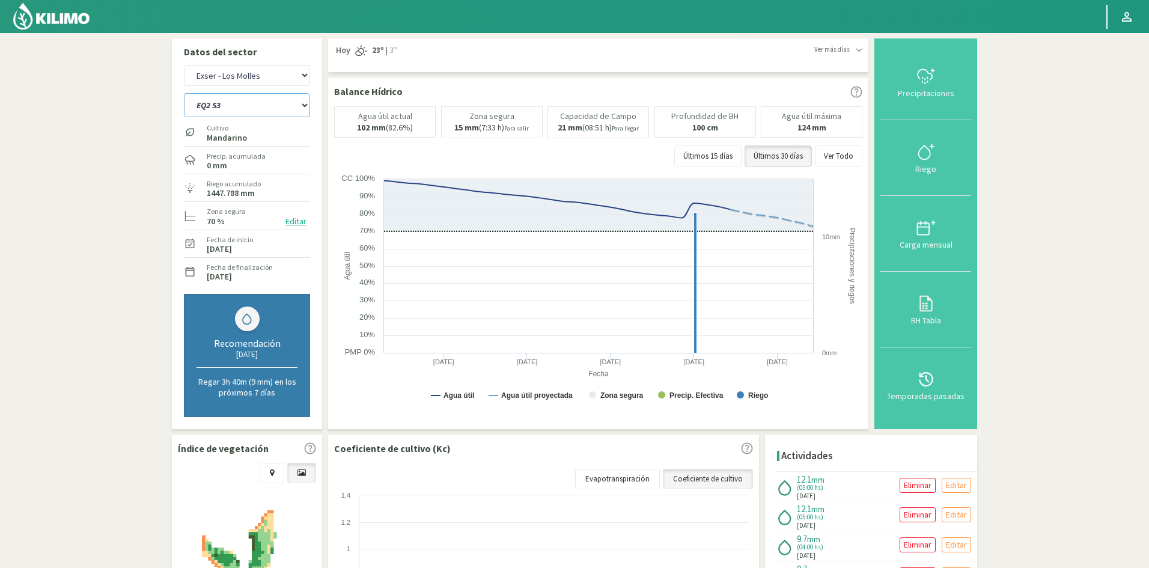
click at [234, 111] on select "EQ1A S3 EQ1A S4 EQ1A S5 EQ1B S1 EQ1B S2 EQ1B S3 EQ1B S4 EQ1B S5 EQ2 S1 EQ2 S3 E…" at bounding box center [247, 105] width 126 height 24
select select "275: Object"
click at [184, 93] on select "EQ1A S3 EQ1A S4 EQ1A S5 EQ1B S1 EQ1B S2 EQ1B S3 EQ1B S4 EQ1B S5 EQ2 S1 EQ2 S3 E…" at bounding box center [247, 105] width 126 height 24
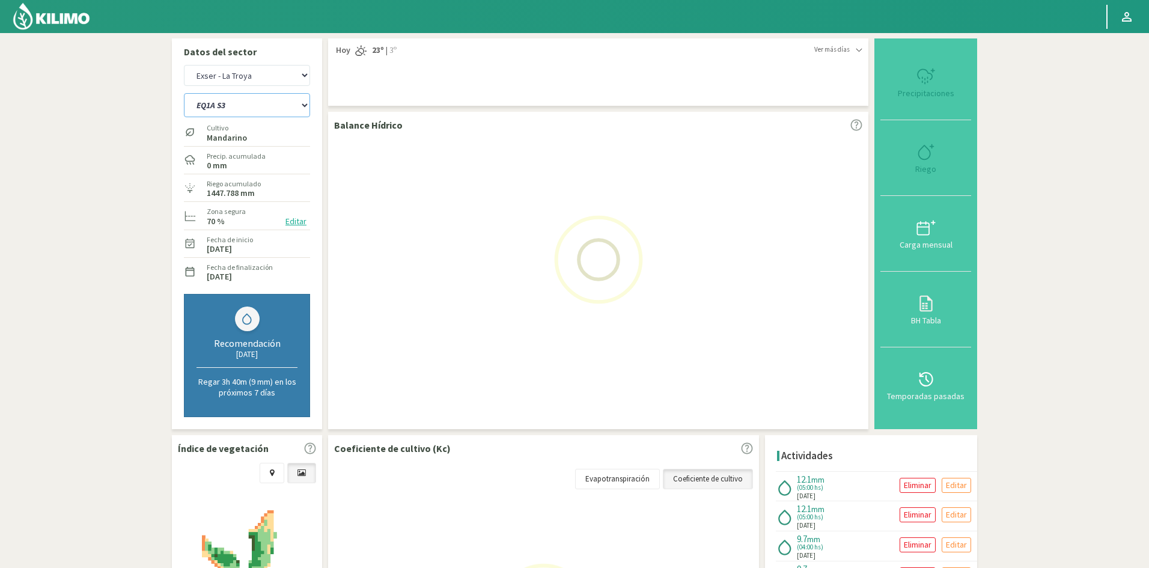
select select "27: Object"
select select "298: Object"
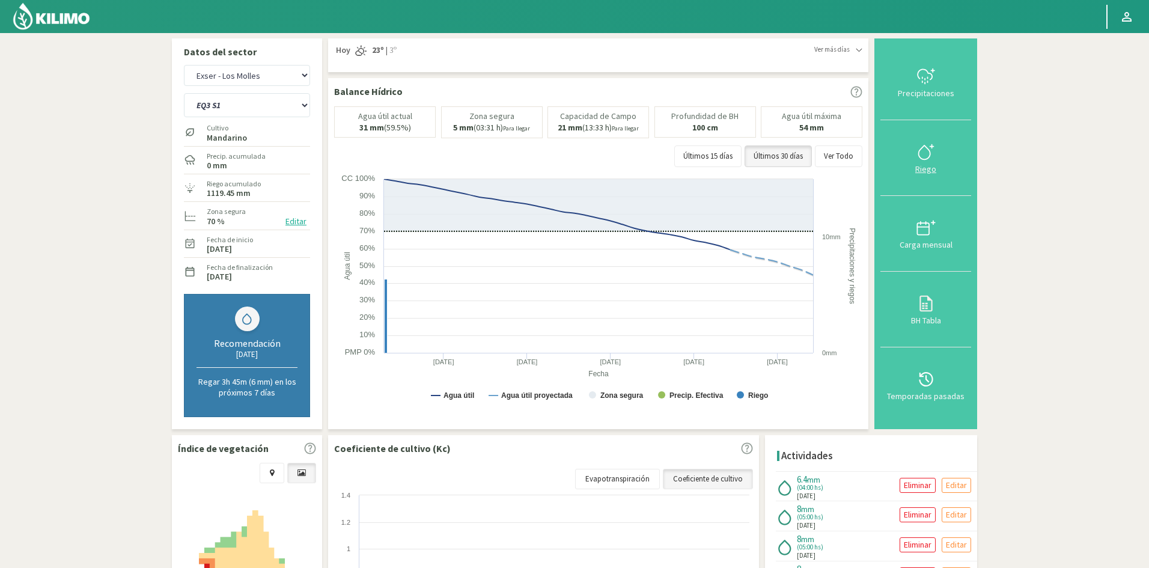
click at [923, 168] on div "Riego" at bounding box center [926, 169] width 84 height 8
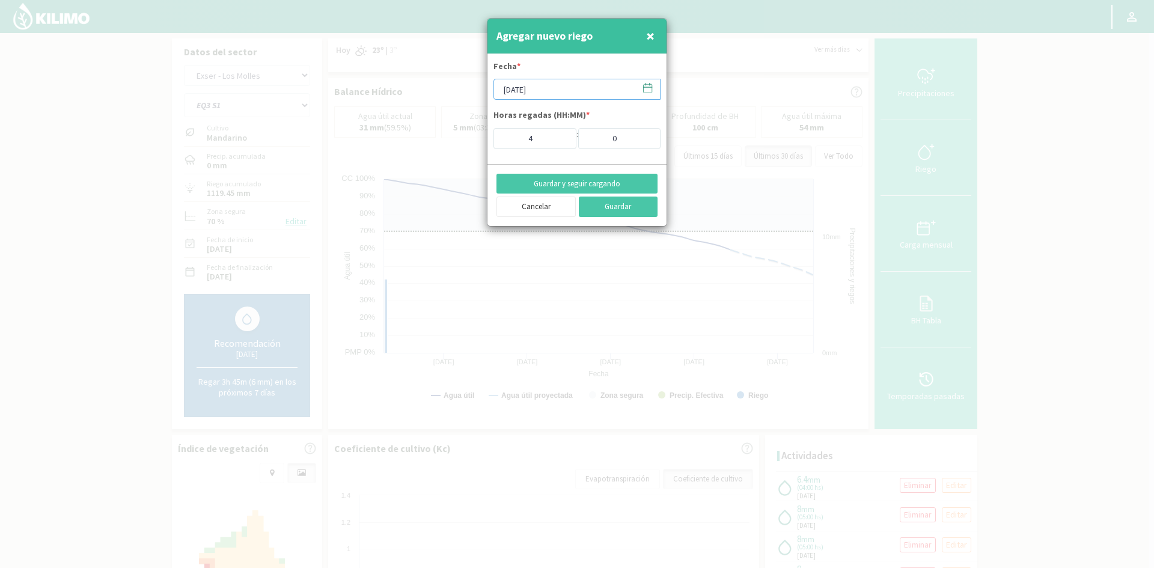
click at [561, 87] on input "[DATE]" at bounding box center [576, 89] width 167 height 21
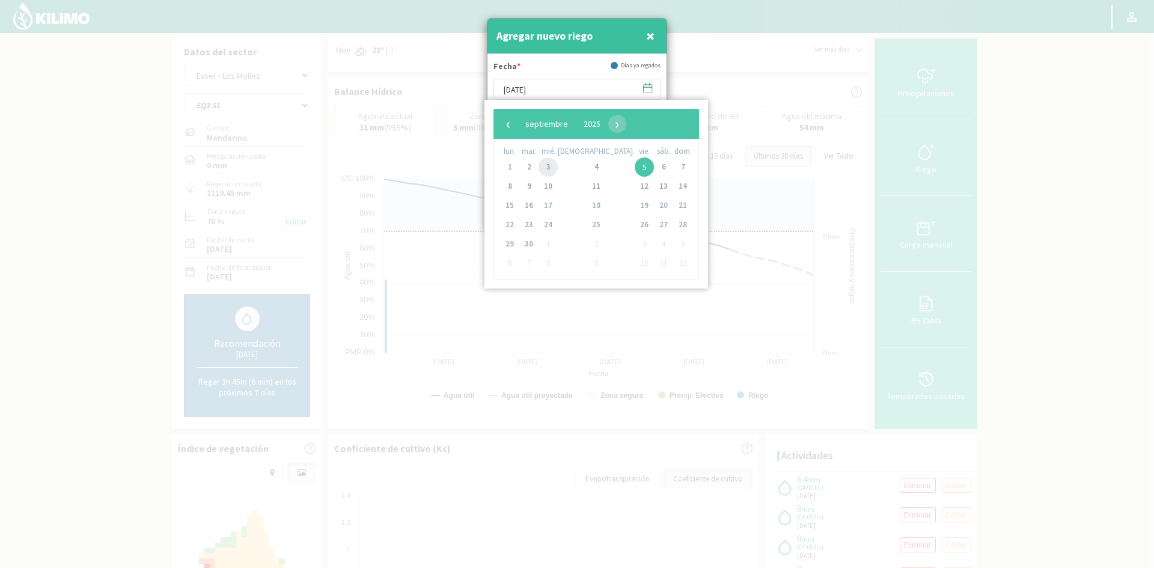
click at [550, 169] on span "3" at bounding box center [547, 166] width 19 height 19
type input "[DATE]"
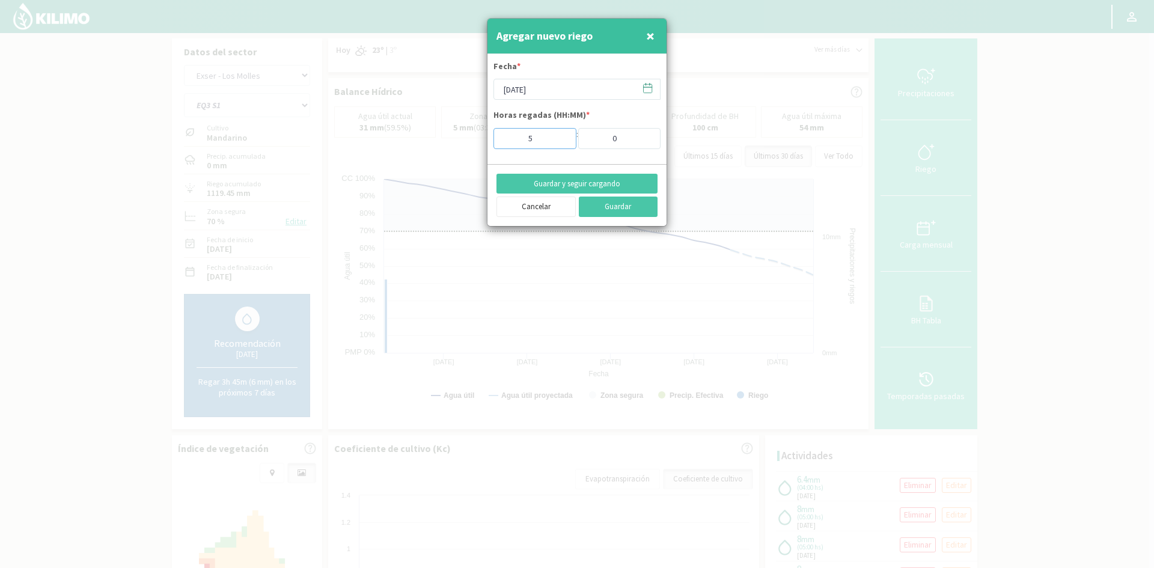
click at [559, 135] on input "5" at bounding box center [534, 138] width 83 height 21
click at [559, 135] on input "6" at bounding box center [534, 138] width 83 height 21
type input "7"
click at [559, 135] on input "7" at bounding box center [534, 138] width 83 height 21
click at [570, 186] on button "Guardar y seguir cargando" at bounding box center [576, 184] width 161 height 20
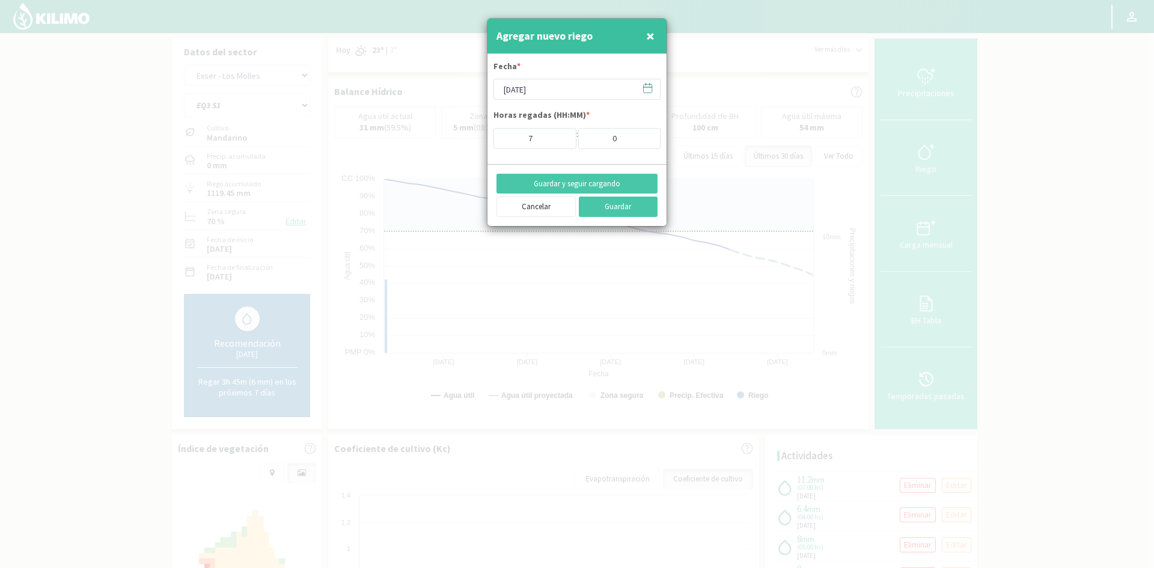
click at [652, 32] on span "×" at bounding box center [650, 36] width 8 height 20
type input "[DATE]"
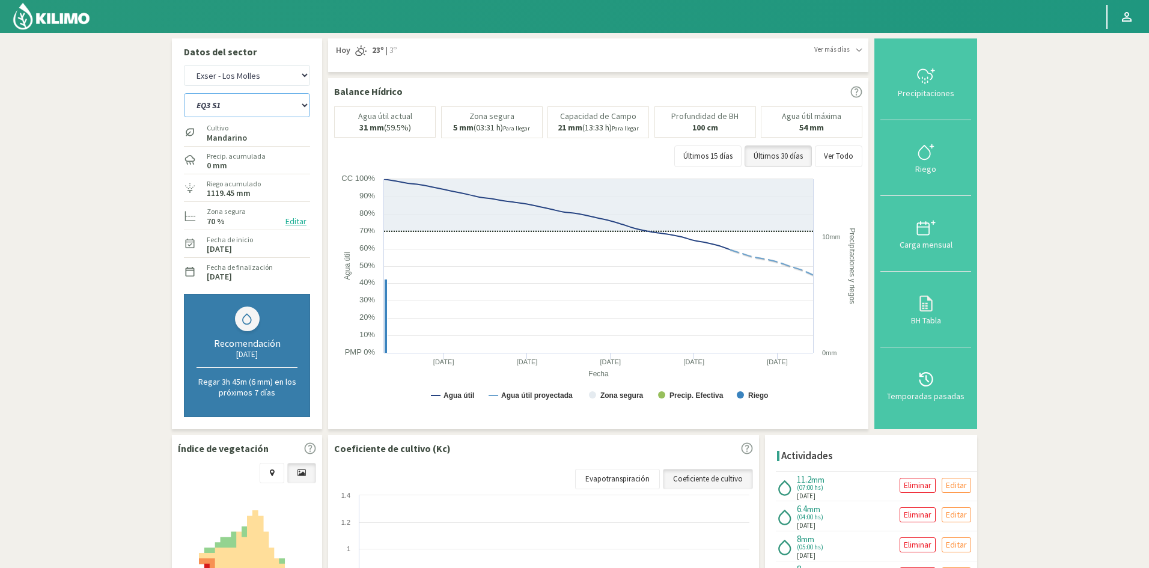
click at [253, 105] on select "EQ1A S3 EQ1A S4 EQ1A S5 EQ1B S1 EQ1B S2 EQ1B S3 EQ1B S4 EQ1B S5 EQ2 S1 EQ2 S3 E…" at bounding box center [247, 105] width 126 height 24
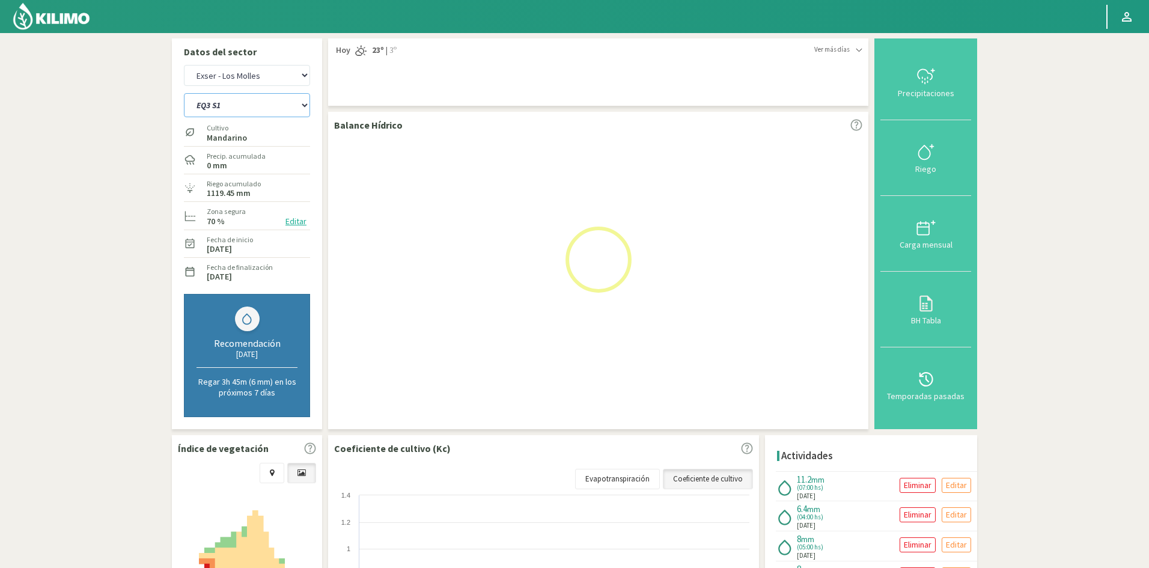
select select "299: Object"
click at [184, 93] on select "EQ1A S3 EQ1A S4 EQ1A S5 EQ1B S1 EQ1B S2 EQ1B S3 EQ1B S4 EQ1B S5 EQ2 S1 EQ2 S3 E…" at bounding box center [247, 105] width 126 height 24
select select "29: Object"
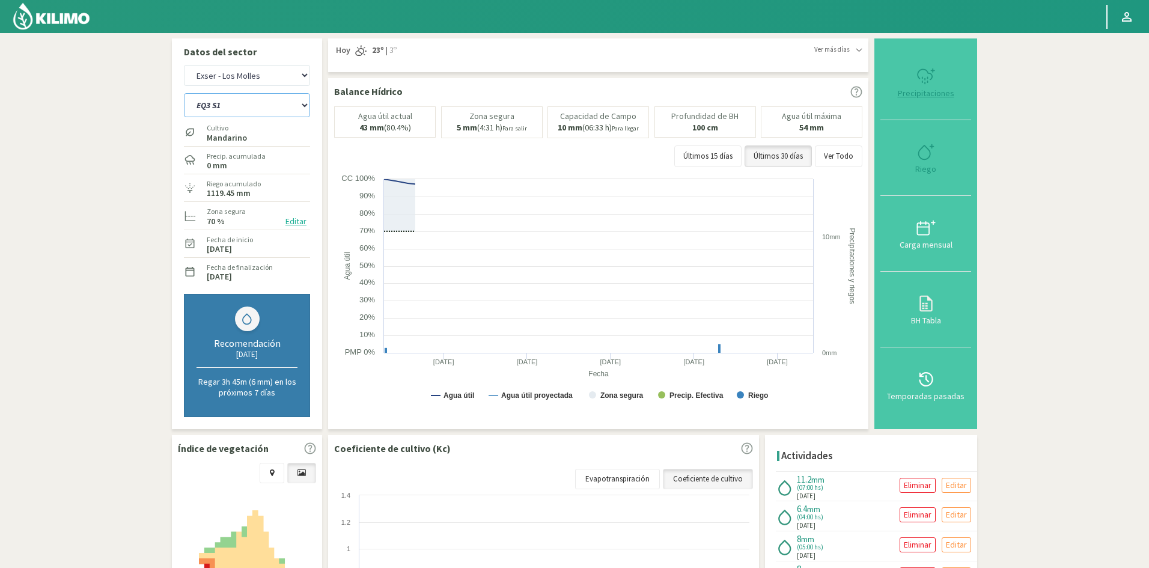
select select "322: Object"
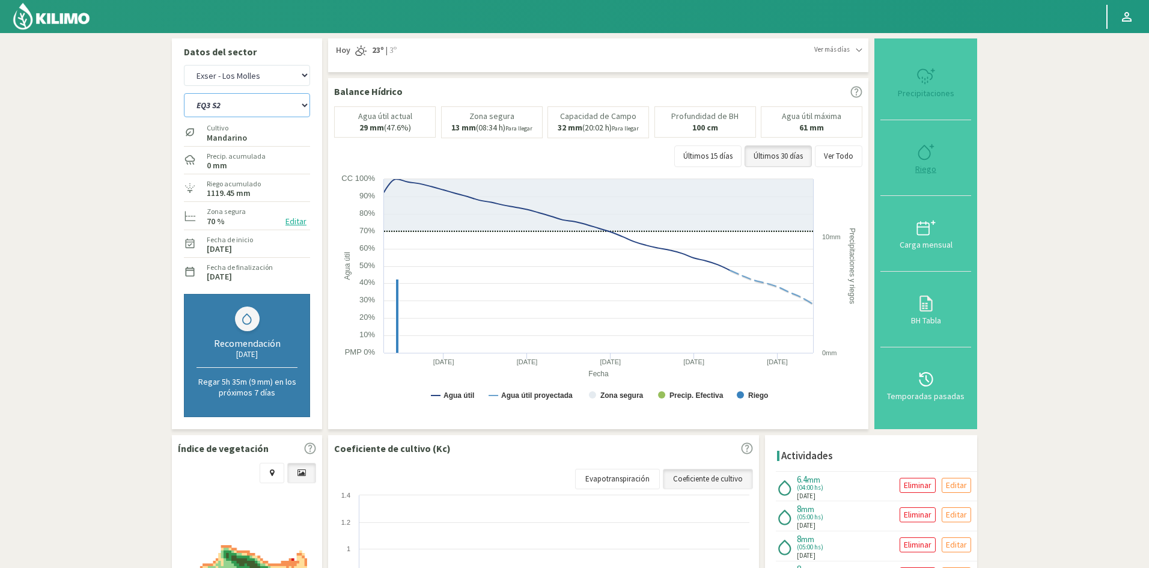
type input "4"
click at [928, 171] on div "Riego" at bounding box center [926, 169] width 84 height 8
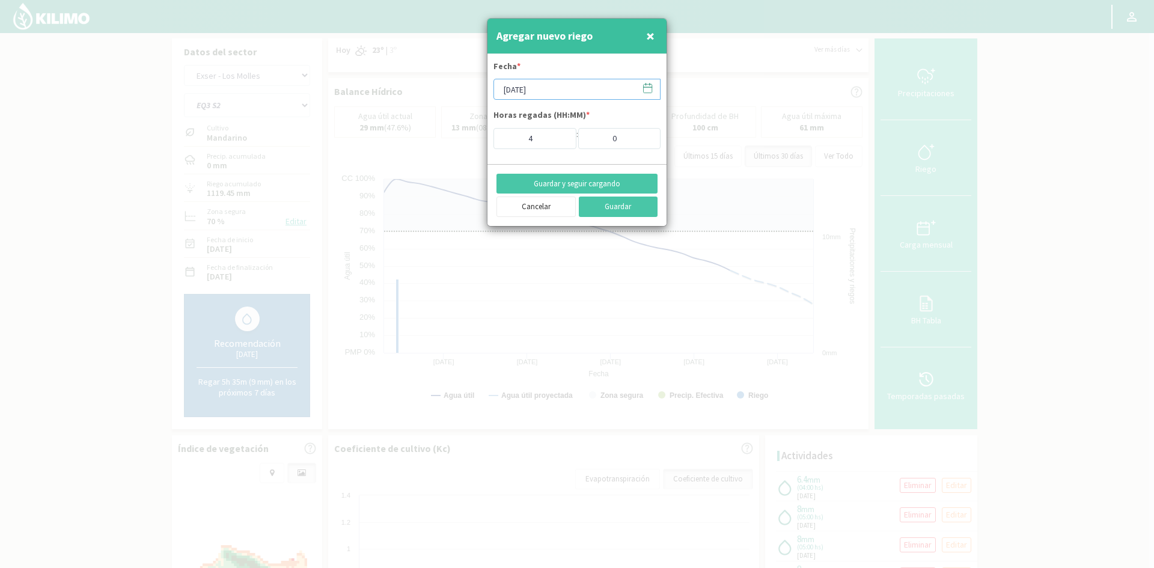
click at [532, 90] on input "[DATE]" at bounding box center [576, 89] width 167 height 21
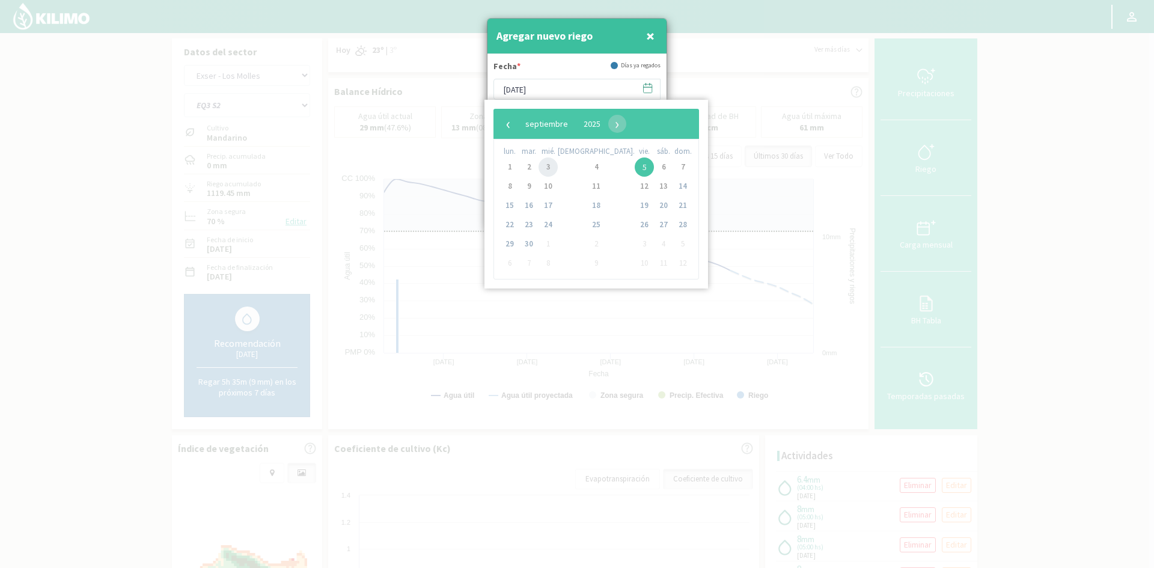
click at [555, 168] on span "3" at bounding box center [547, 166] width 19 height 19
type input "[DATE]"
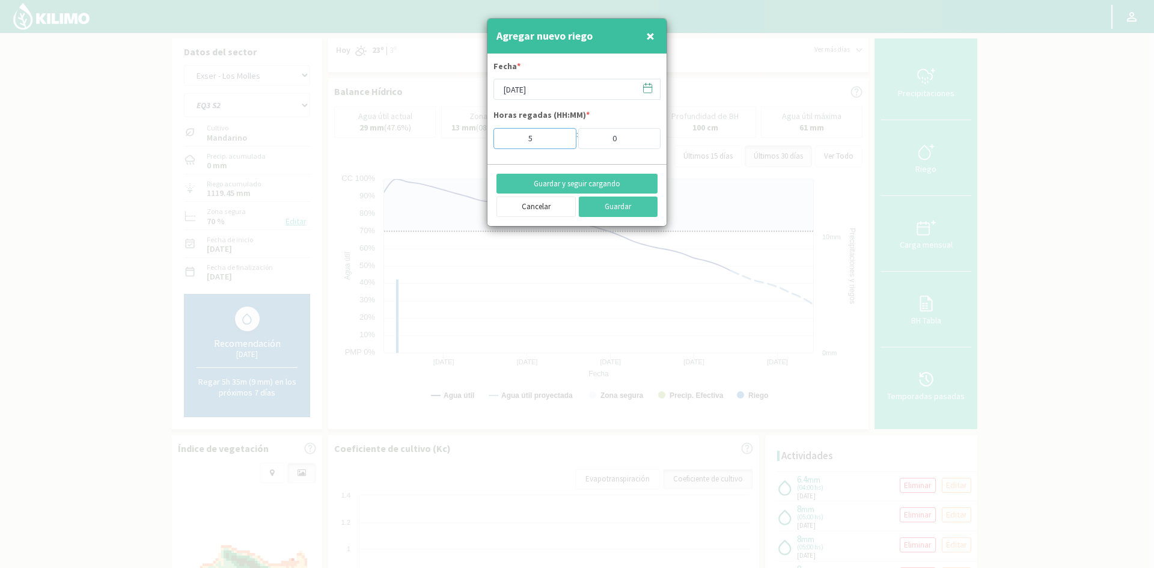
click at [562, 136] on input "5" at bounding box center [534, 138] width 83 height 21
click at [558, 133] on input "6" at bounding box center [534, 138] width 83 height 21
type input "7"
click at [558, 133] on input "7" at bounding box center [534, 138] width 83 height 21
click at [564, 181] on button "Guardar y seguir cargando" at bounding box center [576, 184] width 161 height 20
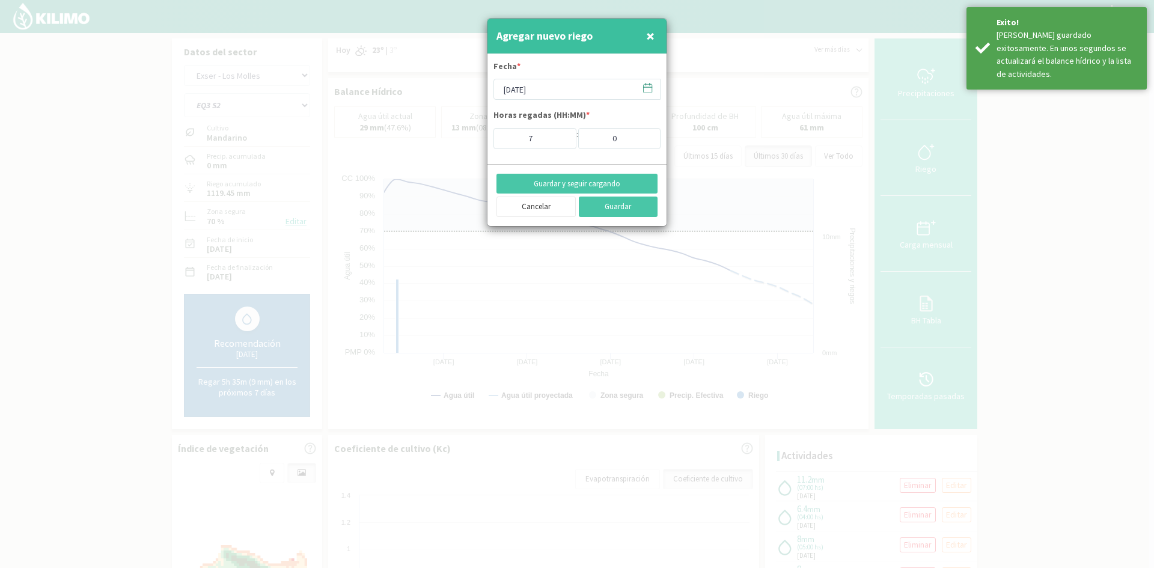
click at [650, 35] on span "×" at bounding box center [650, 36] width 8 height 20
type input "[DATE]"
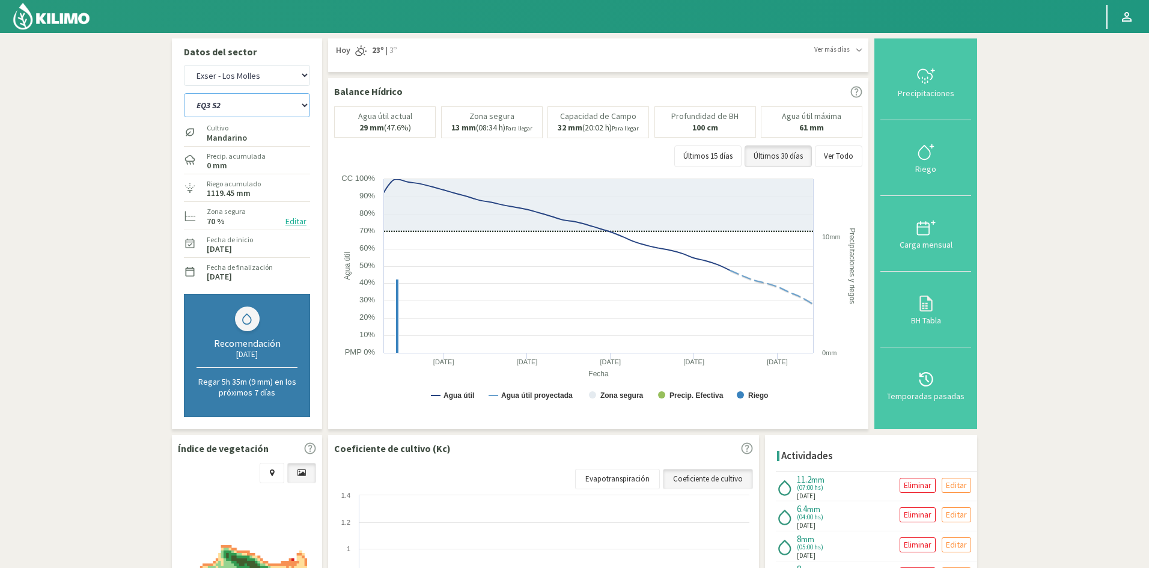
click at [246, 106] on select "EQ1A S3 EQ1A S4 EQ1A S5 EQ1B S1 EQ1B S2 EQ1B S3 EQ1B S4 EQ1B S5 EQ2 S1 EQ2 S3 E…" at bounding box center [247, 105] width 126 height 24
select select "323: Object"
click at [184, 93] on select "EQ1A S3 EQ1A S4 EQ1A S5 EQ1B S1 EQ1B S2 EQ1B S3 EQ1B S4 EQ1B S5 EQ2 S1 EQ2 S3 E…" at bounding box center [247, 105] width 126 height 24
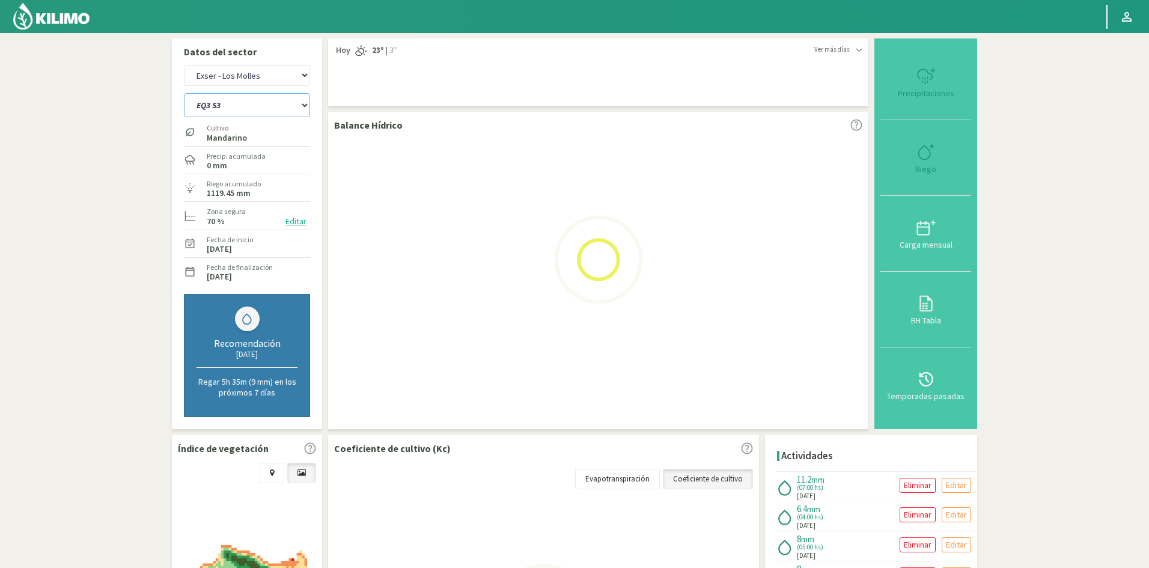
select select "31: Object"
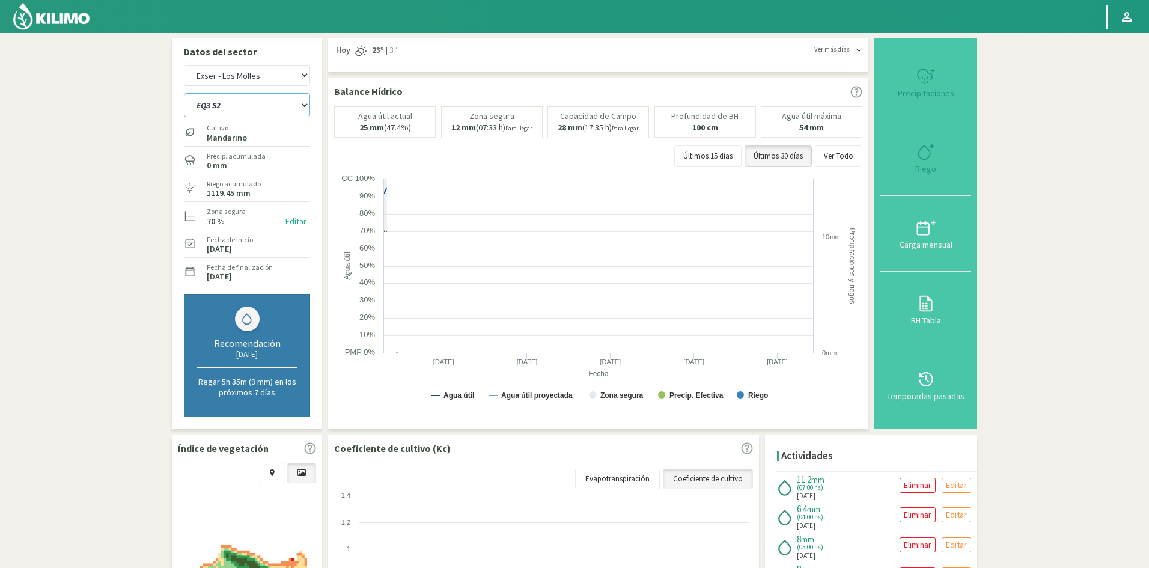
select select "346: Object"
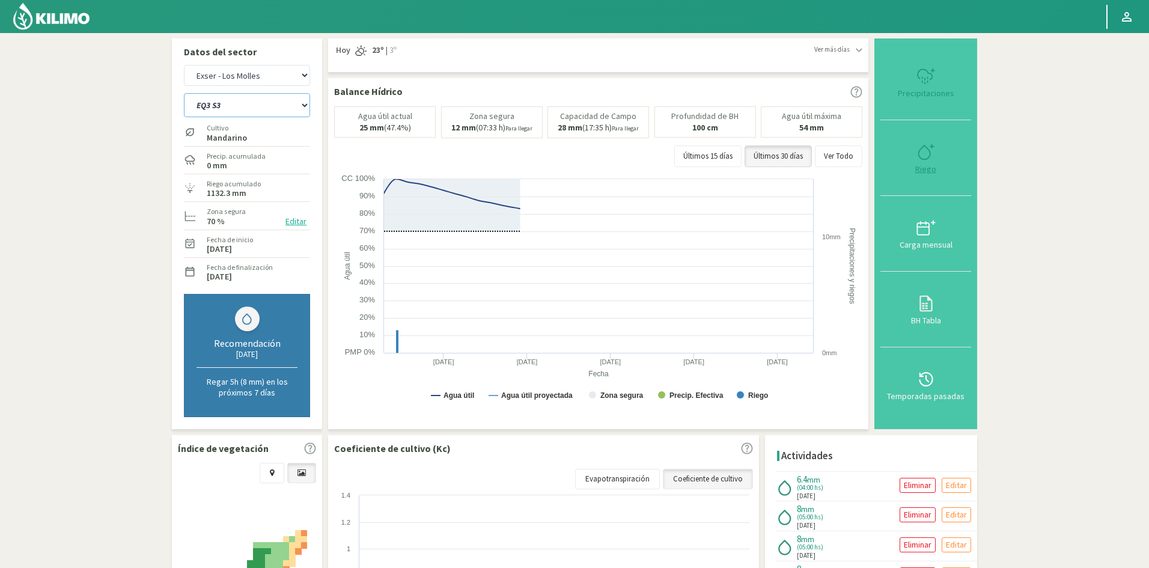
type input "4"
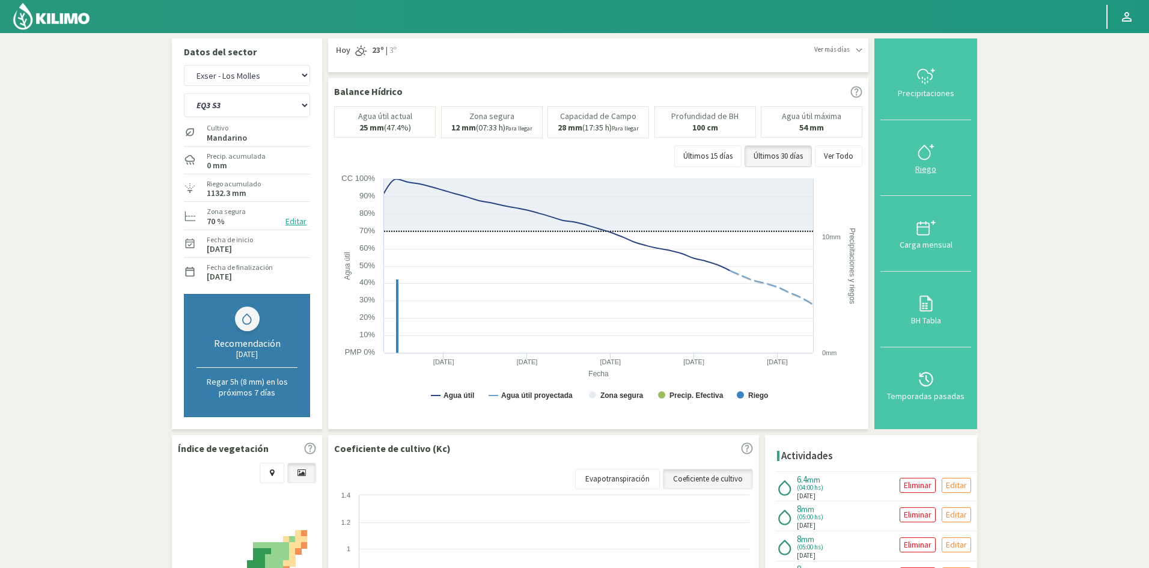
click at [928, 169] on div "Riego" at bounding box center [926, 169] width 84 height 8
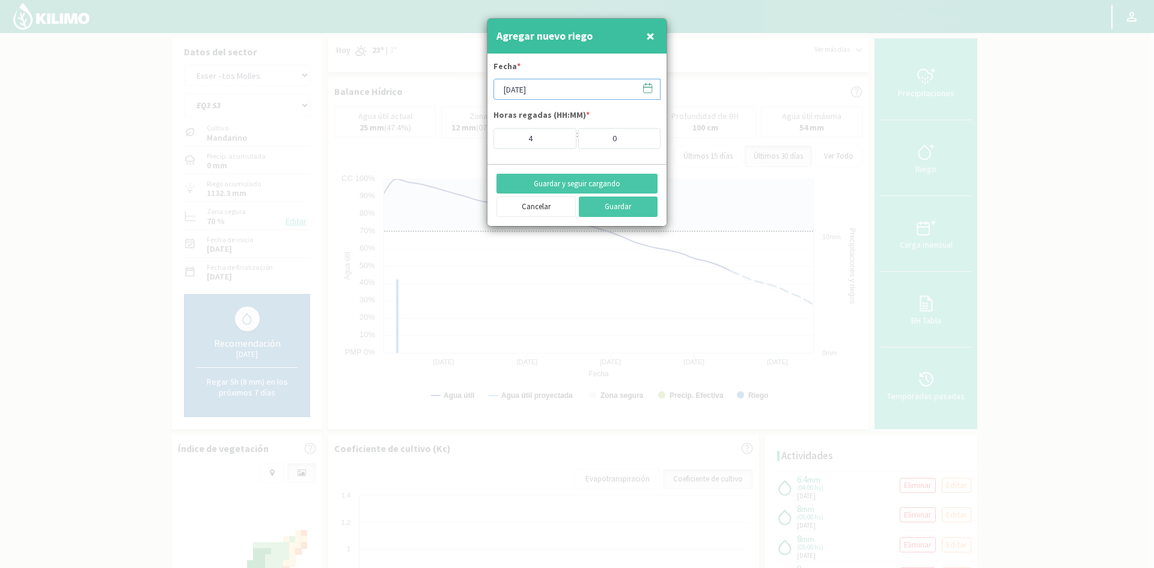
click at [526, 93] on input "[DATE]" at bounding box center [576, 89] width 167 height 21
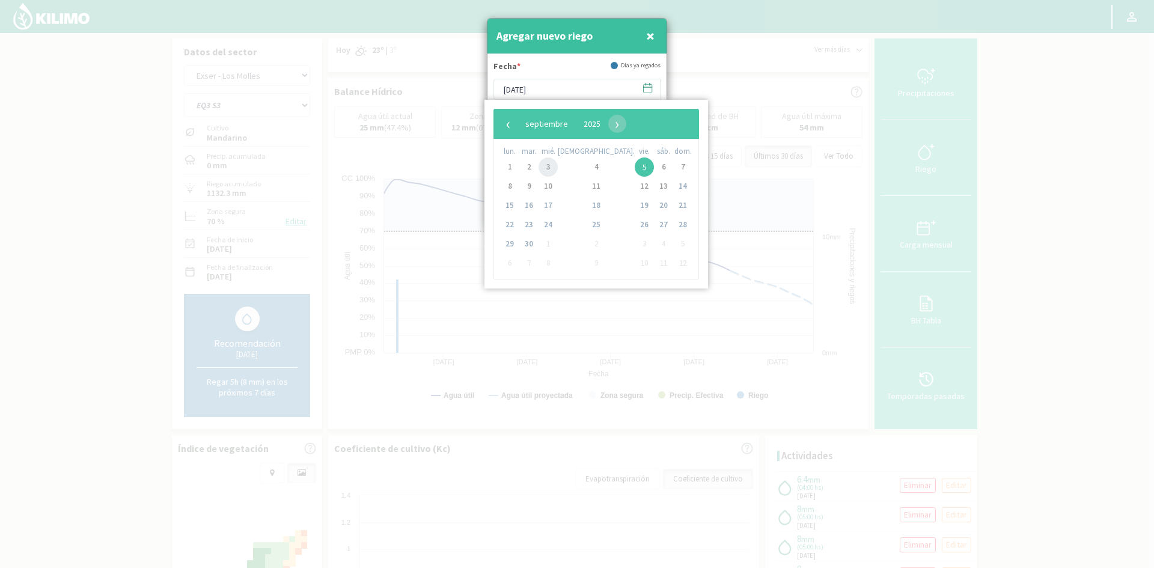
click at [556, 169] on span "3" at bounding box center [547, 166] width 19 height 19
type input "[DATE]"
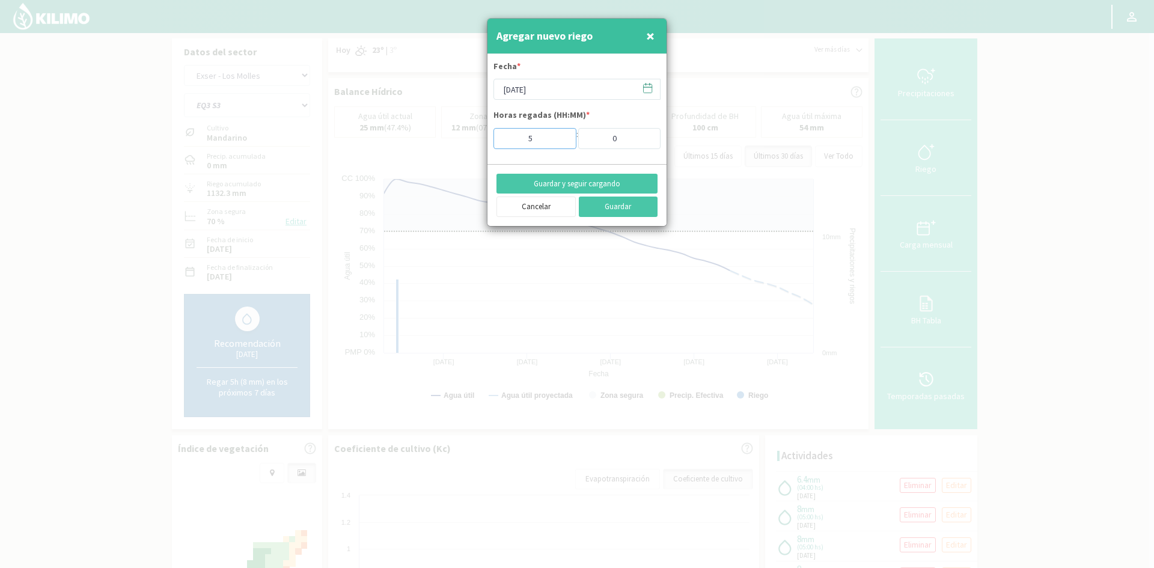
click at [559, 135] on input "5" at bounding box center [534, 138] width 83 height 21
click at [559, 135] on input "6" at bounding box center [534, 138] width 83 height 21
type input "7"
click at [559, 135] on input "7" at bounding box center [534, 138] width 83 height 21
click at [577, 185] on button "Guardar y seguir cargando" at bounding box center [576, 184] width 161 height 20
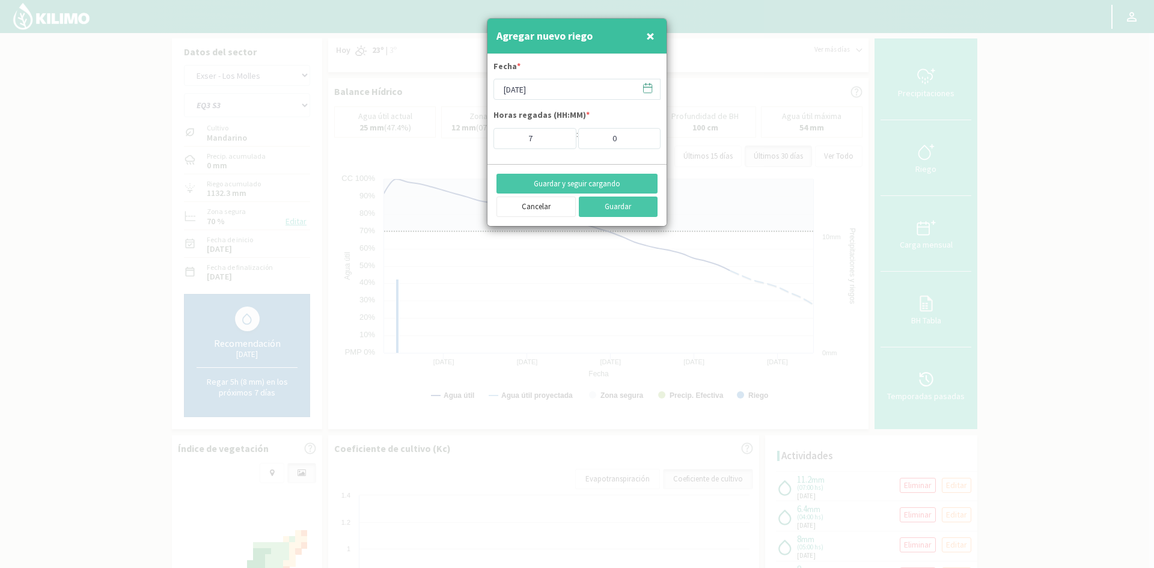
click at [654, 36] on span "×" at bounding box center [650, 36] width 8 height 20
type input "[DATE]"
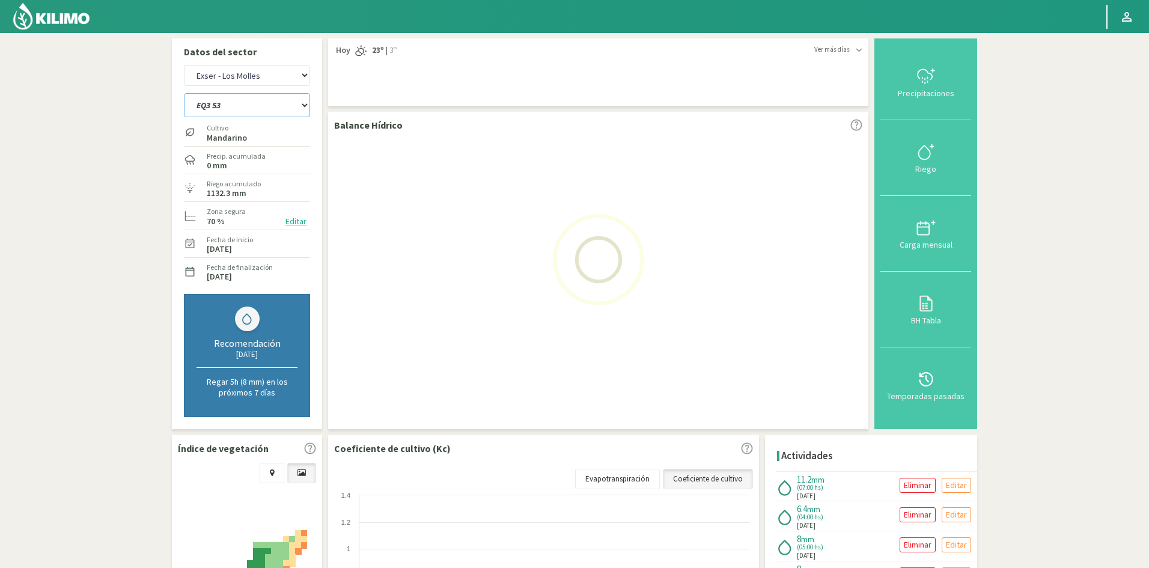
click at [225, 107] on select "EQ1A S3 EQ1A S4 EQ1A S5 EQ1B S1 EQ1B S2 EQ1B S3 EQ1B S4 EQ1B S5 EQ2 S1 EQ2 S3 E…" at bounding box center [247, 105] width 126 height 24
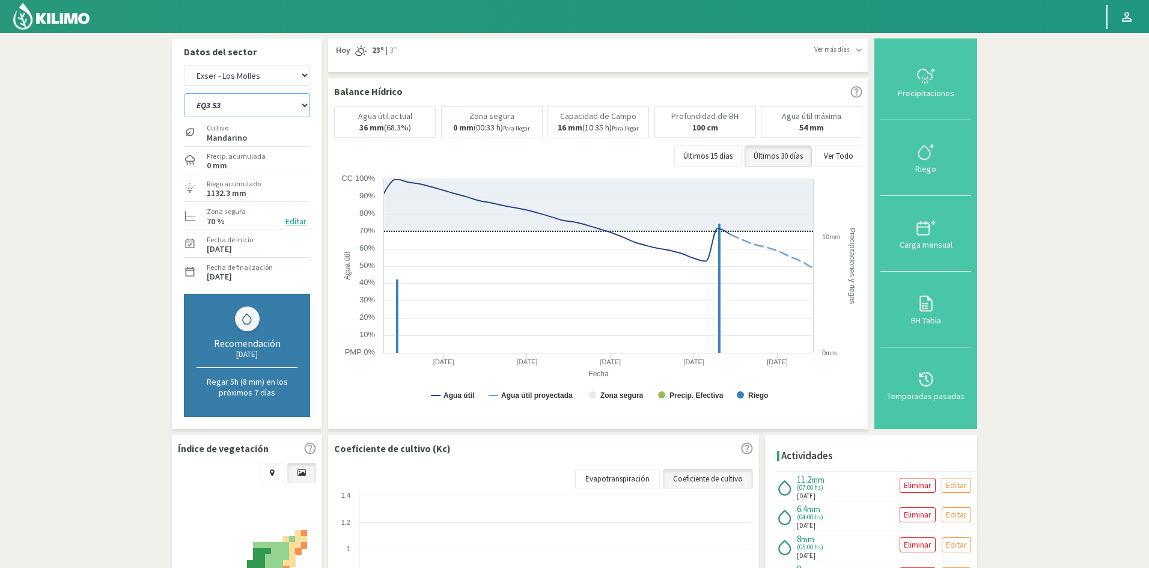
select select "341: Object"
click at [184, 93] on select "EQ1A S3 EQ1A S4 EQ1A S5 EQ1B S1 EQ1B S2 EQ1B S3 EQ1B S4 EQ1B S5 EQ2 S1 EQ2 S3 E…" at bounding box center [247, 105] width 126 height 24
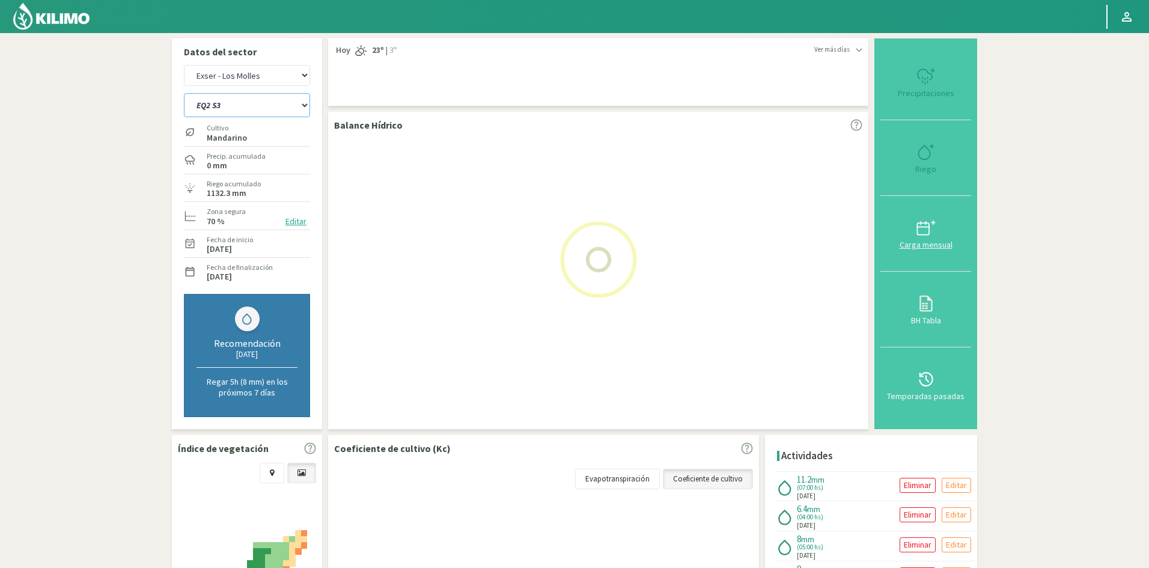
select select "33: Object"
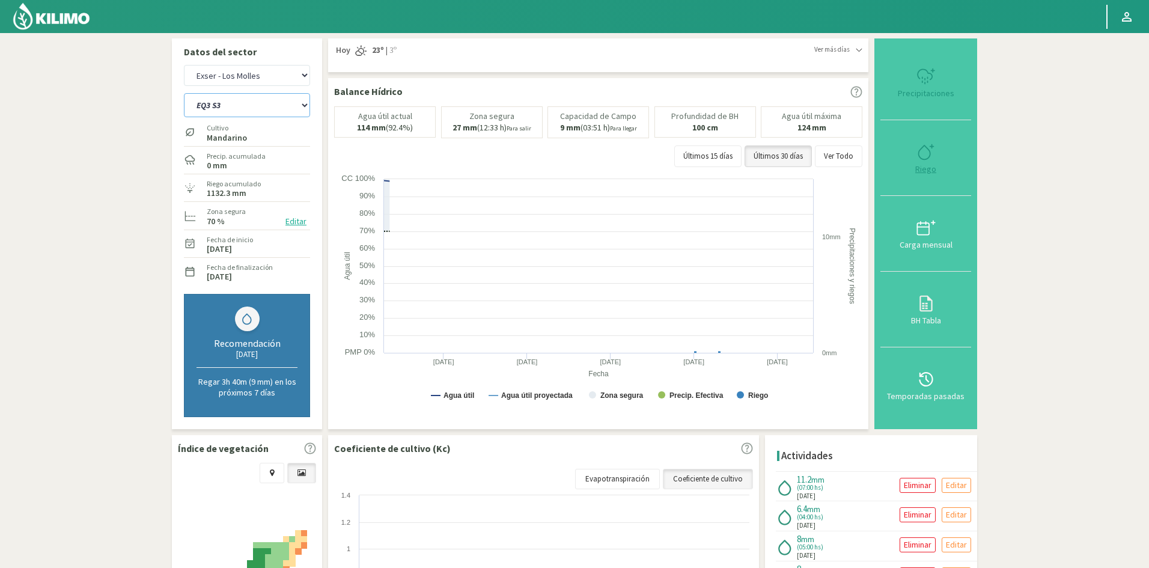
select select "364: Object"
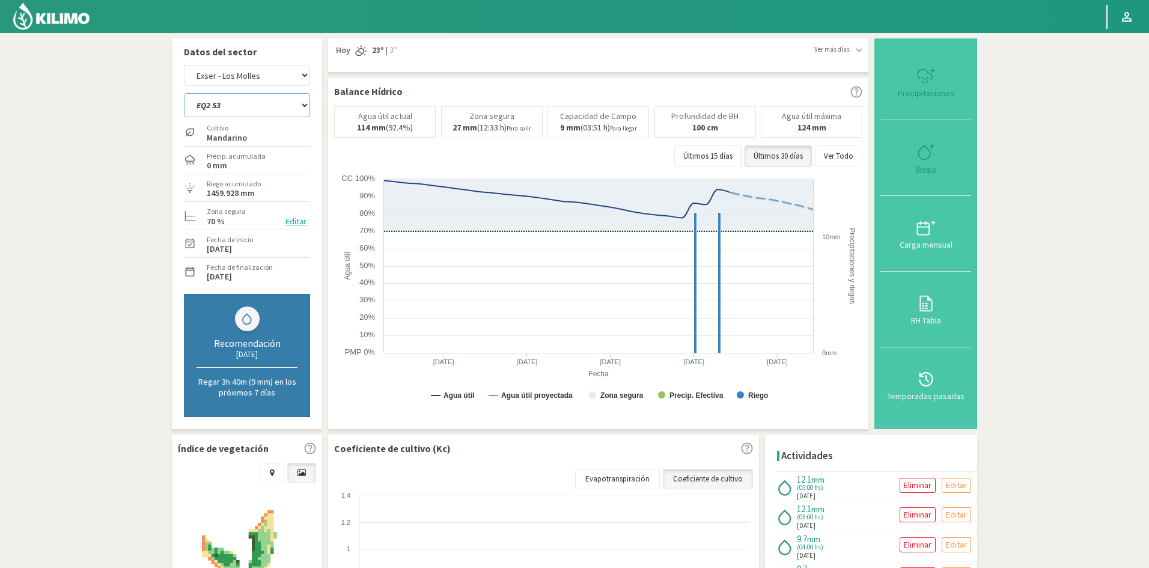
type input "5"
click at [929, 171] on div "Riego" at bounding box center [926, 169] width 84 height 8
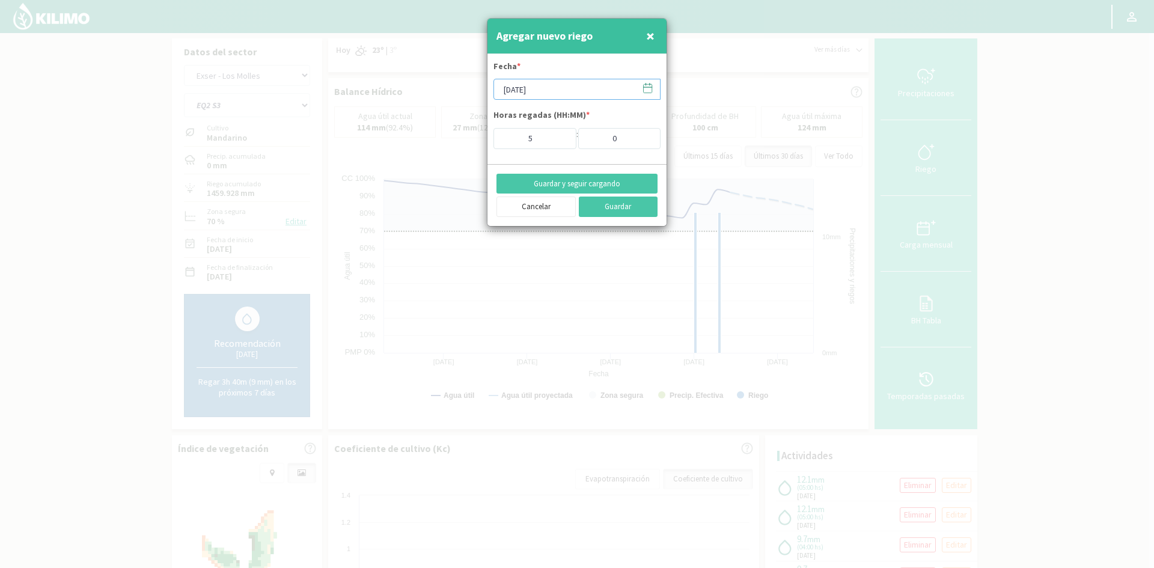
click at [545, 89] on input "[DATE]" at bounding box center [576, 89] width 167 height 21
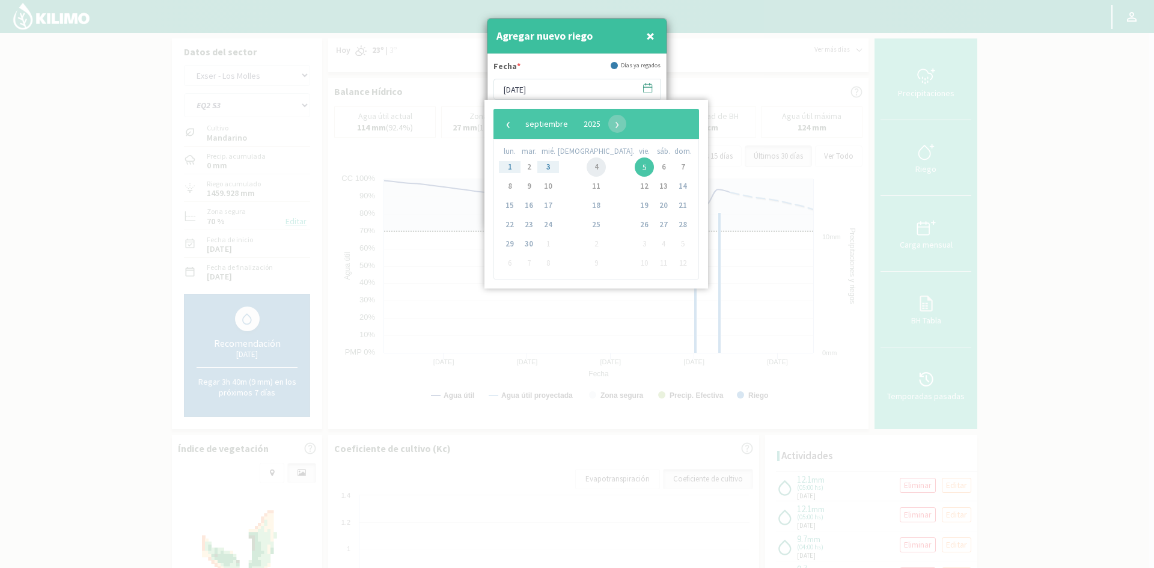
click at [586, 168] on span "4" at bounding box center [595, 166] width 19 height 19
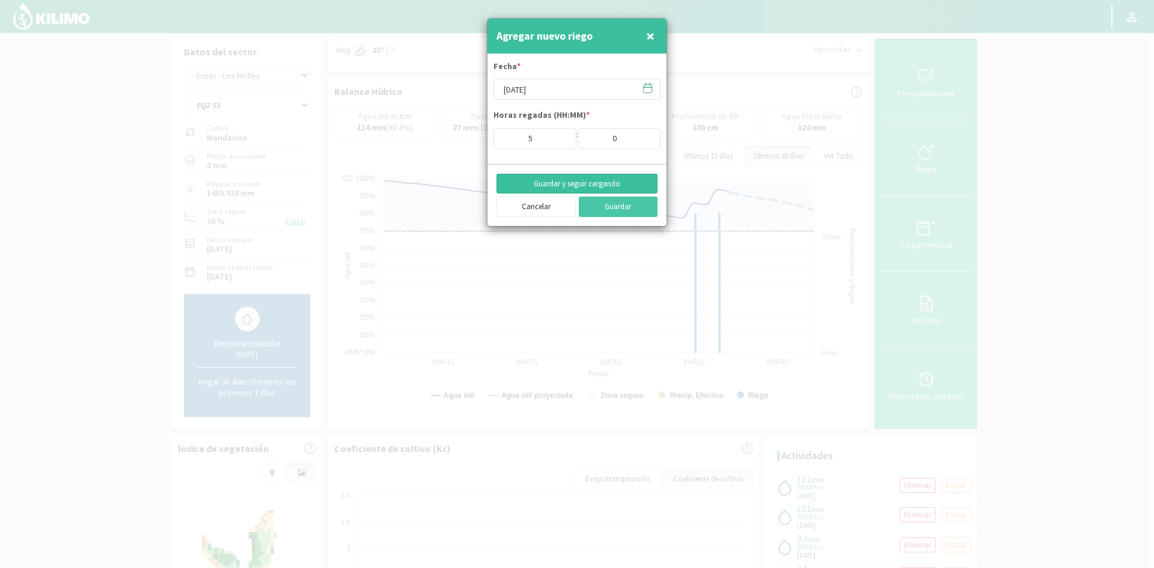
click at [557, 183] on button "Guardar y seguir cargando" at bounding box center [576, 184] width 161 height 20
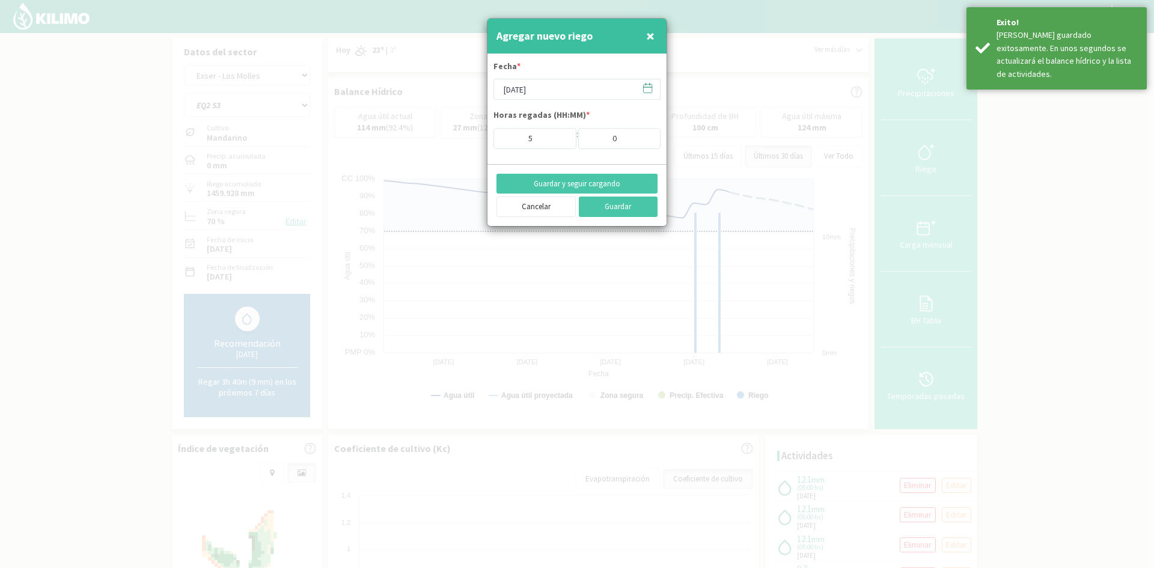
click at [650, 34] on span "×" at bounding box center [650, 36] width 8 height 20
type input "[DATE]"
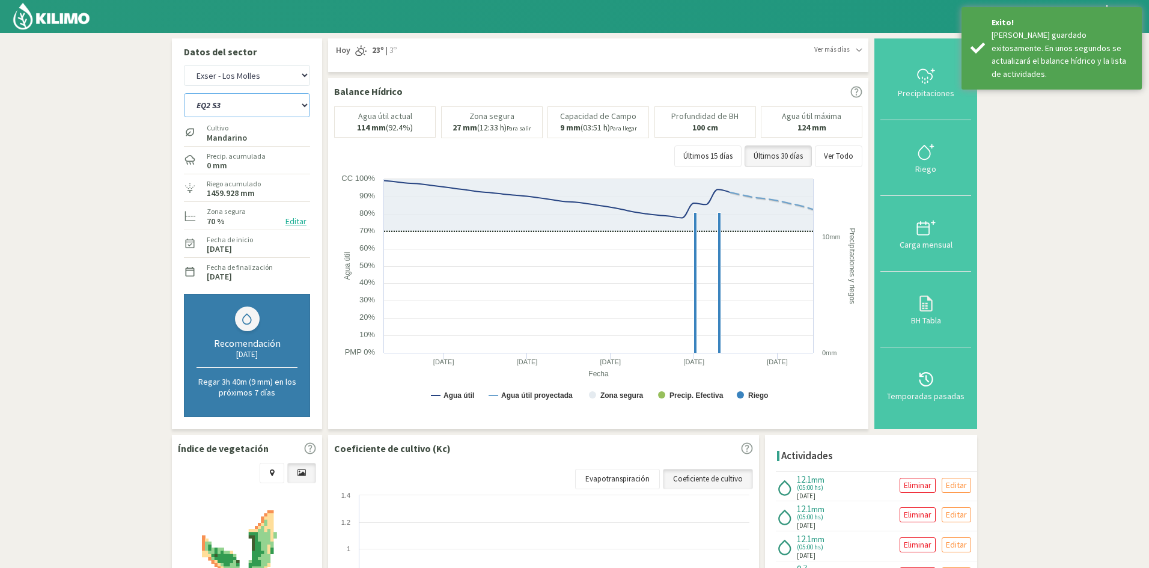
click at [260, 104] on select "EQ1A S3 EQ1A S4 EQ1A S5 EQ1B S1 EQ1B S2 EQ1B S3 EQ1B S4 EQ1B S5 EQ2 S1 EQ2 S3 E…" at bounding box center [247, 105] width 126 height 24
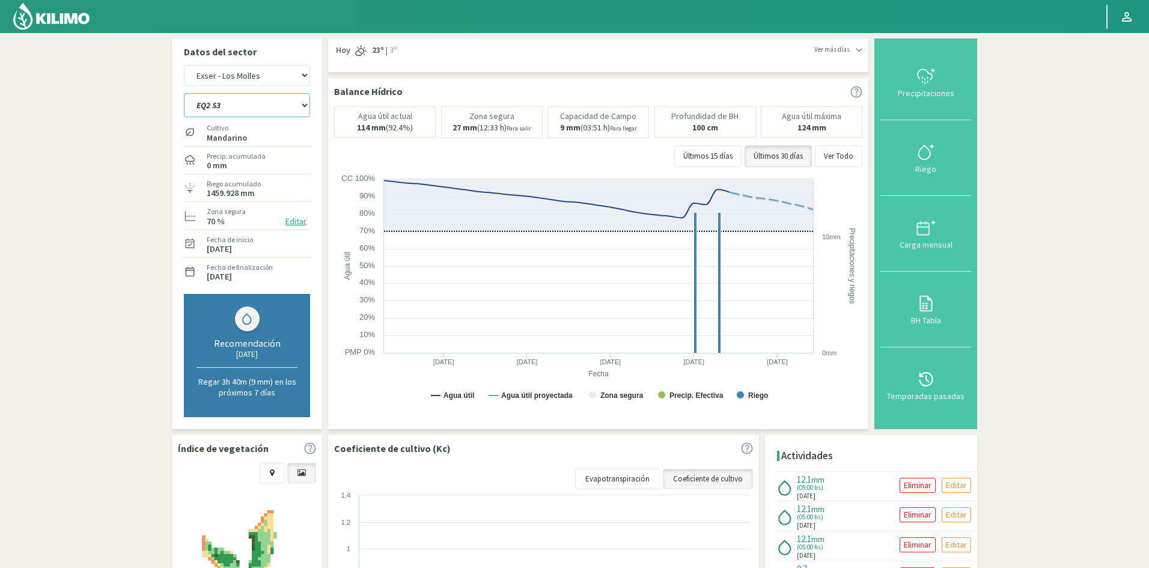
select select "365: Object"
click at [184, 93] on select "EQ1A S3 EQ1A S4 EQ1A S5 EQ1B S1 EQ1B S2 EQ1B S3 EQ1B S4 EQ1B S5 EQ2 S1 EQ2 S3 E…" at bounding box center [247, 105] width 126 height 24
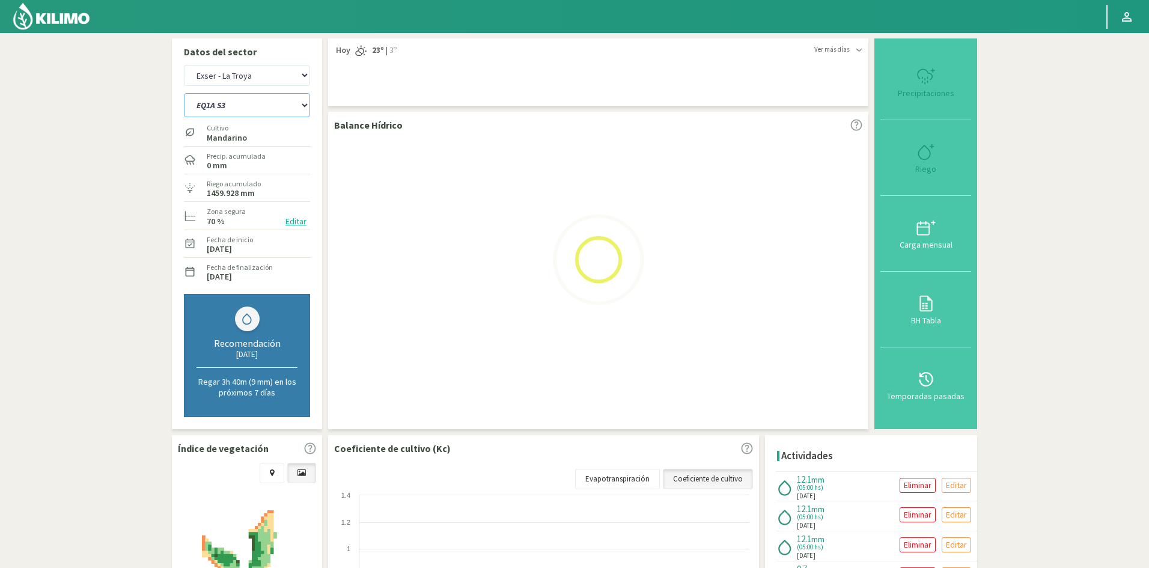
select select "35: Object"
select select "388: Object"
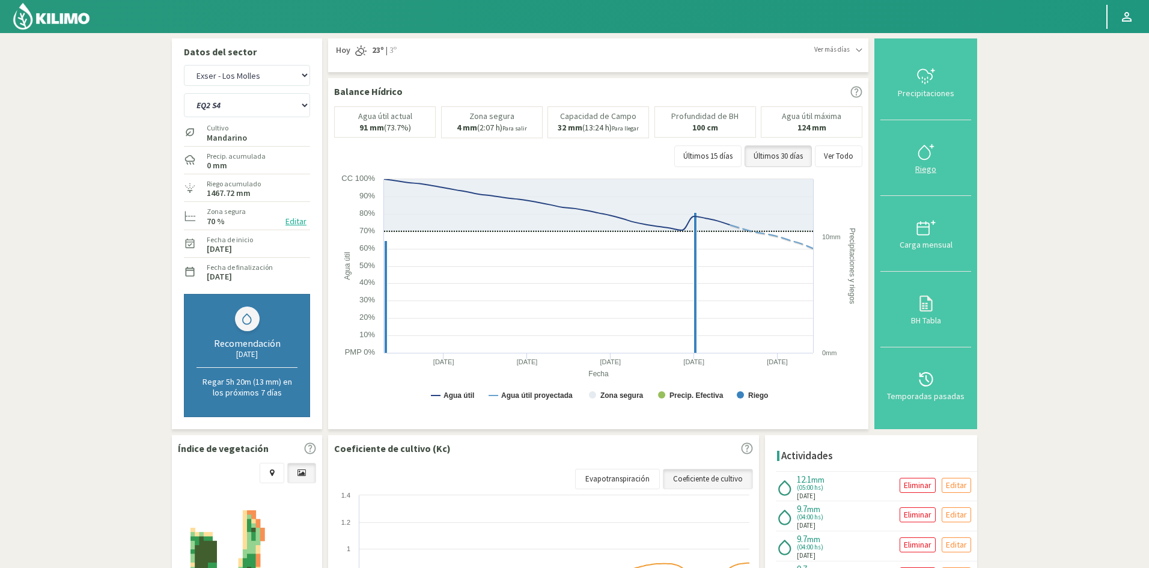
click at [927, 170] on div "Riego" at bounding box center [926, 169] width 84 height 8
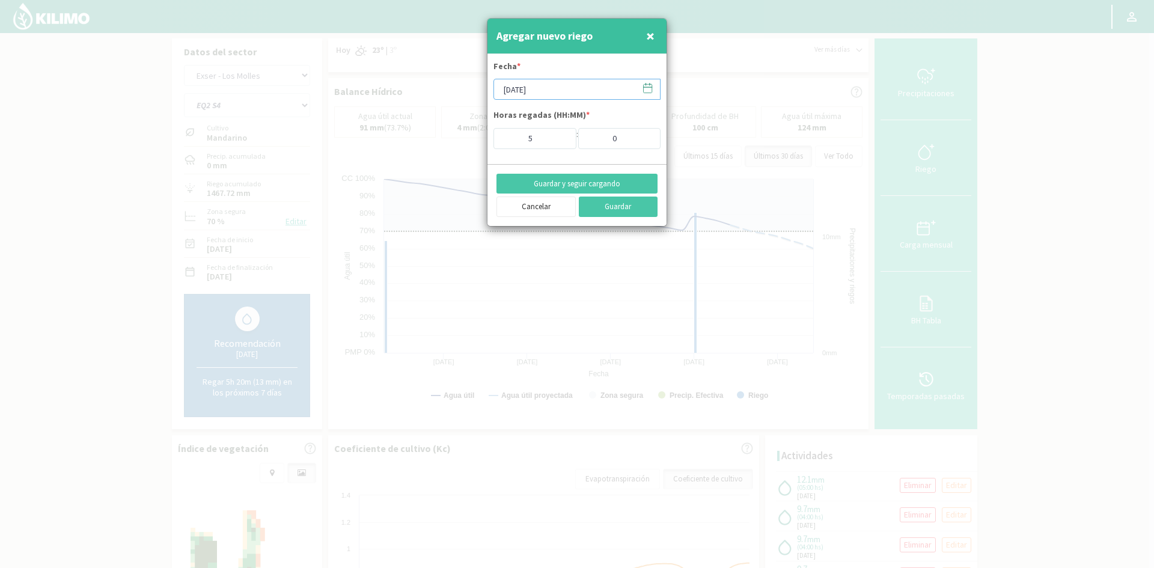
click at [534, 93] on input "[DATE]" at bounding box center [576, 89] width 167 height 21
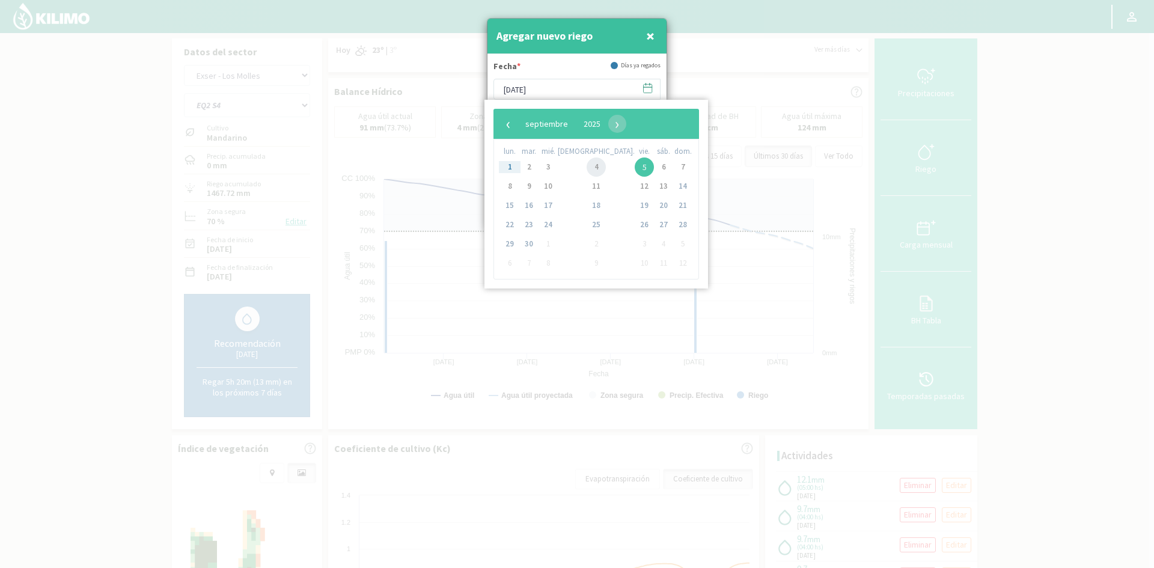
click at [586, 165] on span "4" at bounding box center [595, 166] width 19 height 19
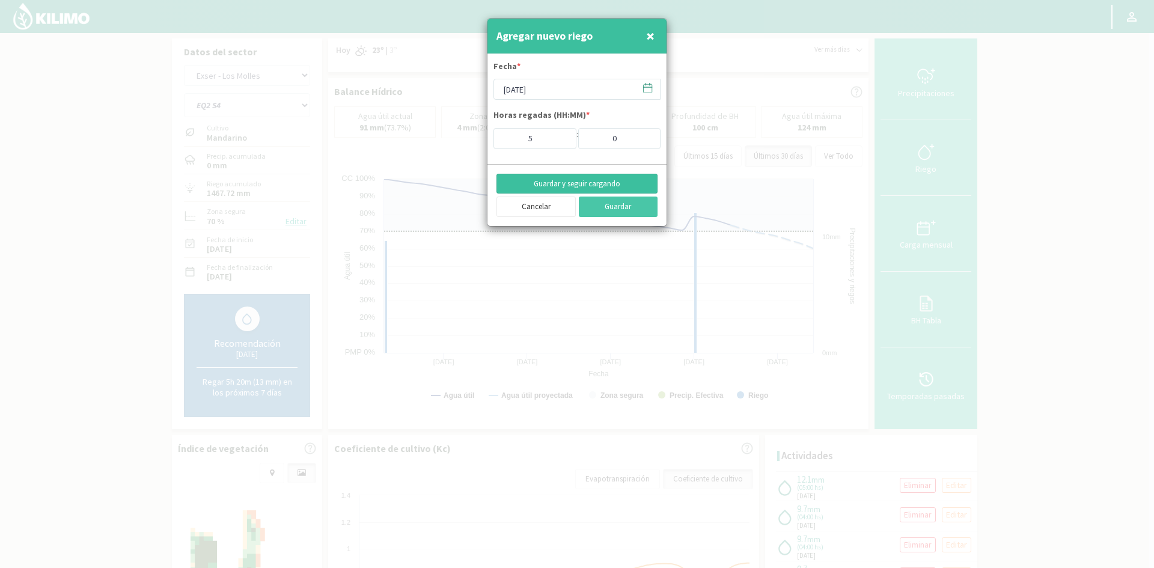
click at [559, 180] on button "Guardar y seguir cargando" at bounding box center [576, 184] width 161 height 20
click at [650, 37] on span "×" at bounding box center [650, 36] width 8 height 20
type input "[DATE]"
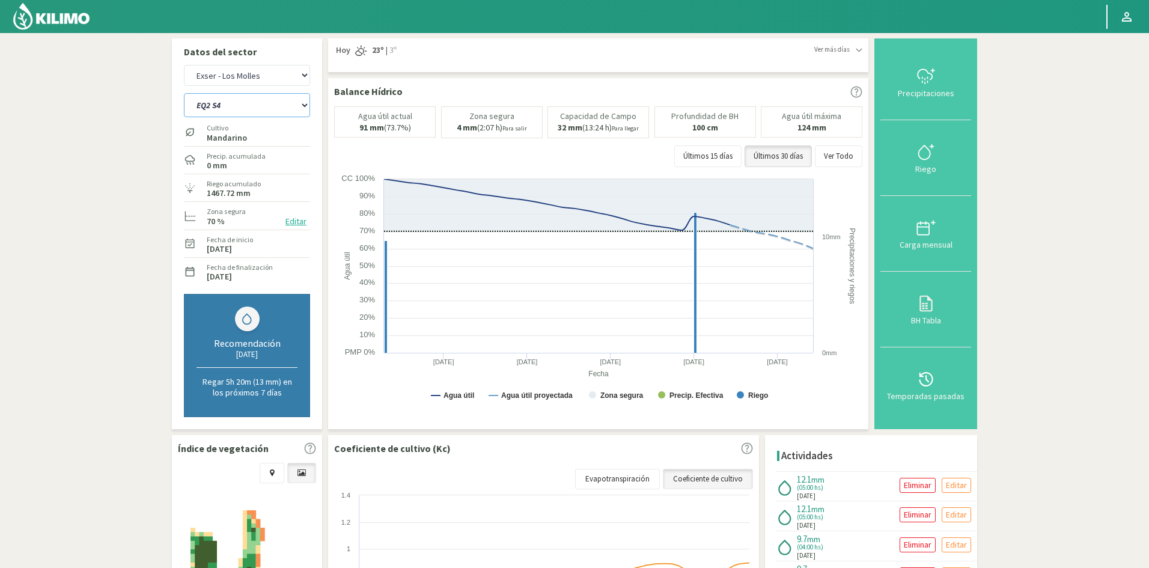
click at [249, 111] on select "EQ1A S3 EQ1A S4 EQ1A S5 EQ1B S1 EQ1B S2 EQ1B S3 EQ1B S4 EQ1B S5 EQ2 S1 EQ2 S3 E…" at bounding box center [247, 105] width 126 height 24
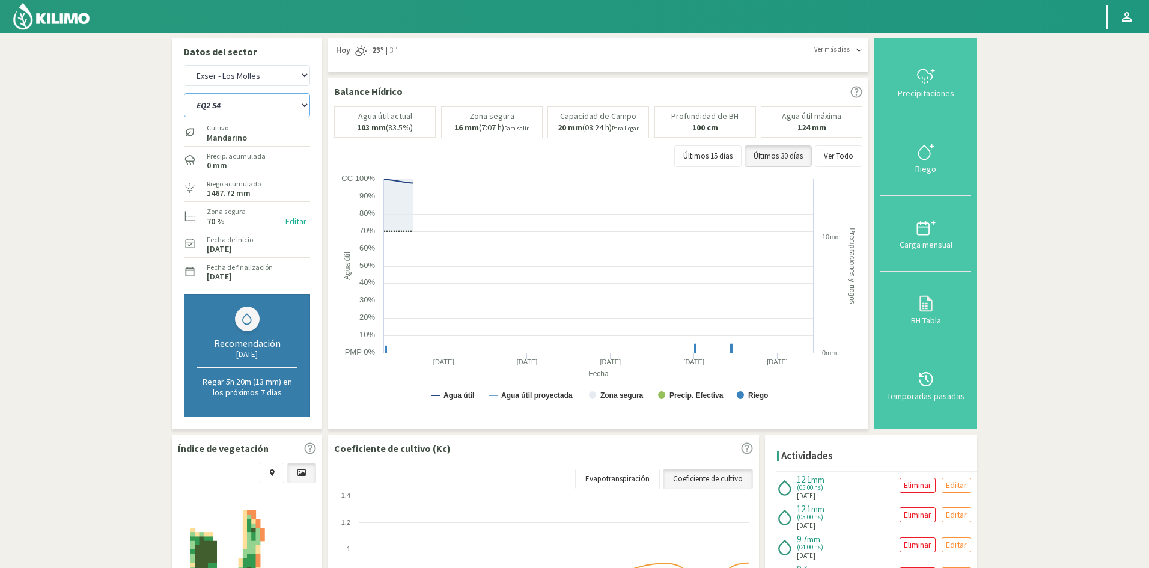
select select "394: Object"
click at [184, 93] on select "EQ1A S3 EQ1A S4 EQ1A S5 EQ1B S1 EQ1B S2 EQ1B S3 EQ1B S4 EQ1B S5 EQ2 S1 EQ2 S3 E…" at bounding box center [247, 105] width 126 height 24
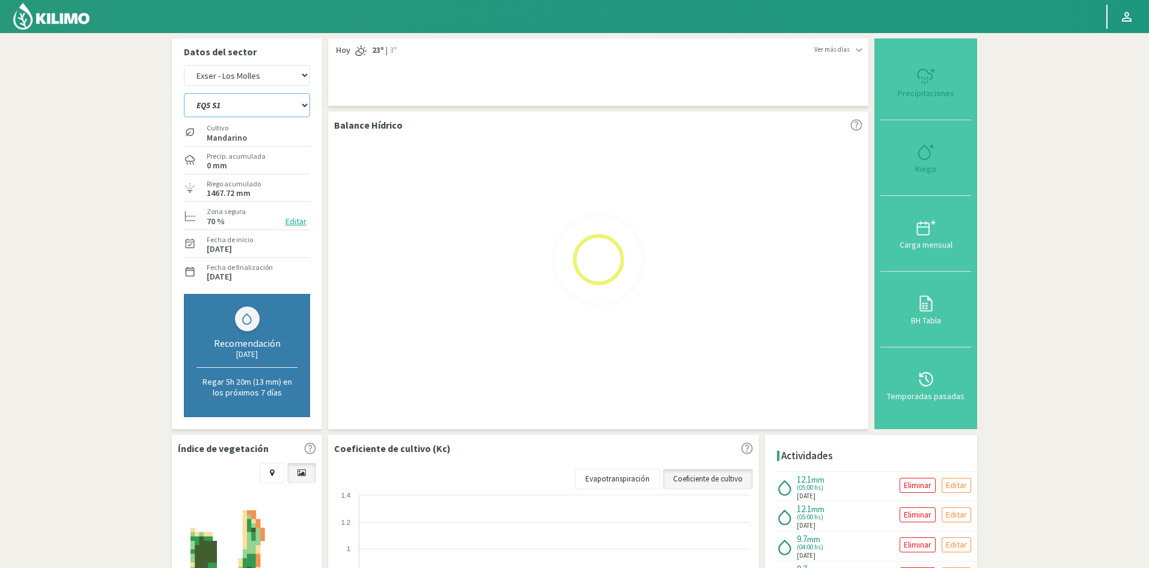
select select "37: Object"
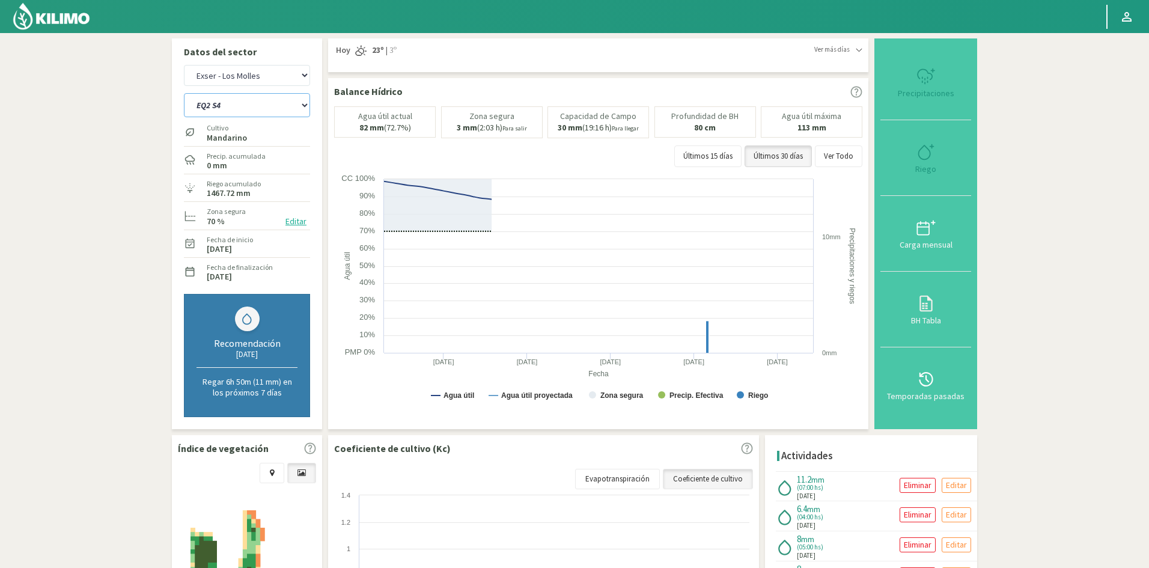
select select "417: Object"
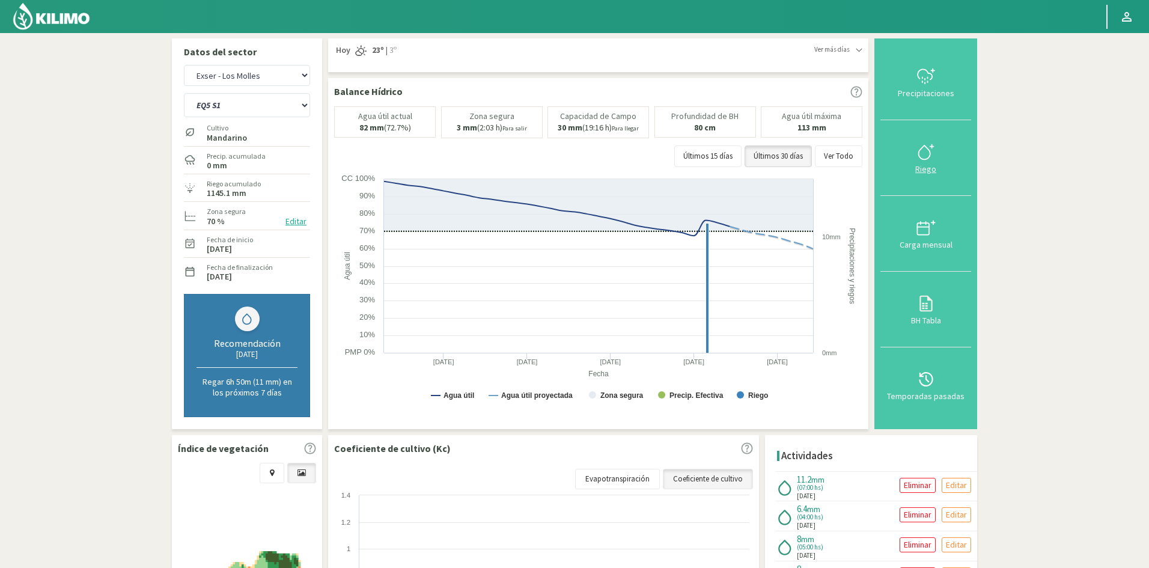
click at [929, 168] on div "Riego" at bounding box center [926, 169] width 84 height 8
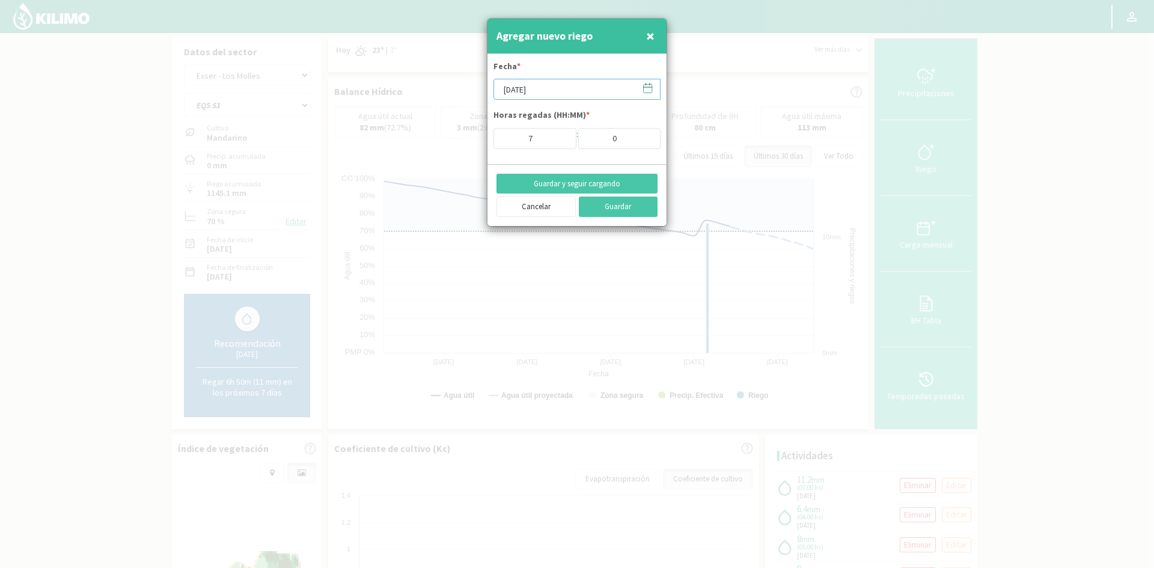
click at [541, 92] on input "[DATE]" at bounding box center [576, 89] width 167 height 21
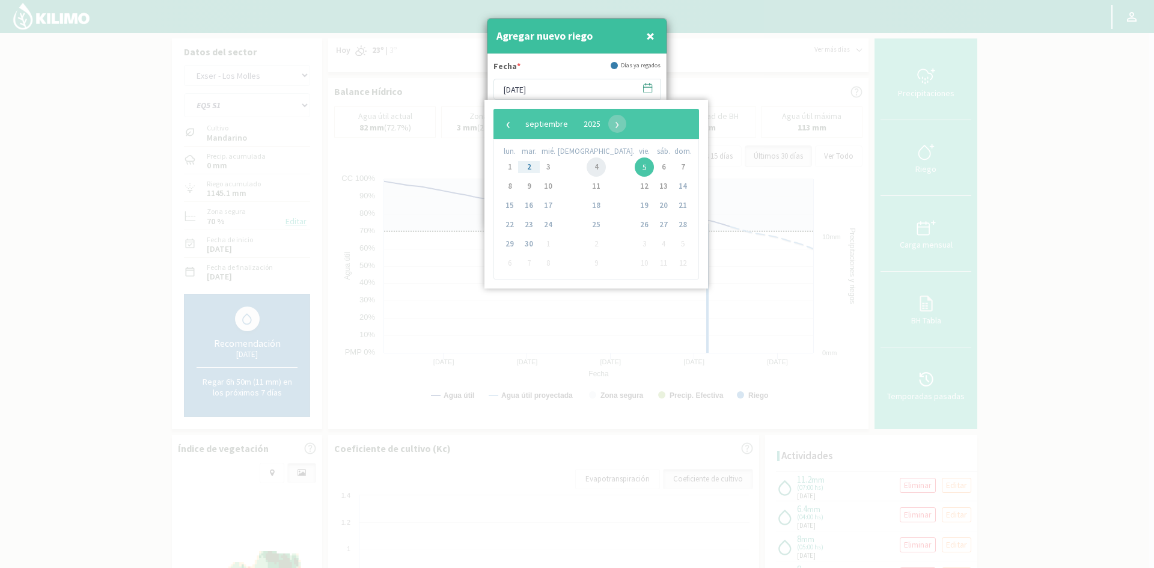
click at [586, 164] on span "4" at bounding box center [595, 166] width 19 height 19
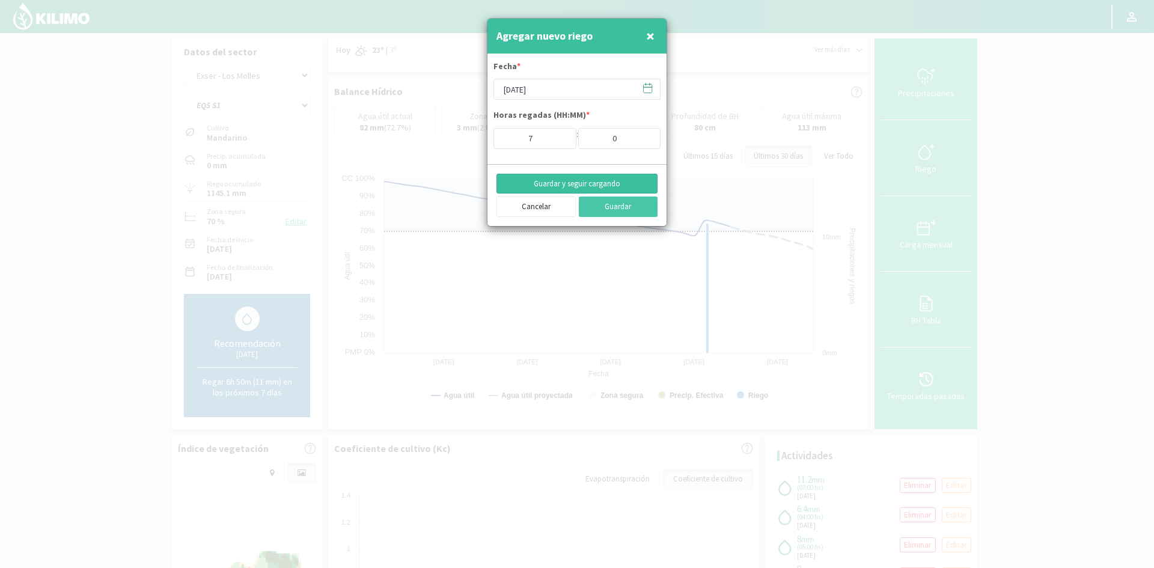
click at [576, 183] on button "Guardar y seguir cargando" at bounding box center [576, 184] width 161 height 20
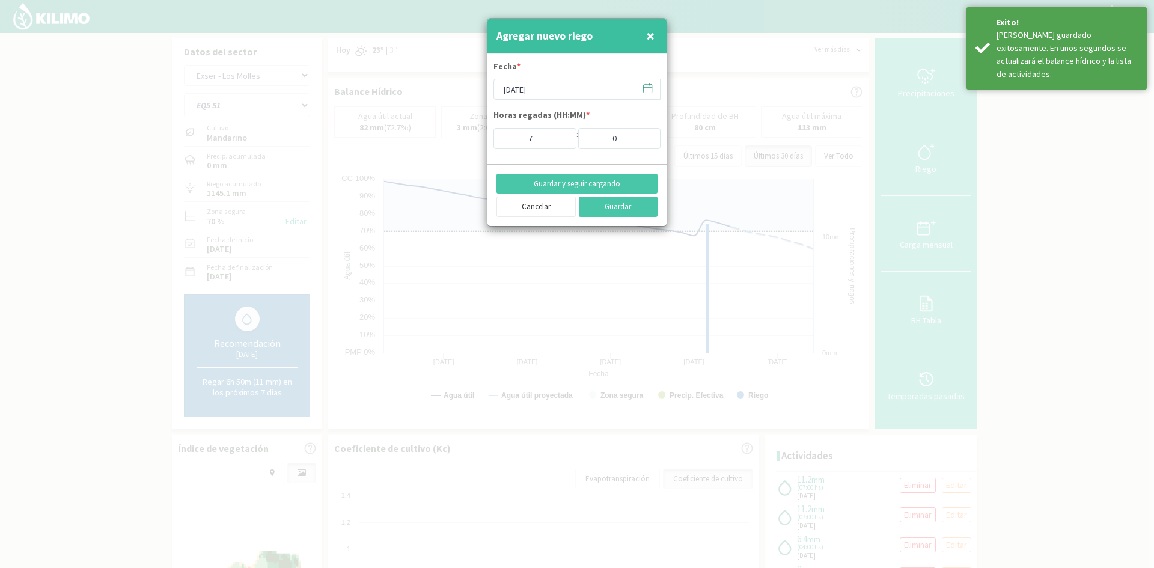
click at [649, 36] on span "×" at bounding box center [650, 36] width 8 height 20
type input "[DATE]"
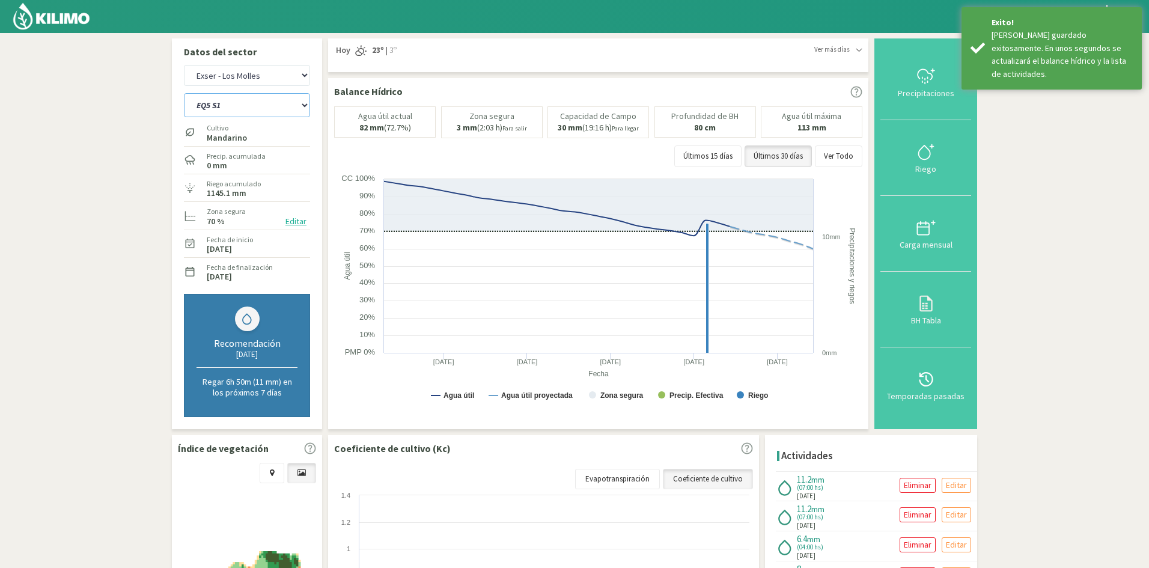
click at [203, 107] on select "EQ1A S3 EQ1A S4 EQ1A S5 EQ1B S1 EQ1B S2 EQ1B S3 EQ1B S4 EQ1B S5 EQ2 S1 EQ2 S3 E…" at bounding box center [247, 105] width 126 height 24
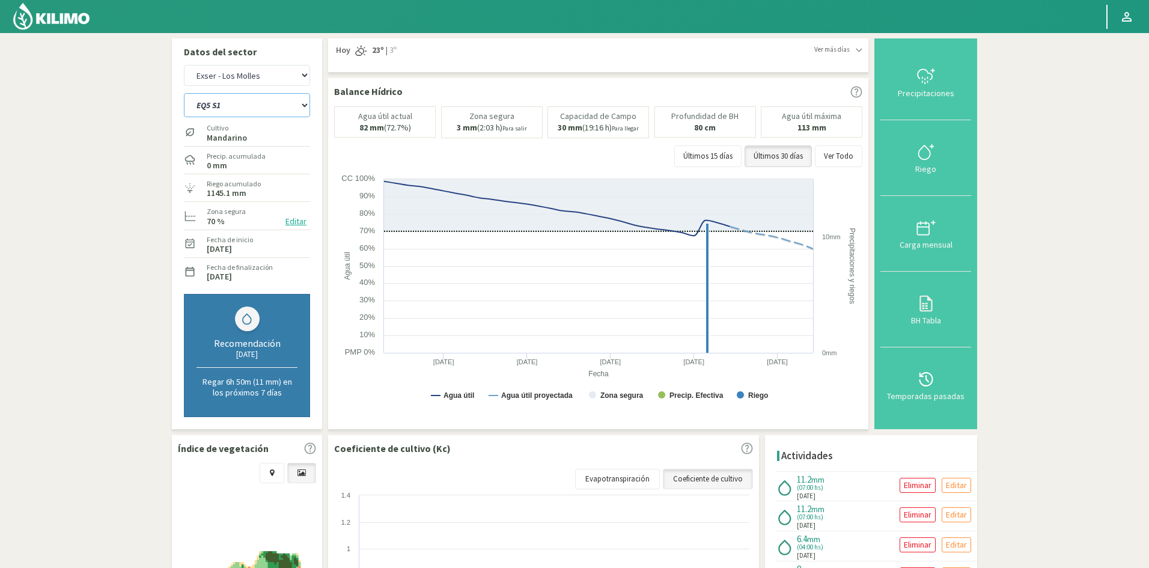
select select "418: Object"
click at [184, 93] on select "EQ1A S3 EQ1A S4 EQ1A S5 EQ1B S1 EQ1B S2 EQ1B S3 EQ1B S4 EQ1B S5 EQ2 S1 EQ2 S3 E…" at bounding box center [247, 105] width 126 height 24
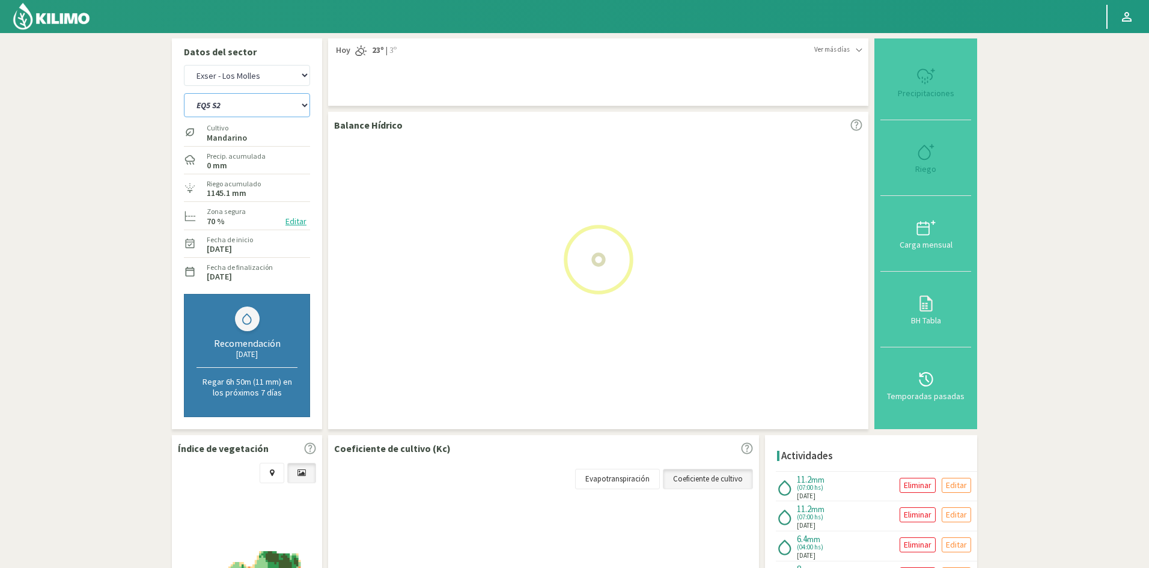
select select "39: Object"
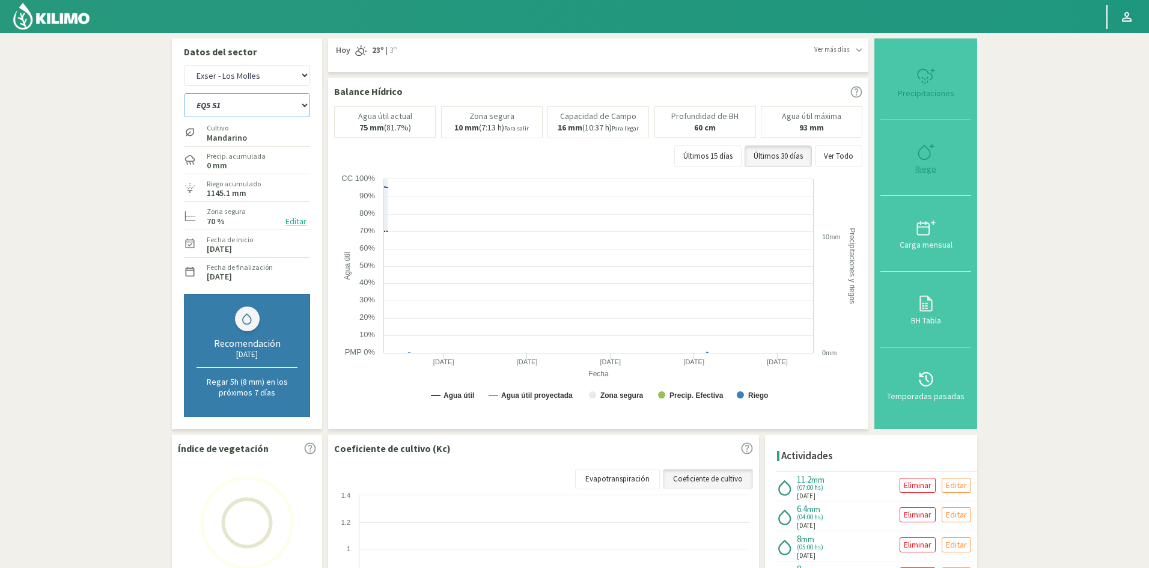
select select "441: Object"
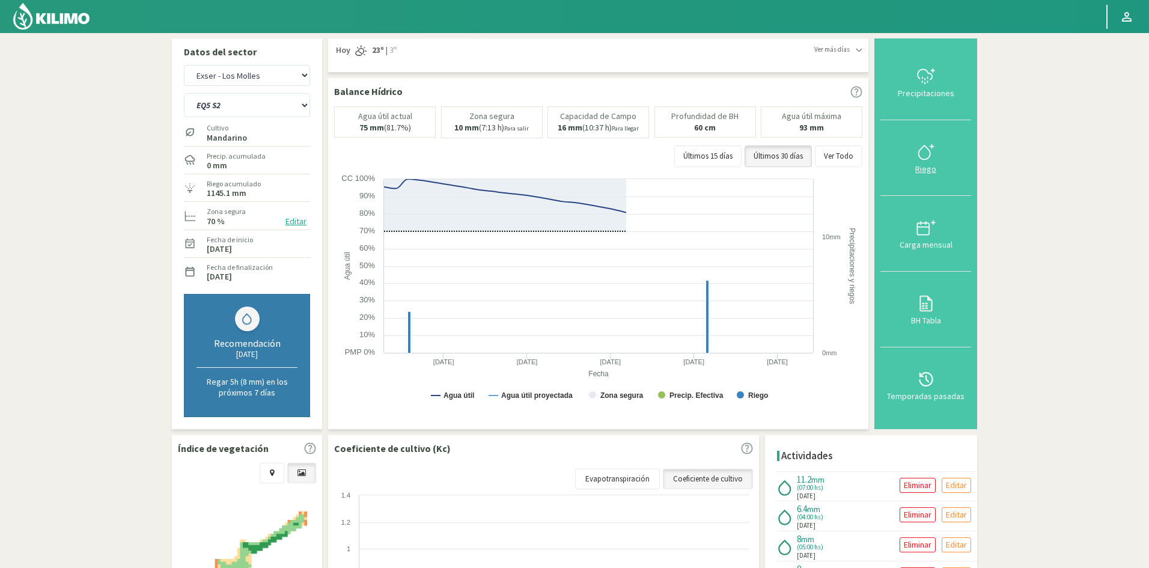
click at [929, 171] on div "Riego" at bounding box center [926, 169] width 84 height 8
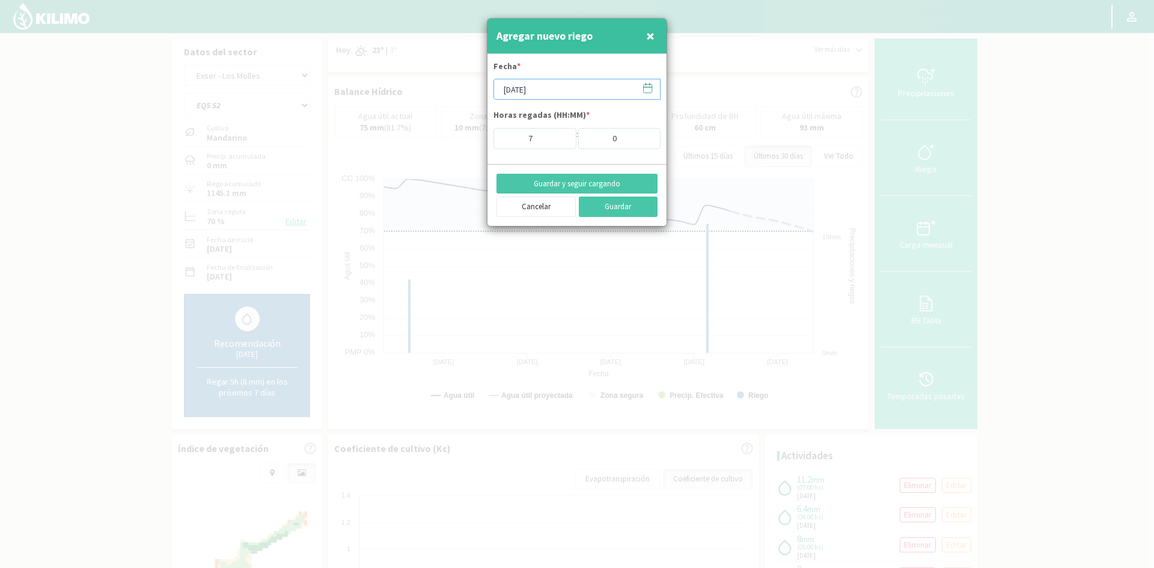
click at [536, 88] on input "[DATE]" at bounding box center [576, 89] width 167 height 21
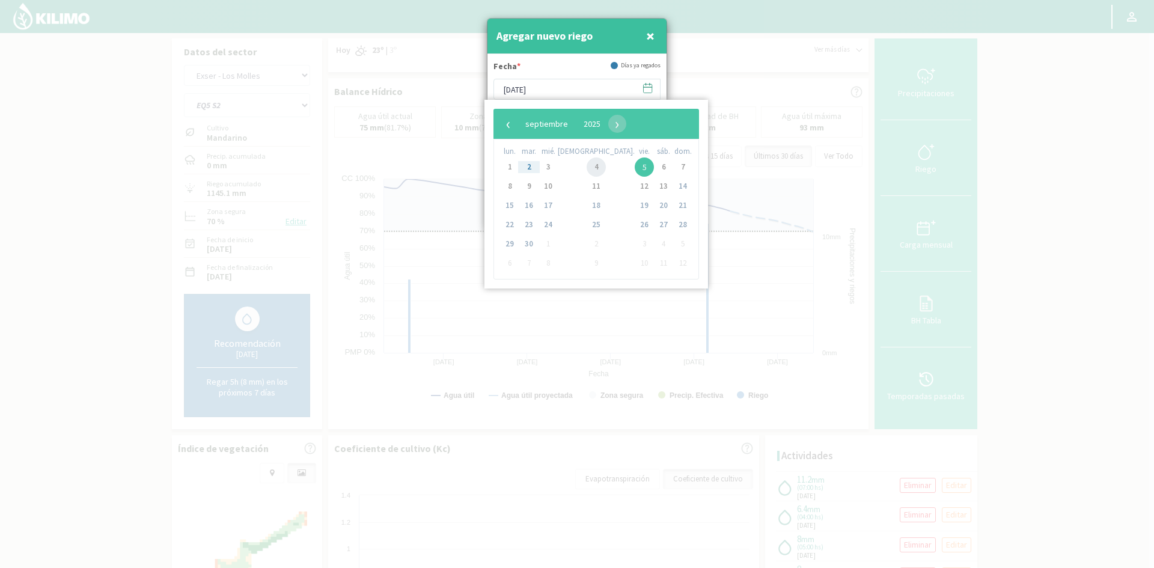
click at [586, 168] on span "4" at bounding box center [595, 166] width 19 height 19
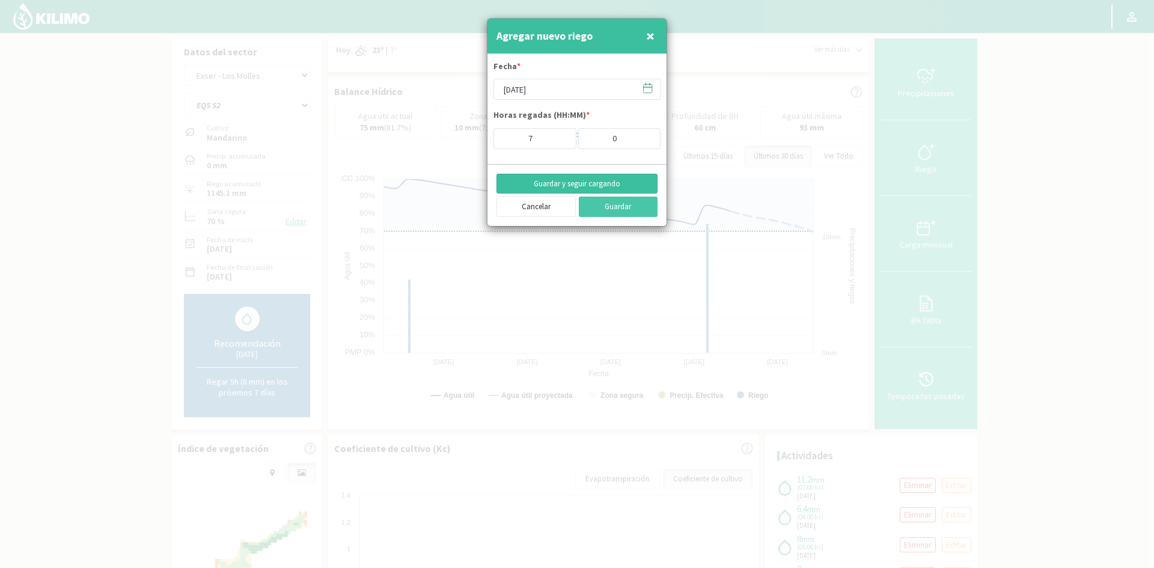
click at [569, 187] on button "Guardar y seguir cargando" at bounding box center [576, 184] width 161 height 20
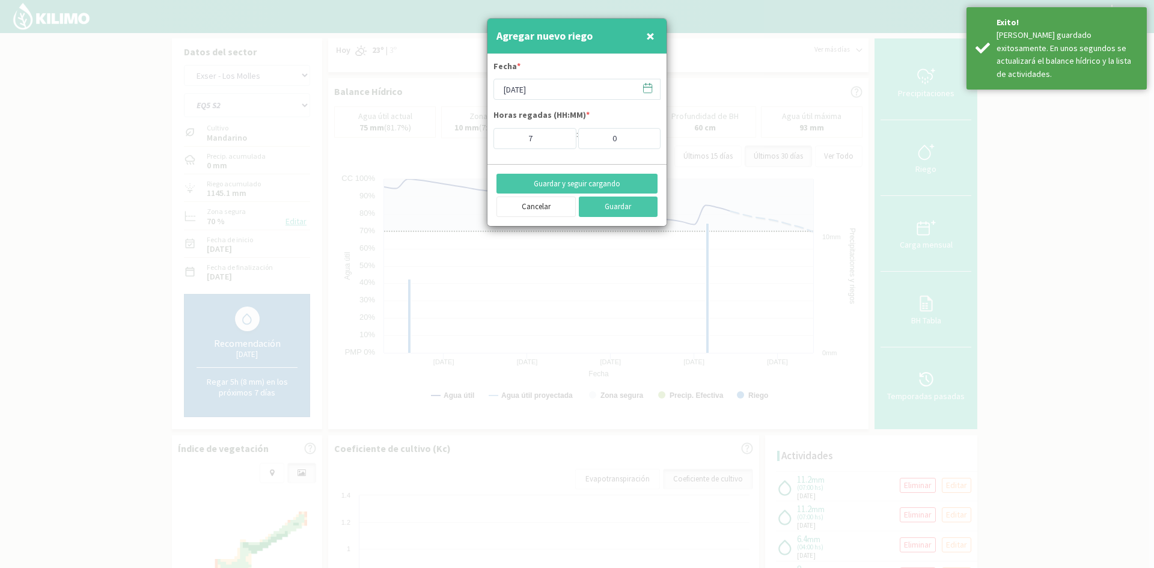
click at [651, 37] on span "×" at bounding box center [650, 36] width 8 height 20
type input "[DATE]"
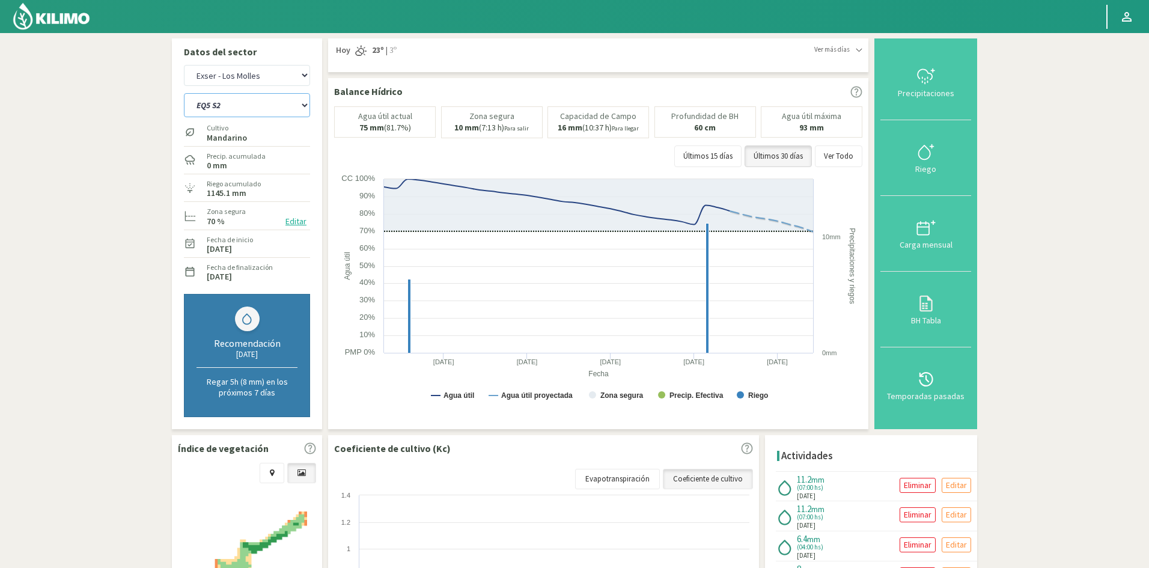
click at [202, 112] on select "EQ1A S3 EQ1A S4 EQ1A S5 EQ1B S1 EQ1B S2 EQ1B S3 EQ1B S4 EQ1B S5 EQ2 S1 EQ2 S3 E…" at bounding box center [247, 105] width 126 height 24
select select "443: Object"
click at [184, 93] on select "EQ1A S3 EQ1A S4 EQ1A S5 EQ1B S1 EQ1B S2 EQ1B S3 EQ1B S4 EQ1B S5 EQ2 S1 EQ2 S3 E…" at bounding box center [247, 105] width 126 height 24
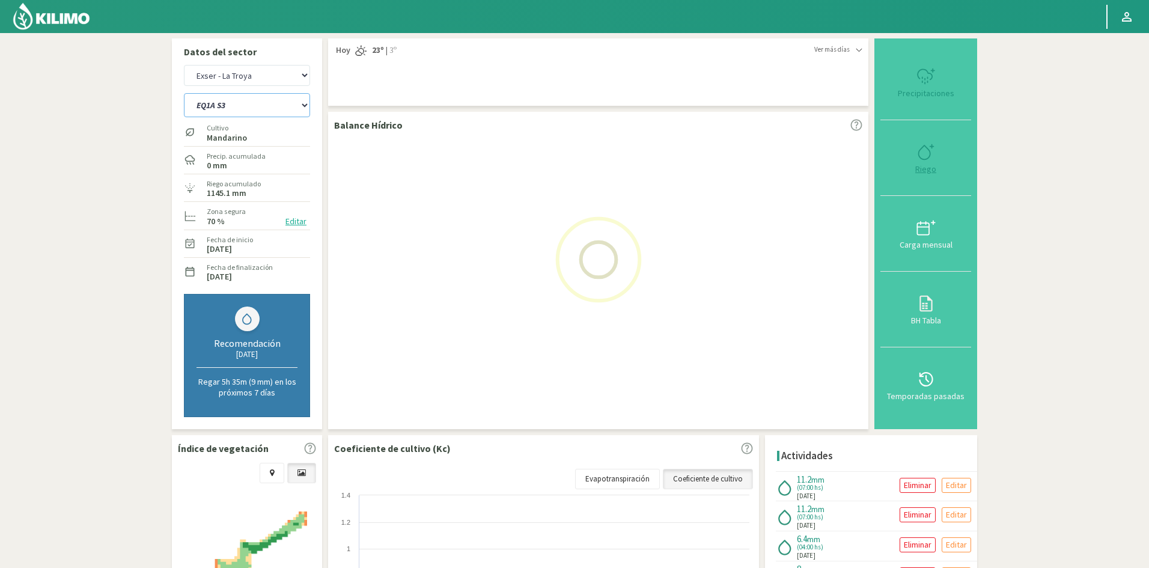
select select "41: Object"
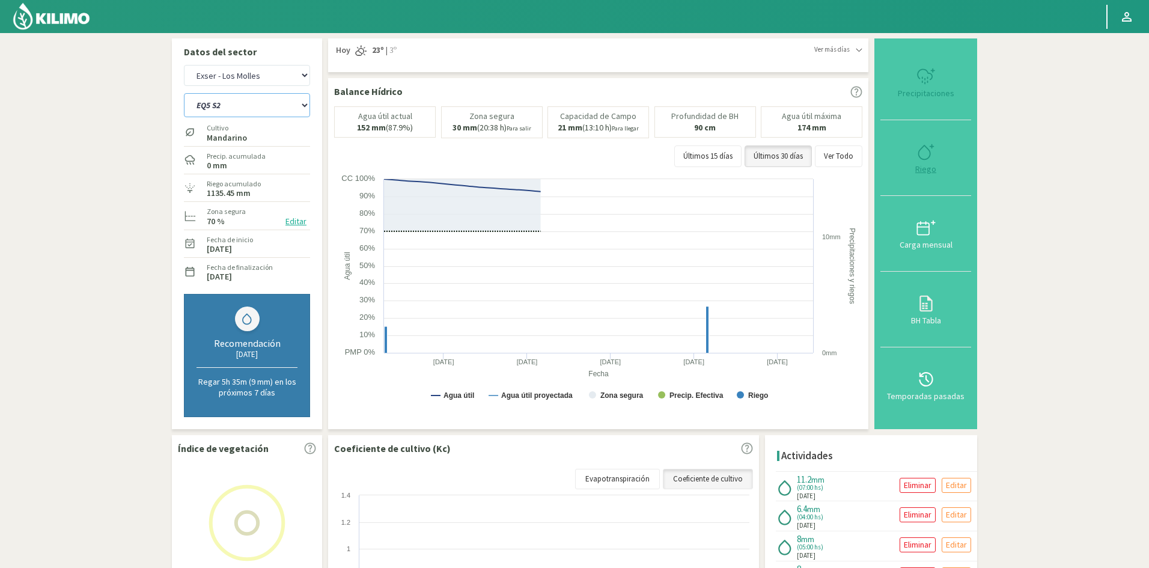
select select "466: Object"
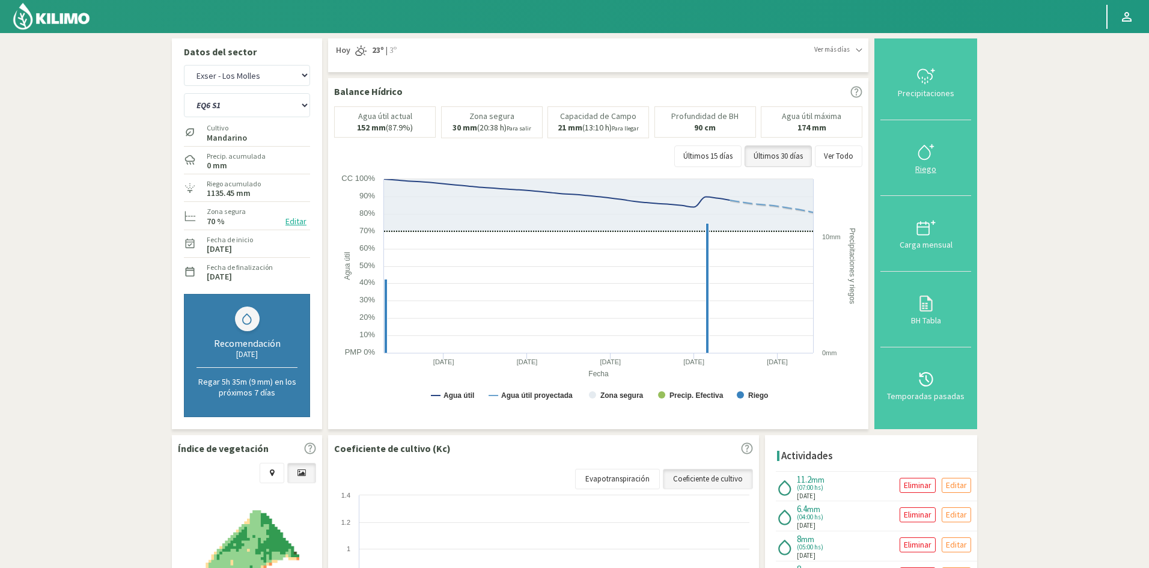
click at [927, 171] on div "Riego" at bounding box center [926, 169] width 84 height 8
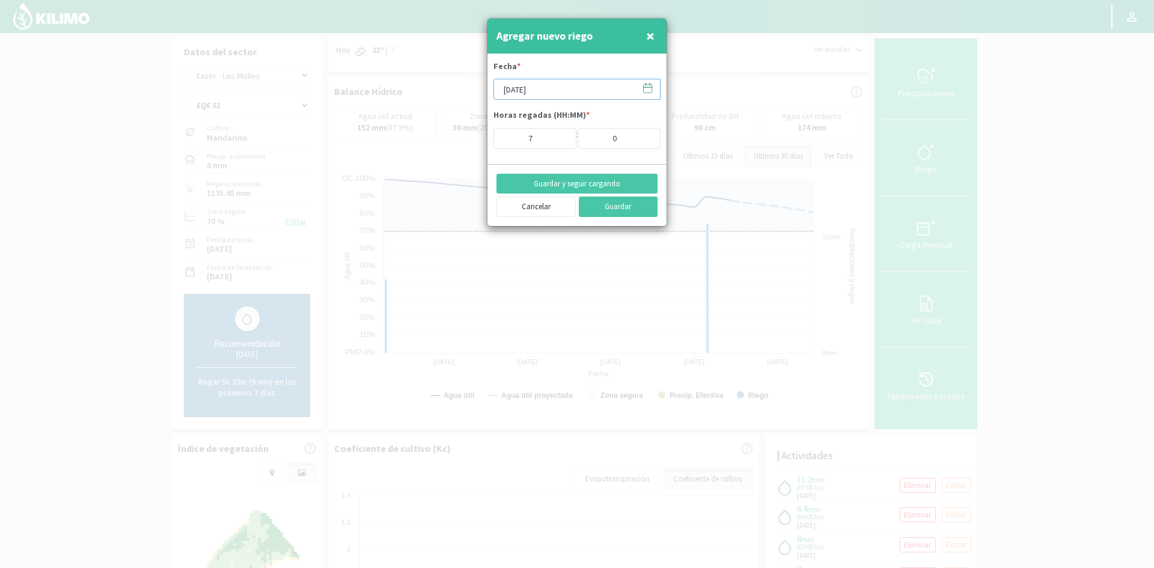
click at [537, 88] on input "[DATE]" at bounding box center [576, 89] width 167 height 21
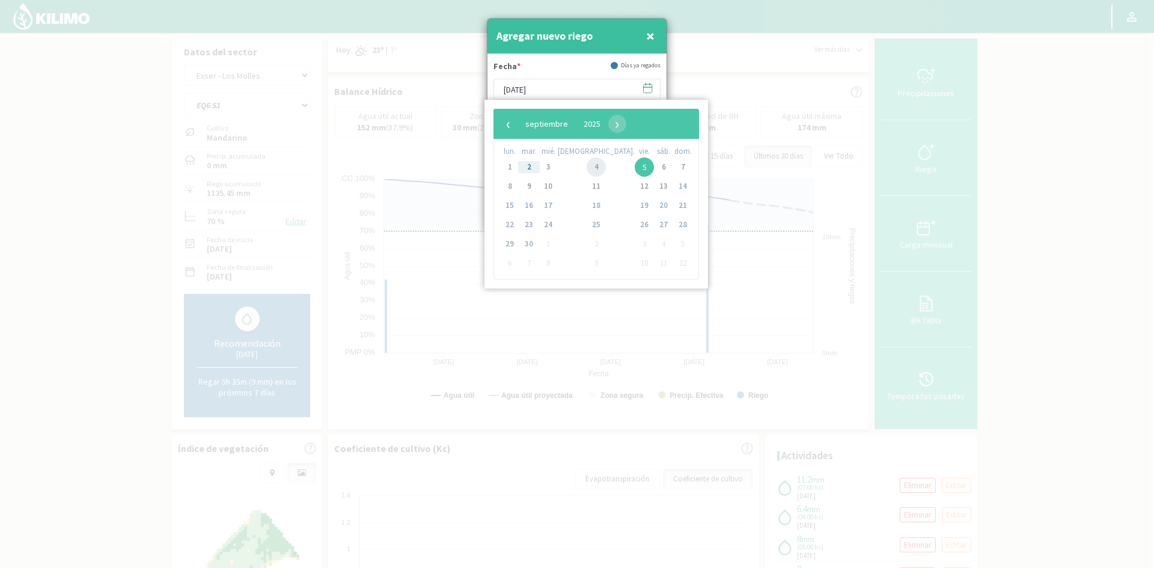
click at [586, 165] on span "4" at bounding box center [595, 166] width 19 height 19
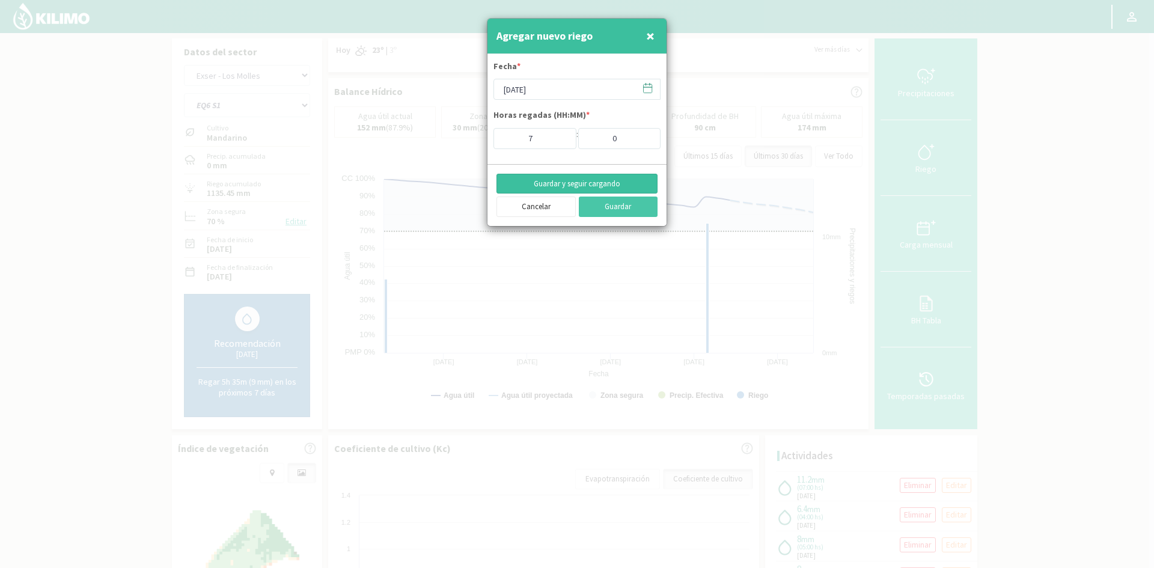
click at [564, 187] on button "Guardar y seguir cargando" at bounding box center [576, 184] width 161 height 20
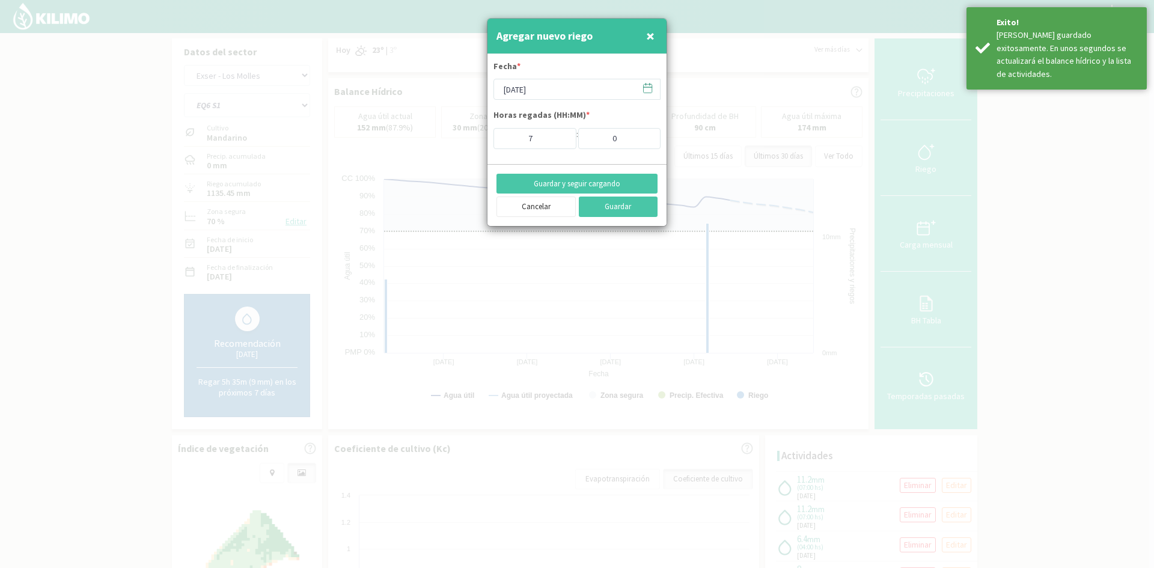
click at [659, 34] on div "Agregar nuevo riego ×" at bounding box center [576, 36] width 179 height 35
click at [647, 37] on span "×" at bounding box center [650, 36] width 8 height 20
type input "[DATE]"
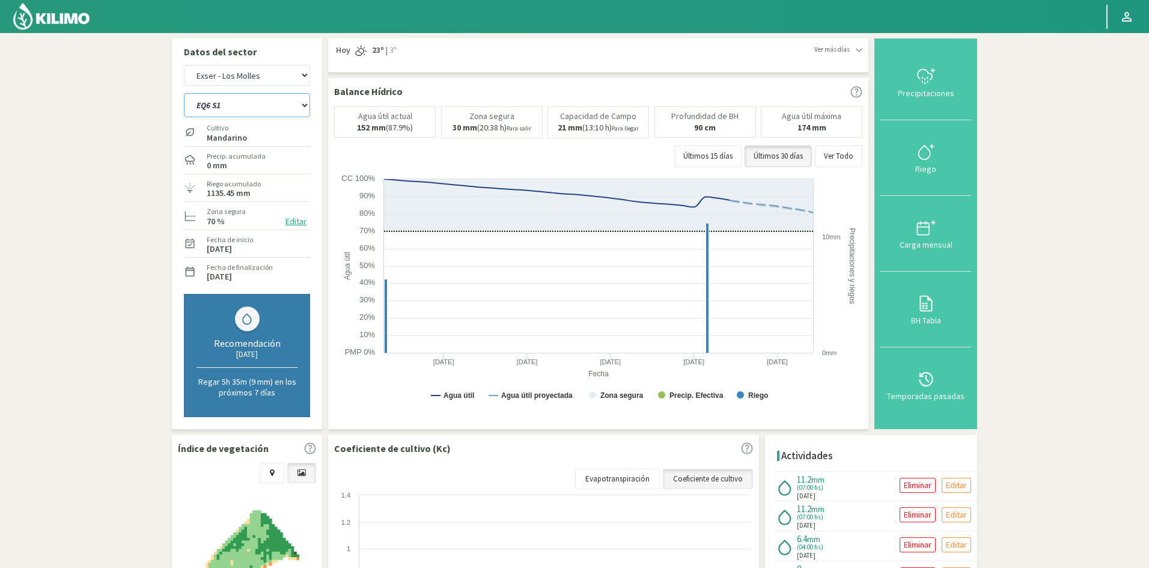
click at [247, 110] on select "EQ1A S3 EQ1A S4 EQ1A S5 EQ1B S1 EQ1B S2 EQ1B S3 EQ1B S4 EQ1B S5 EQ2 S1 EQ2 S3 E…" at bounding box center [247, 105] width 126 height 24
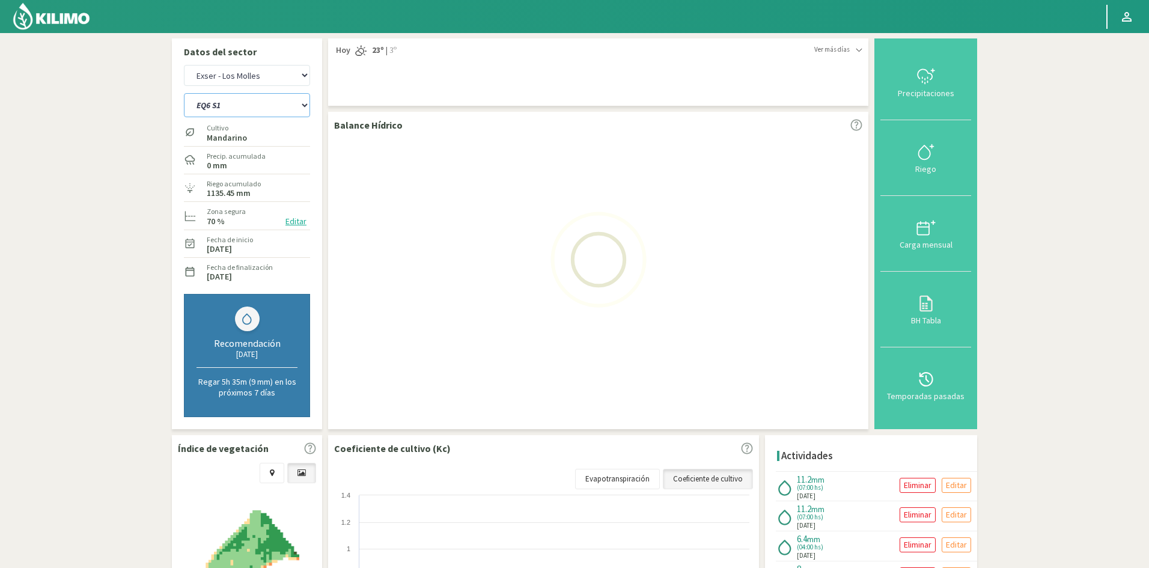
select select "467: Object"
click at [184, 93] on select "EQ1A S3 EQ1A S4 EQ1A S5 EQ1B S1 EQ1B S2 EQ1B S3 EQ1B S4 EQ1B S5 EQ2 S1 EQ2 S3 E…" at bounding box center [247, 105] width 126 height 24
select select "43: Object"
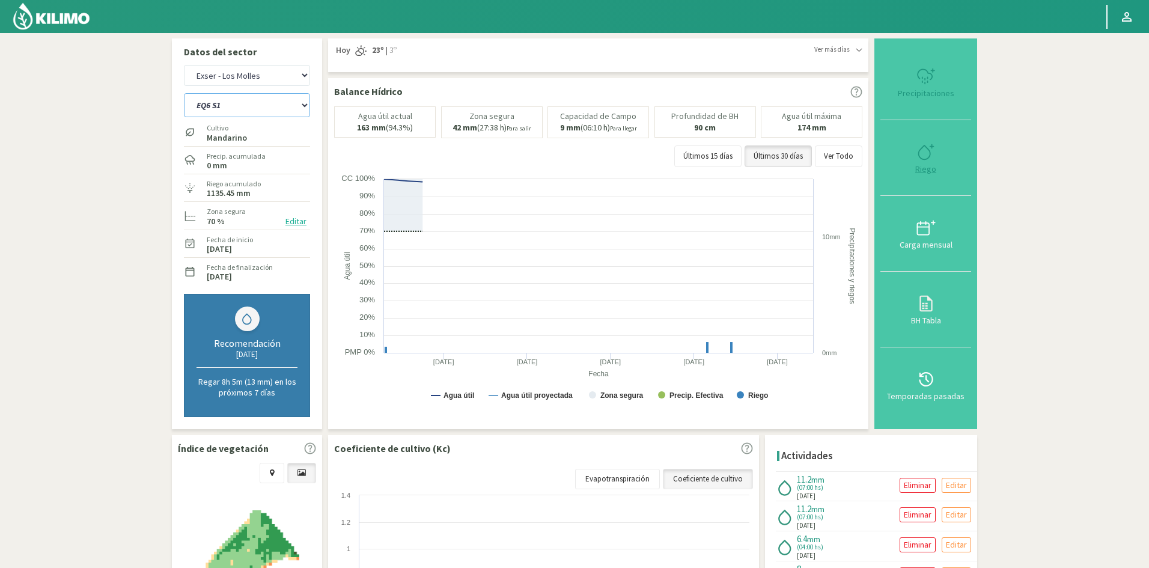
select select "490: Object"
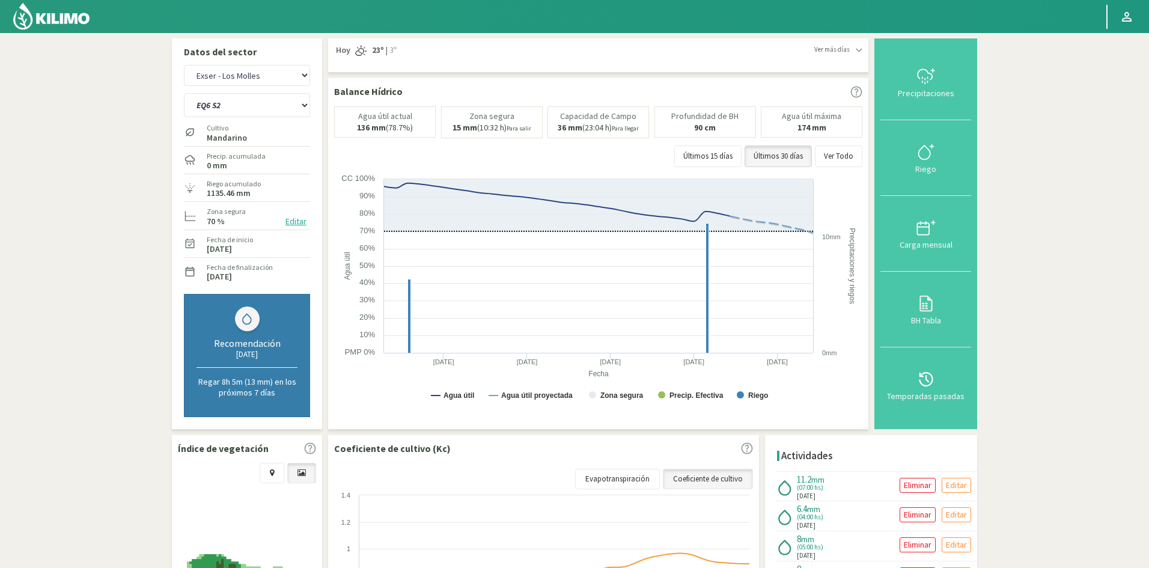
click at [928, 172] on div "Riego" at bounding box center [926, 169] width 84 height 8
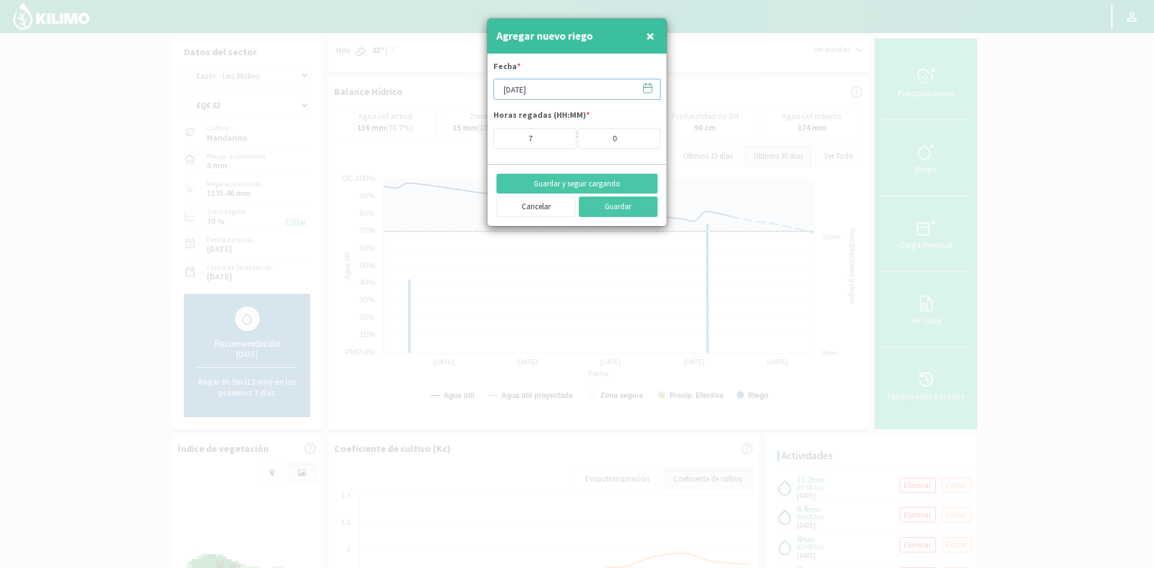
click at [543, 94] on input "[DATE]" at bounding box center [576, 89] width 167 height 21
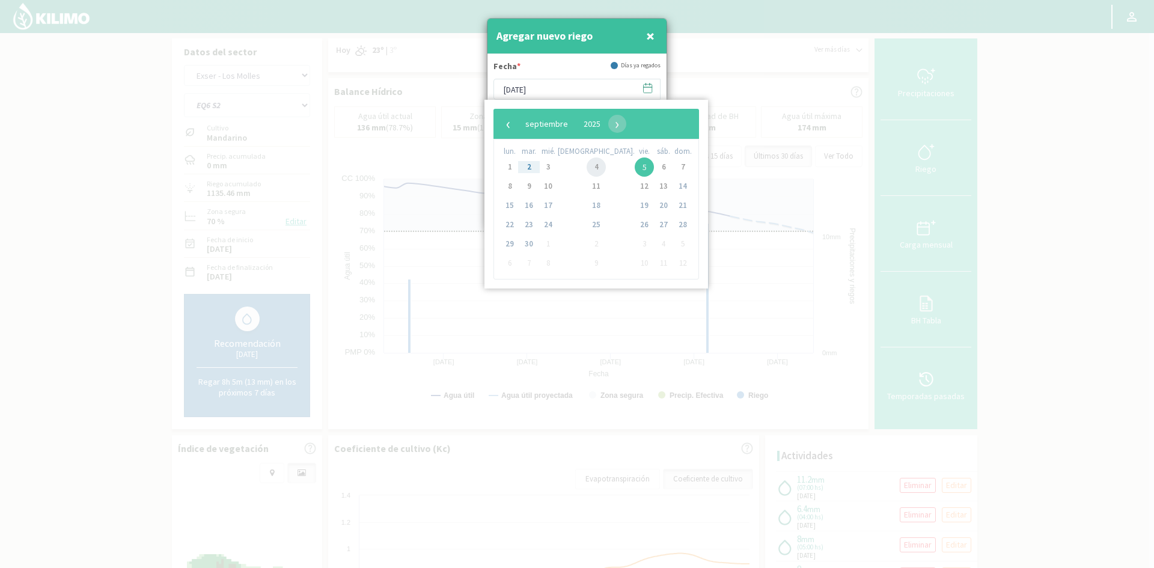
click at [586, 166] on span "4" at bounding box center [595, 166] width 19 height 19
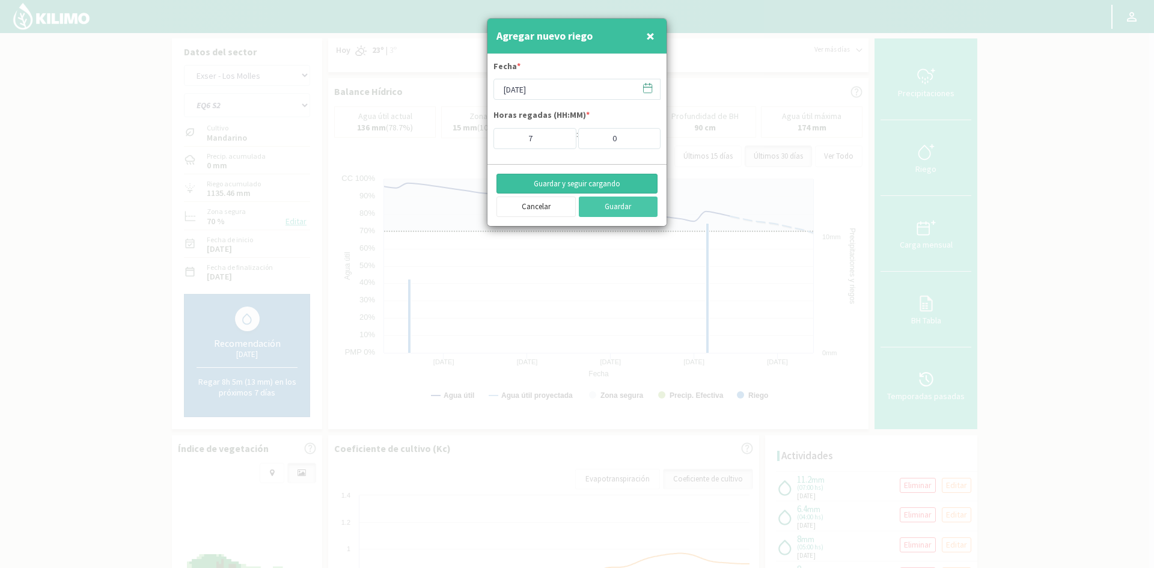
click at [573, 185] on button "Guardar y seguir cargando" at bounding box center [576, 184] width 161 height 20
click at [651, 38] on span "×" at bounding box center [650, 36] width 8 height 20
type input "[DATE]"
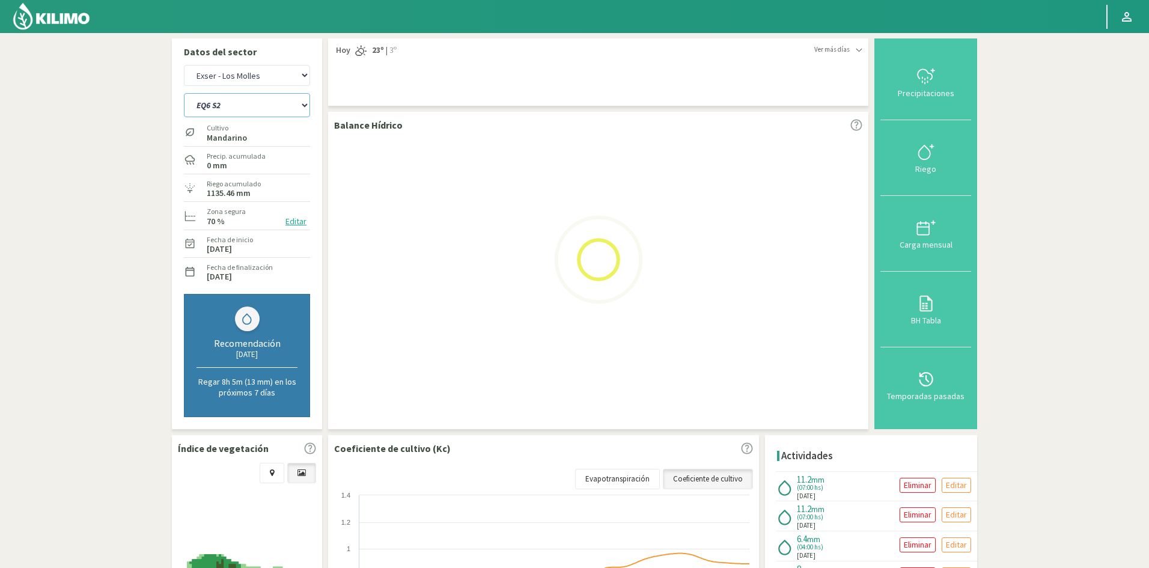
click at [224, 105] on select "EQ1A S3 EQ1A S4 EQ1A S5 EQ1B S1 EQ1B S2 EQ1B S3 EQ1B S4 EQ1B S5 EQ2 S1 EQ2 S3 E…" at bounding box center [247, 105] width 126 height 24
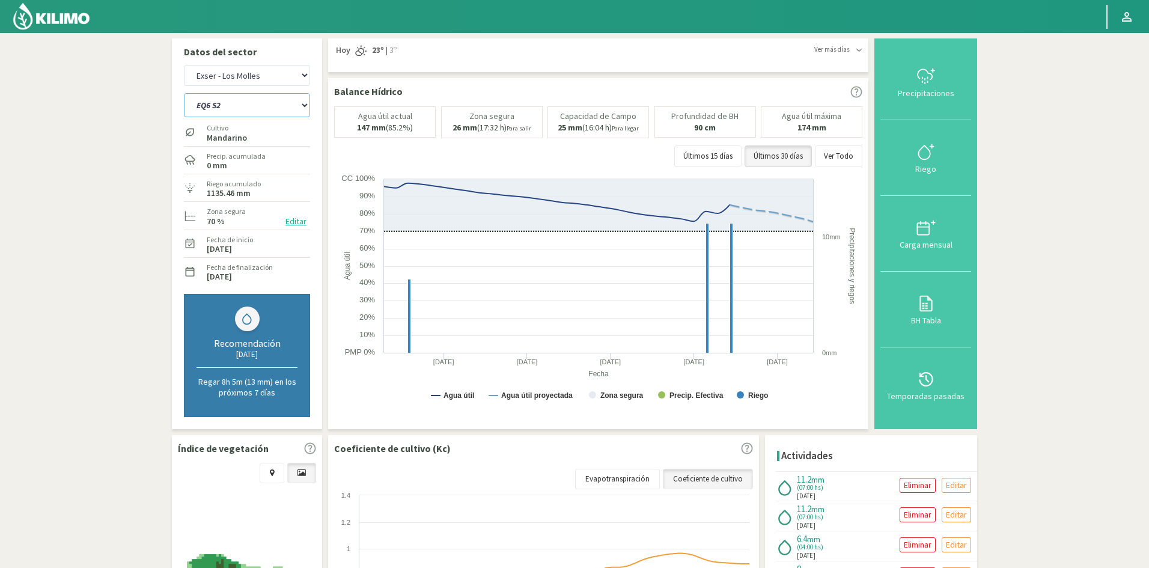
select select "482: Object"
click at [184, 93] on select "EQ1A S3 EQ1A S4 EQ1A S5 EQ1B S1 EQ1B S2 EQ1B S3 EQ1B S4 EQ1B S5 EQ2 S1 EQ2 S3 E…" at bounding box center [247, 105] width 126 height 24
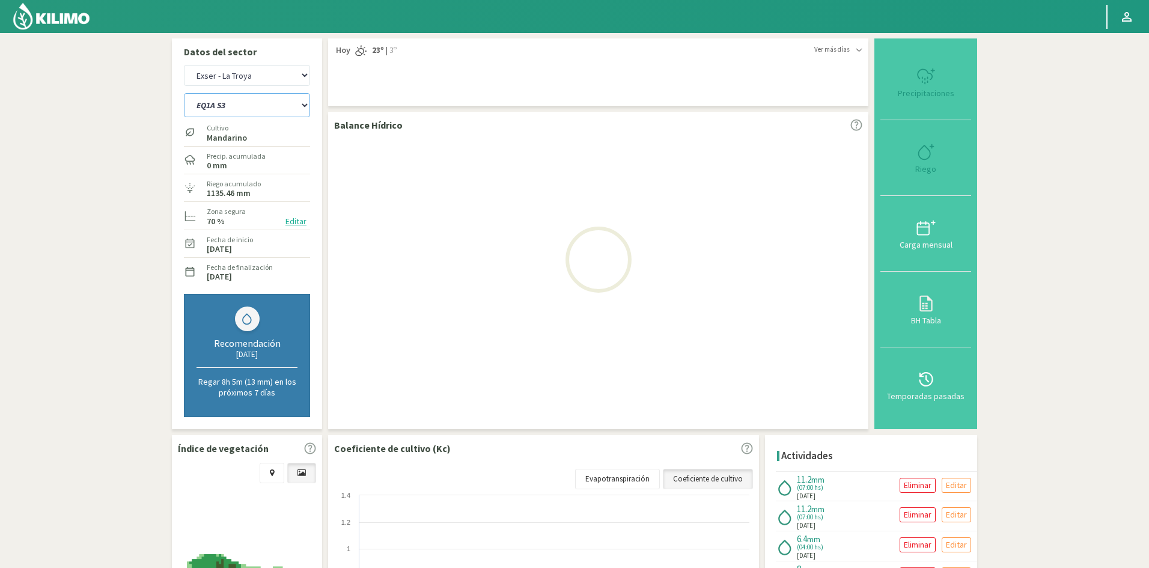
select select "45: Object"
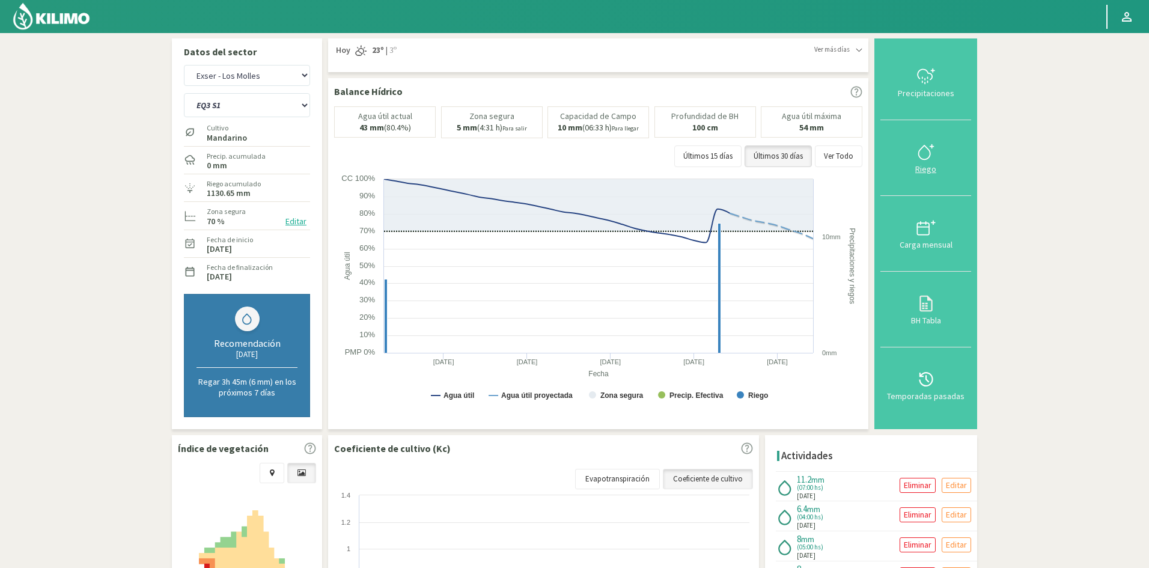
click at [934, 168] on div "Riego" at bounding box center [926, 169] width 84 height 8
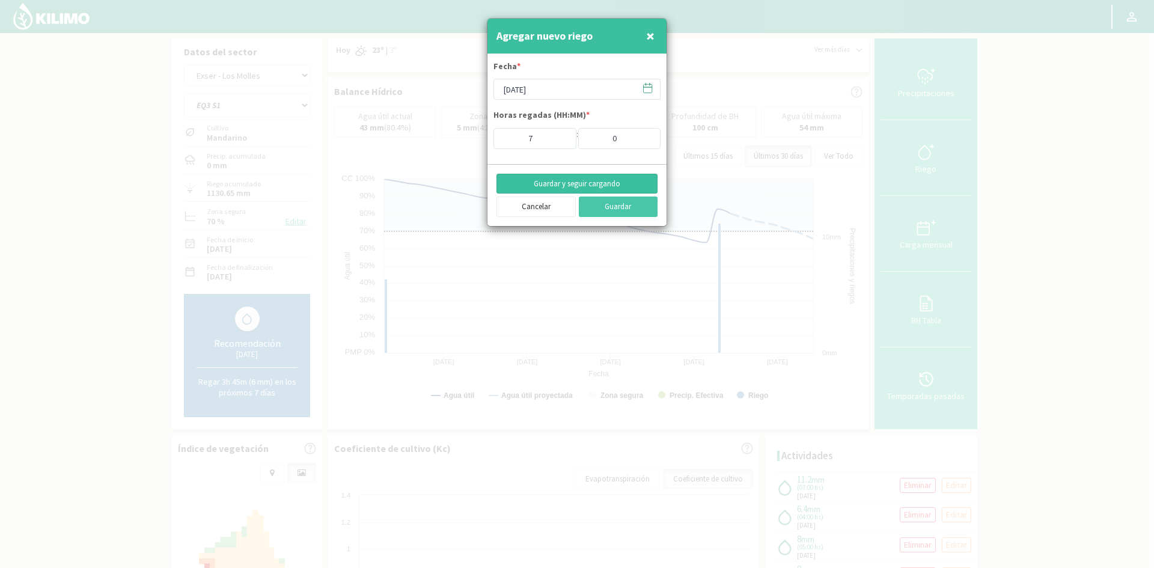
click at [563, 181] on button "Guardar y seguir cargando" at bounding box center [576, 184] width 161 height 20
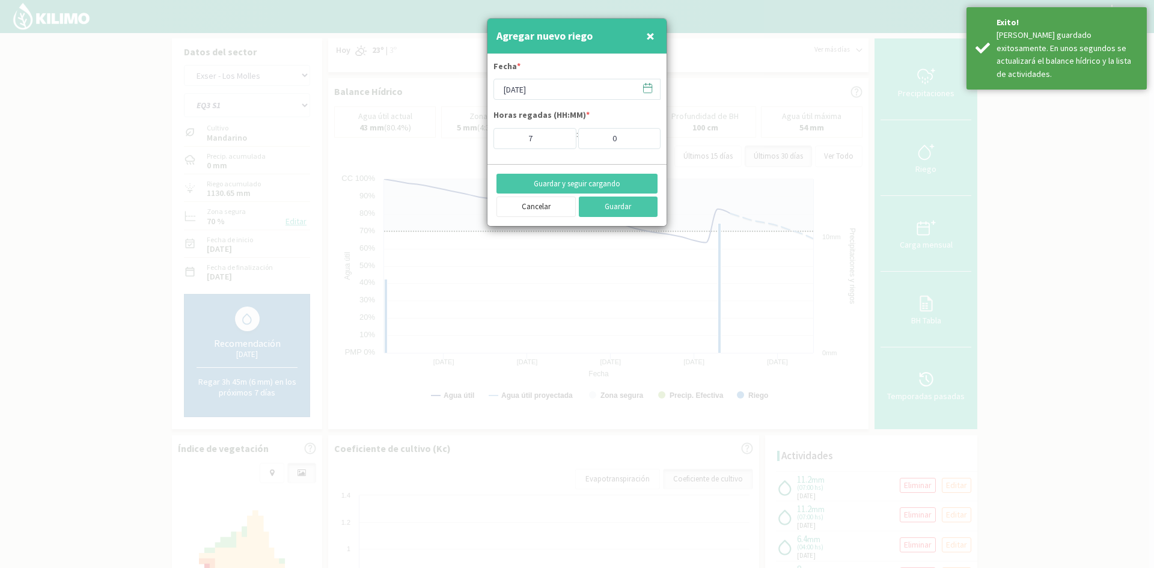
click at [653, 38] on span "×" at bounding box center [650, 36] width 8 height 20
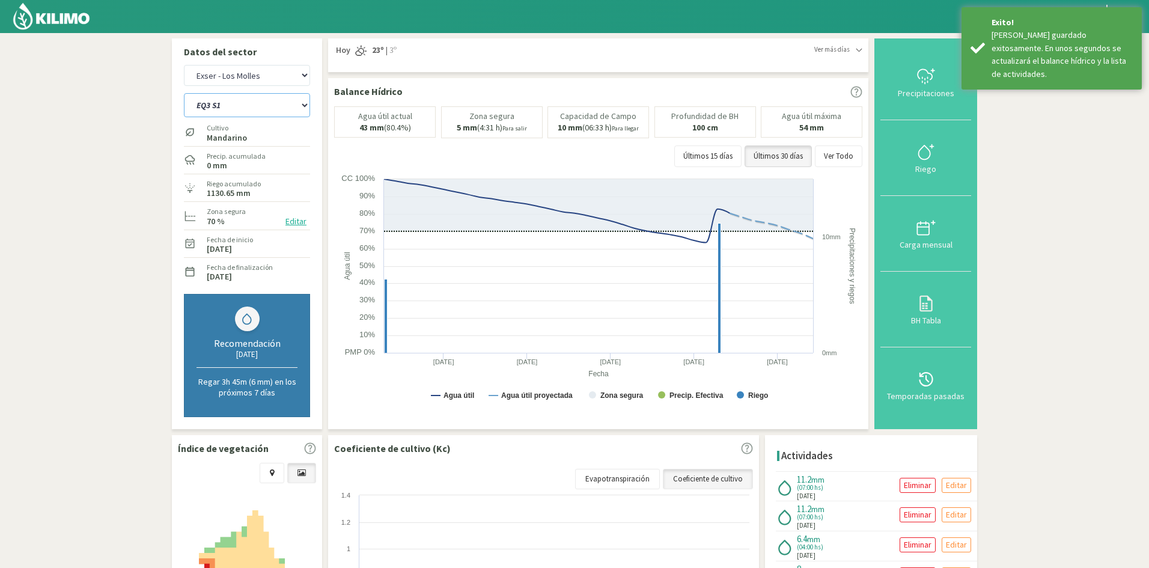
click at [199, 103] on select "EQ1A S3 EQ1A S4 EQ1A S5 EQ1B S1 EQ1B S2 EQ1B S3 EQ1B S4 EQ1B S5 EQ2 S1 EQ2 S3 E…" at bounding box center [247, 105] width 126 height 24
select select "506: Object"
click at [184, 93] on select "EQ1A S3 EQ1A S4 EQ1A S5 EQ1B S1 EQ1B S2 EQ1B S3 EQ1B S4 EQ1B S5 EQ2 S1 EQ2 S3 E…" at bounding box center [247, 105] width 126 height 24
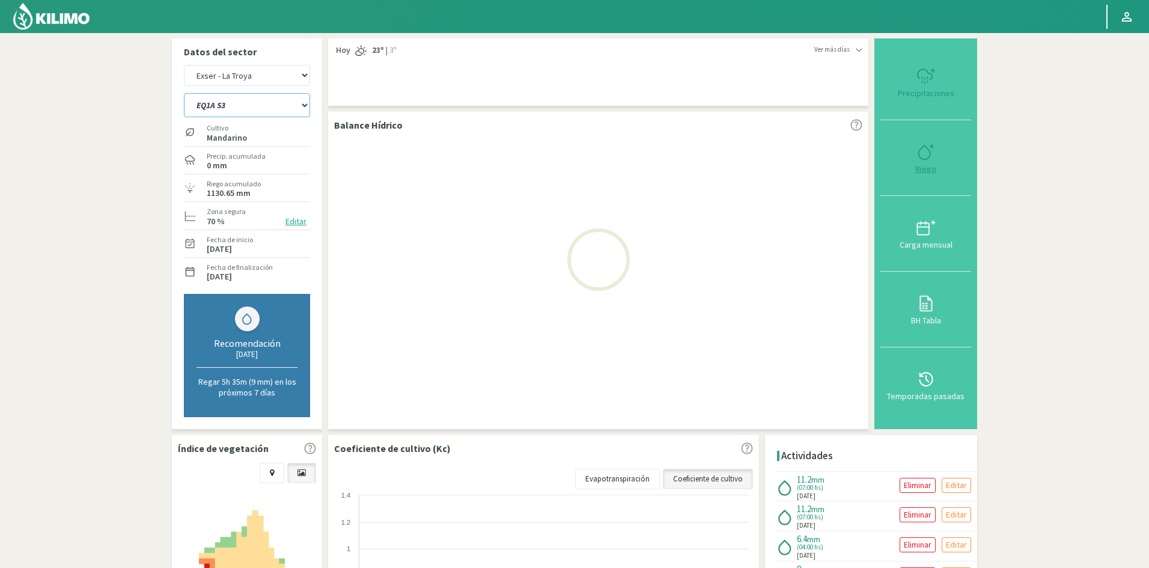
select select "47: Object"
click at [928, 170] on div "Riego" at bounding box center [926, 169] width 84 height 8
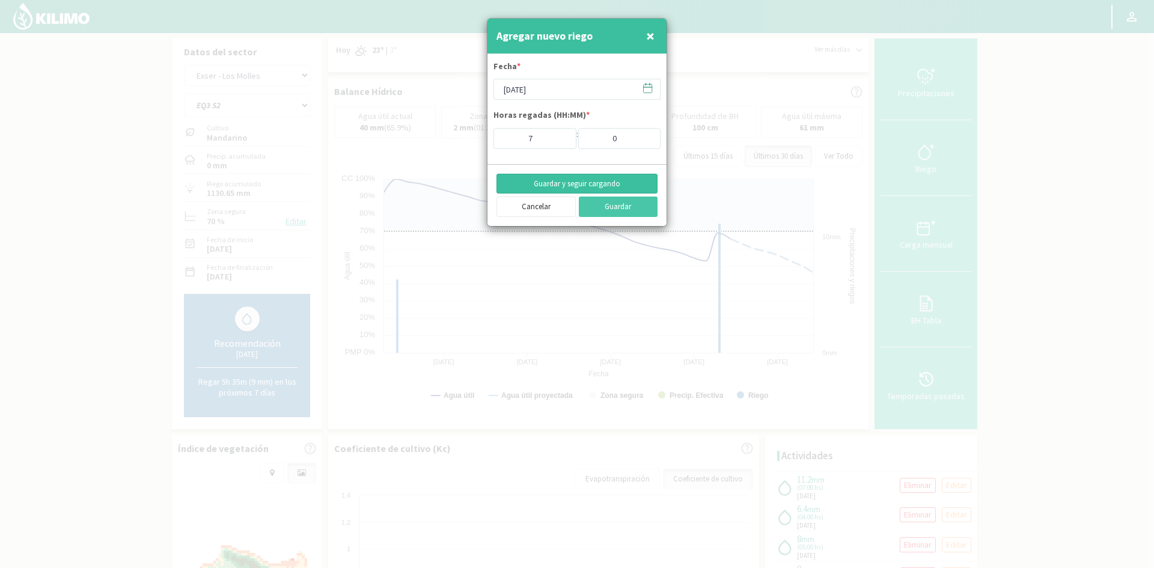
click at [538, 177] on button "Guardar y seguir cargando" at bounding box center [576, 184] width 161 height 20
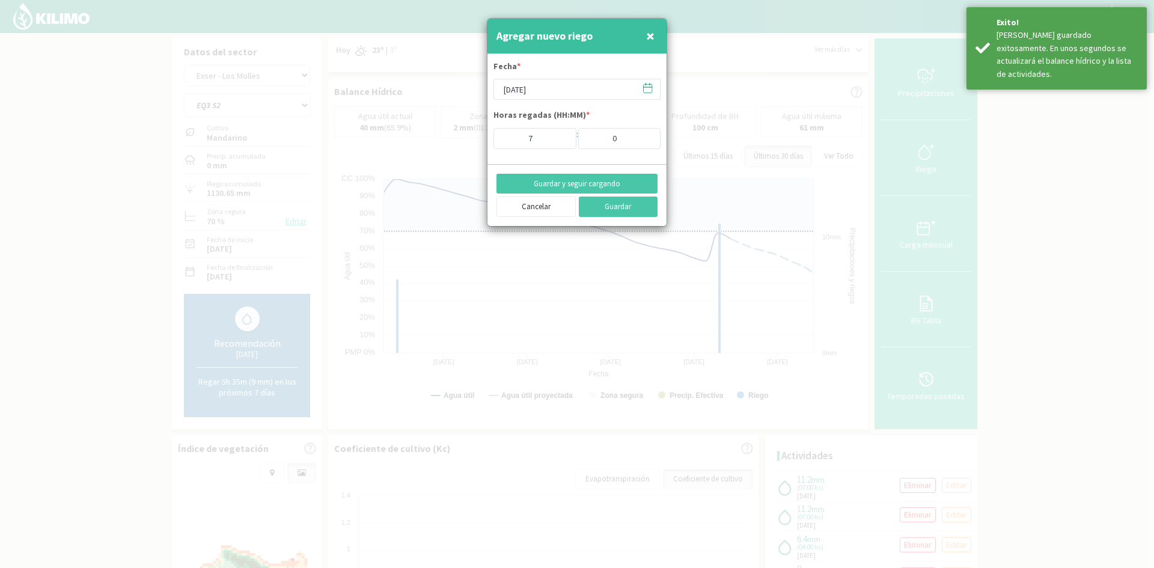
click at [648, 35] on span "×" at bounding box center [650, 36] width 8 height 20
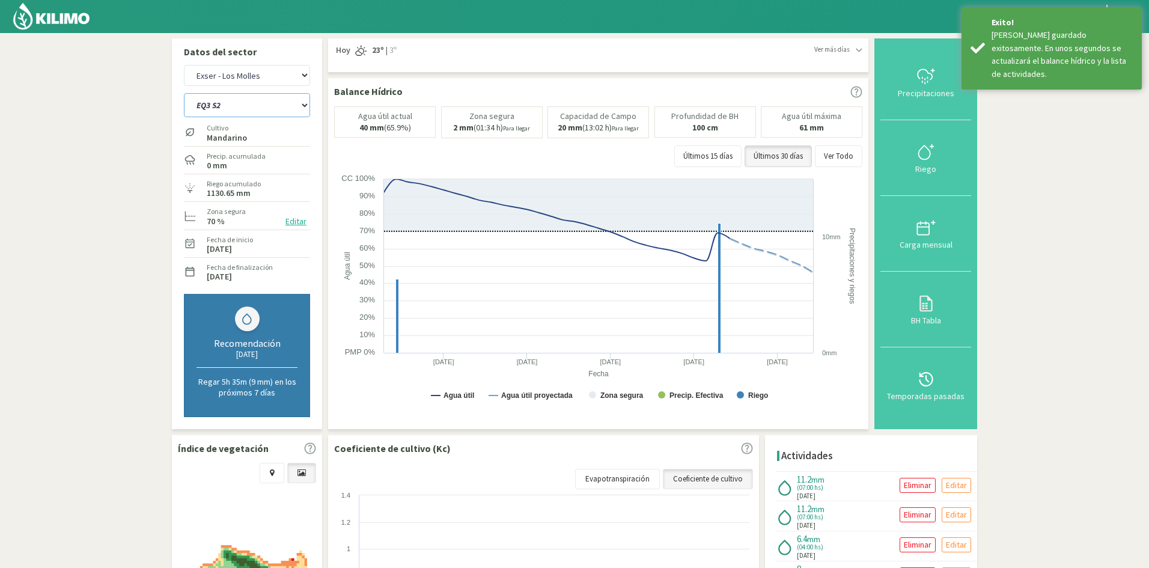
click at [240, 111] on select "EQ1A S3 EQ1A S4 EQ1A S5 EQ1B S1 EQ1B S2 EQ1B S3 EQ1B S4 EQ1B S5 EQ2 S1 EQ2 S3 E…" at bounding box center [247, 105] width 126 height 24
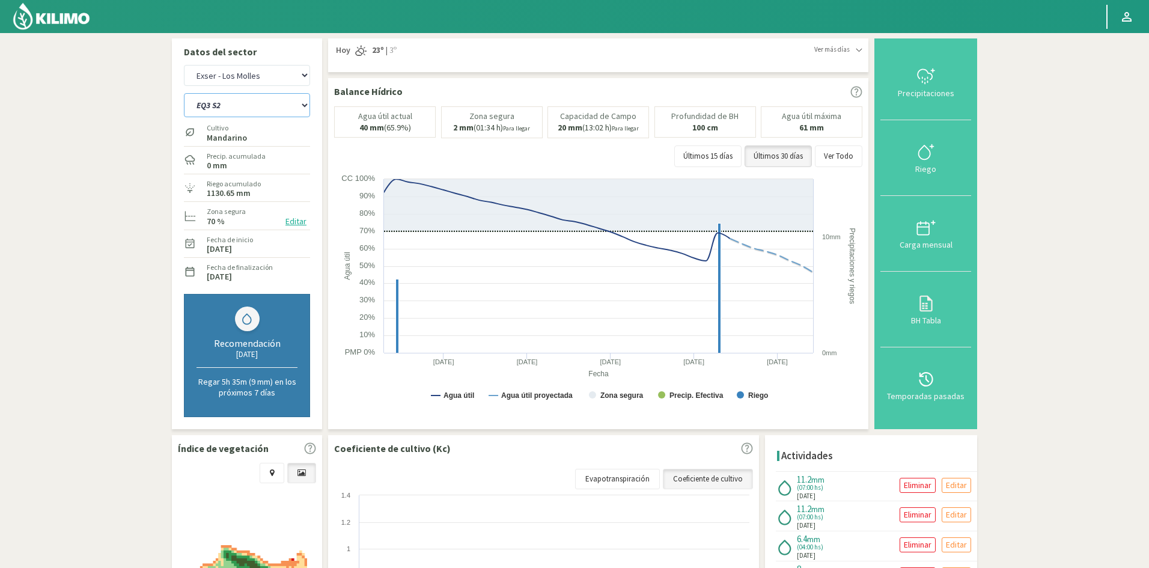
select select "530: Object"
click at [184, 93] on select "EQ1A S3 EQ1A S4 EQ1A S5 EQ1B S1 EQ1B S2 EQ1B S3 EQ1B S4 EQ1B S5 EQ2 S1 EQ2 S3 E…" at bounding box center [247, 105] width 126 height 24
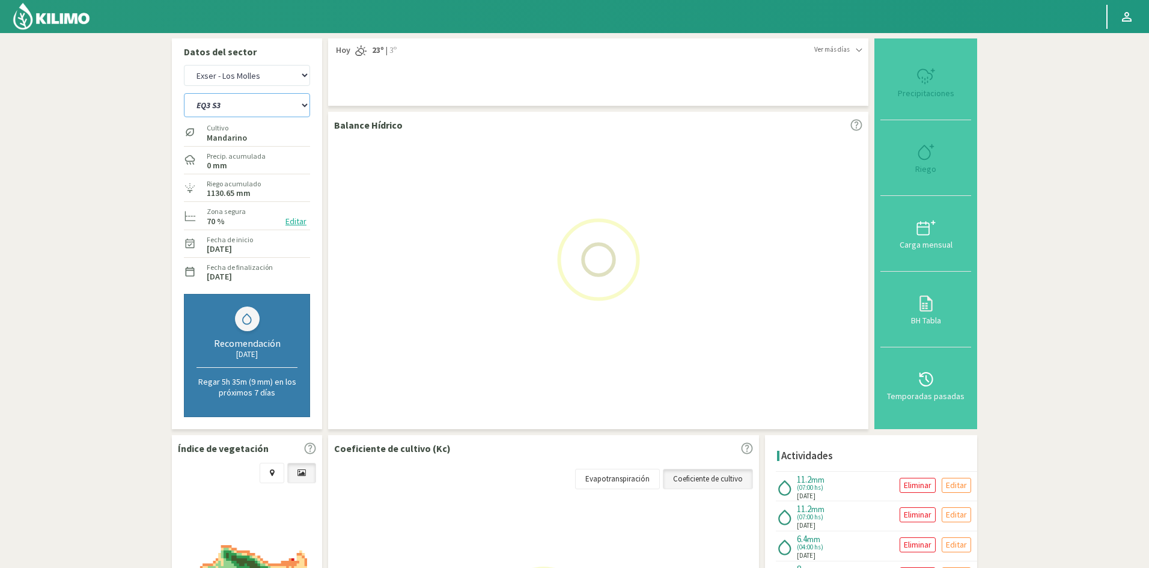
select select "49: Object"
click at [926, 169] on div "Riego" at bounding box center [926, 169] width 84 height 8
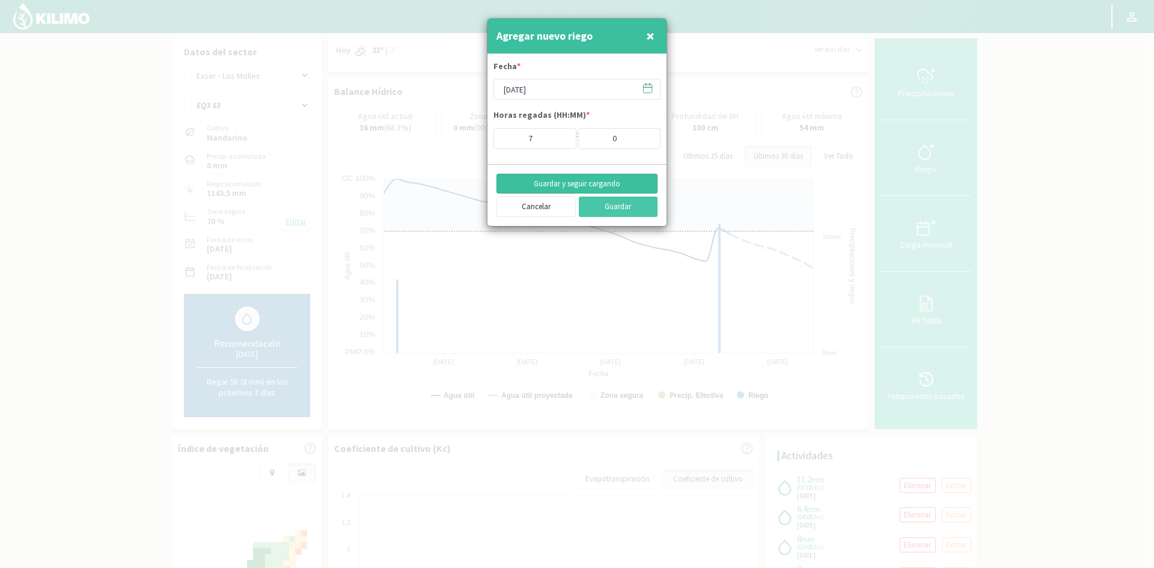
click at [556, 187] on button "Guardar y seguir cargando" at bounding box center [576, 184] width 161 height 20
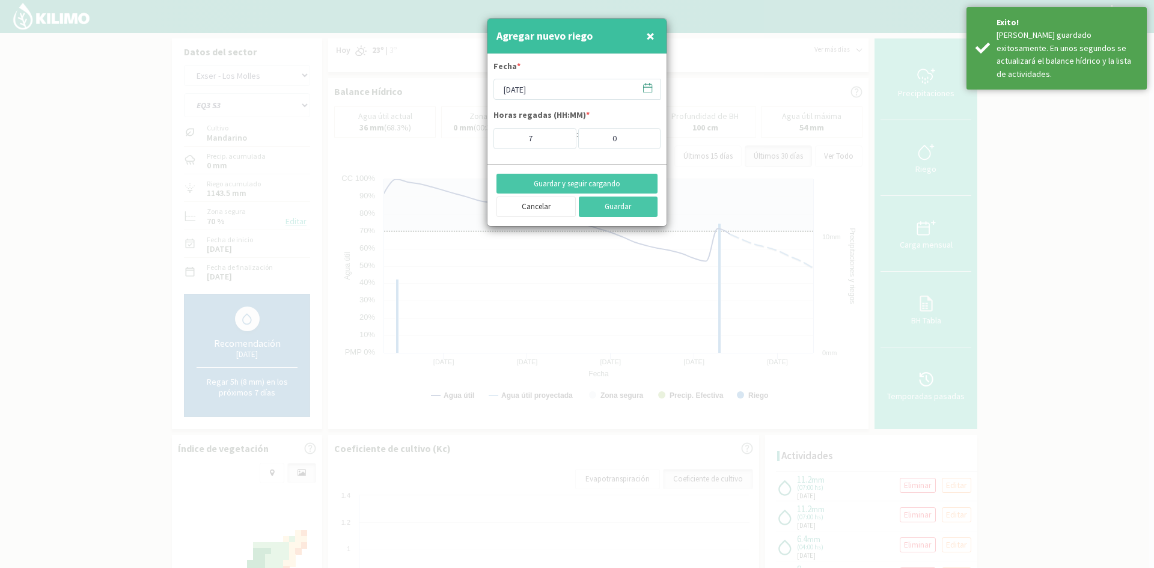
click at [650, 35] on span "×" at bounding box center [650, 36] width 8 height 20
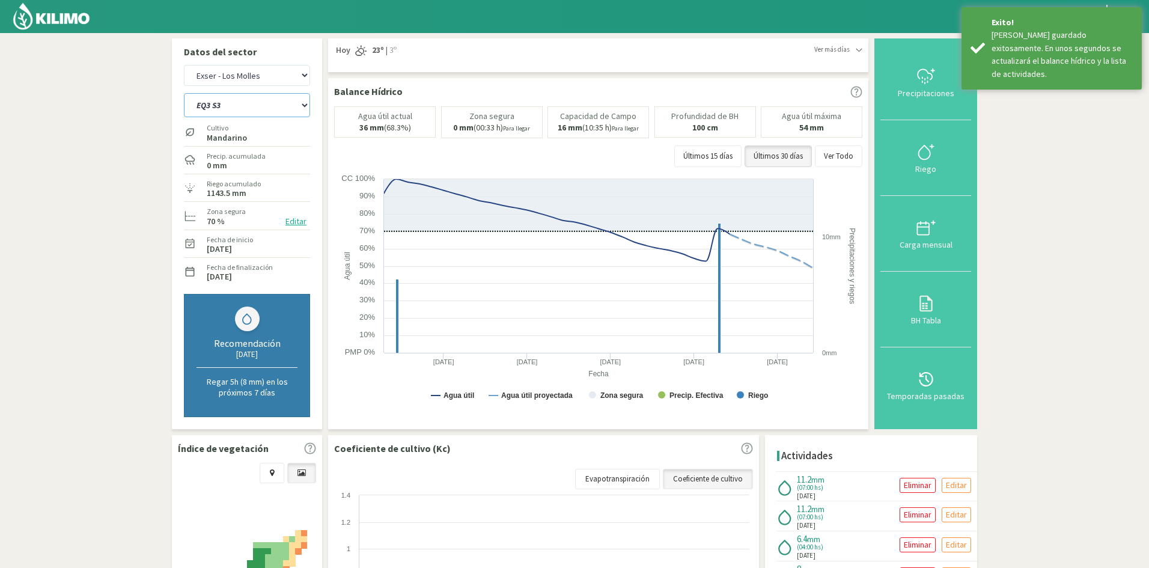
click at [226, 106] on select "EQ1A S3 EQ1A S4 EQ1A S5 EQ1B S1 EQ1B S2 EQ1B S3 EQ1B S4 EQ1B S5 EQ2 S1 EQ2 S3 E…" at bounding box center [247, 105] width 126 height 24
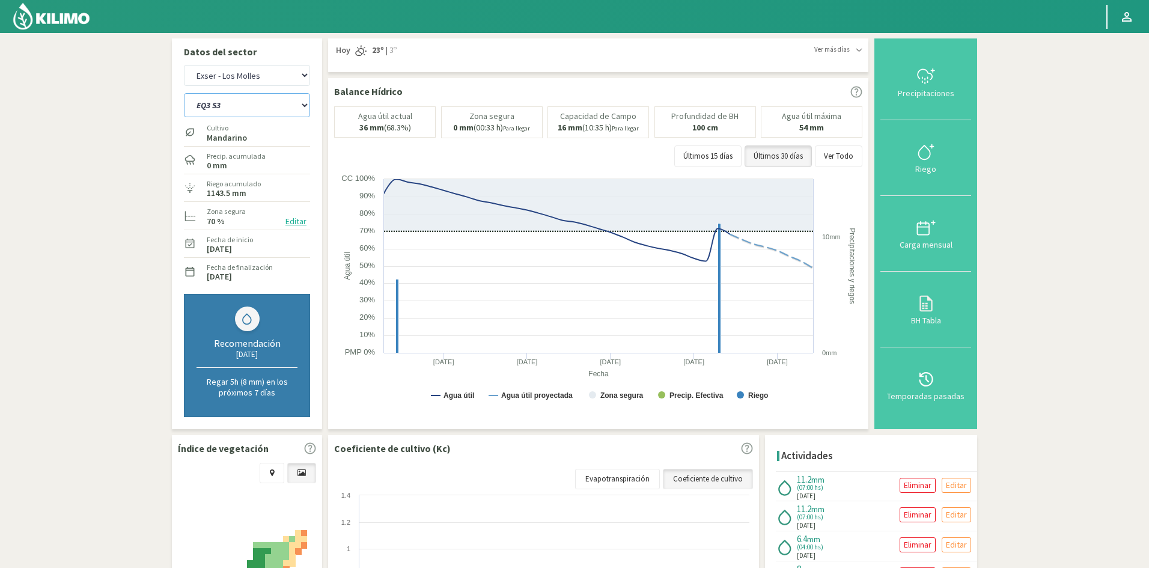
select select "554: Object"
click at [184, 93] on select "EQ1A S3 EQ1A S4 EQ1A S5 EQ1B S1 EQ1B S2 EQ1B S3 EQ1B S4 EQ1B S5 EQ2 S1 EQ2 S3 E…" at bounding box center [247, 105] width 126 height 24
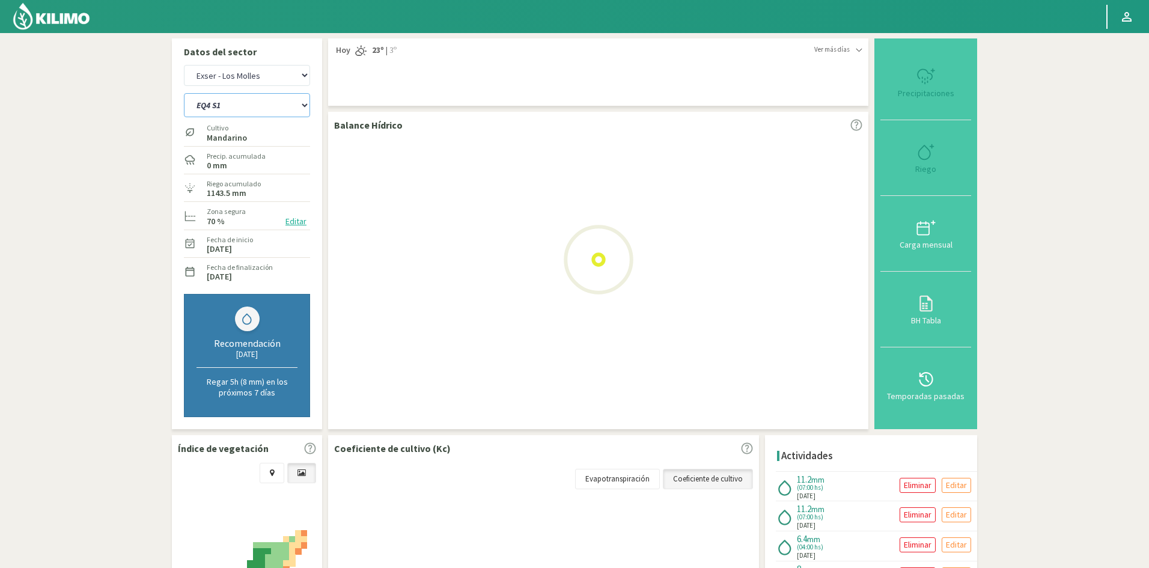
select select "51: Object"
select select "577: Object"
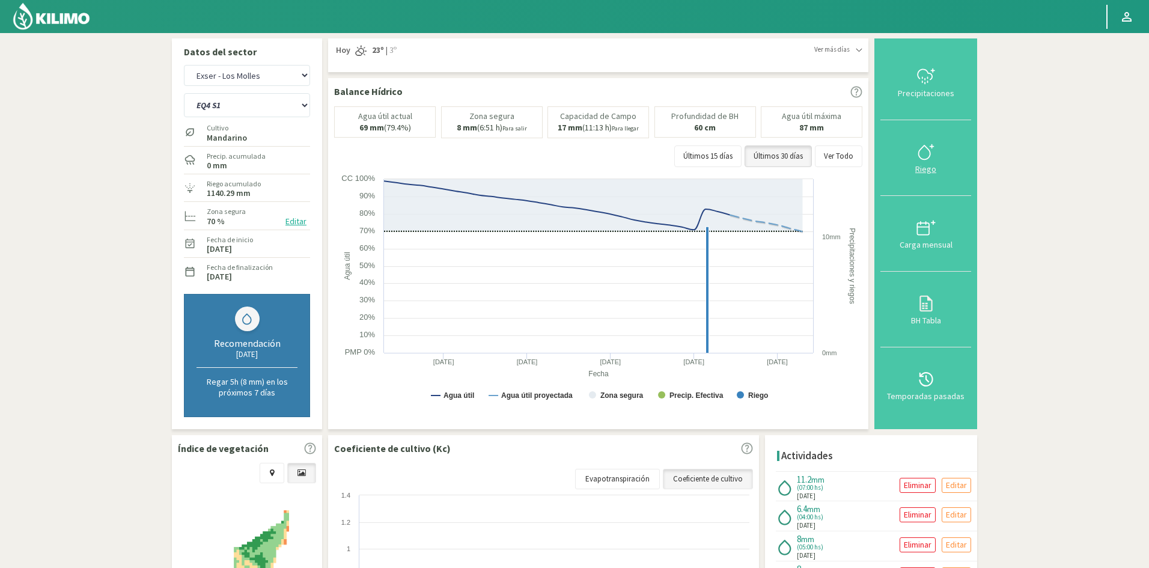
click at [929, 172] on div "Riego" at bounding box center [926, 169] width 84 height 8
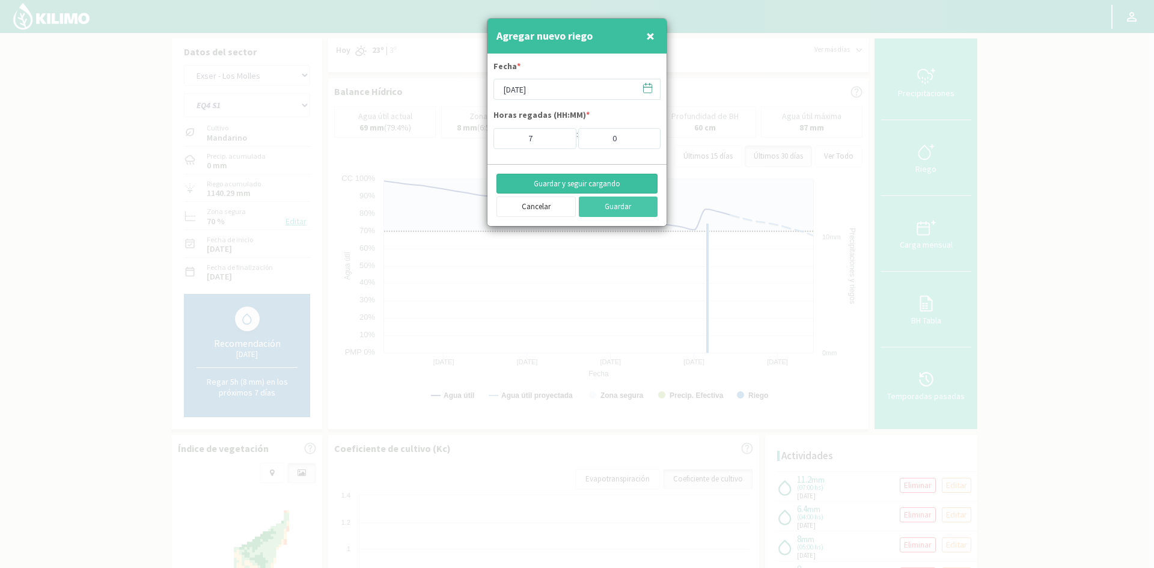
click at [556, 184] on button "Guardar y seguir cargando" at bounding box center [576, 184] width 161 height 20
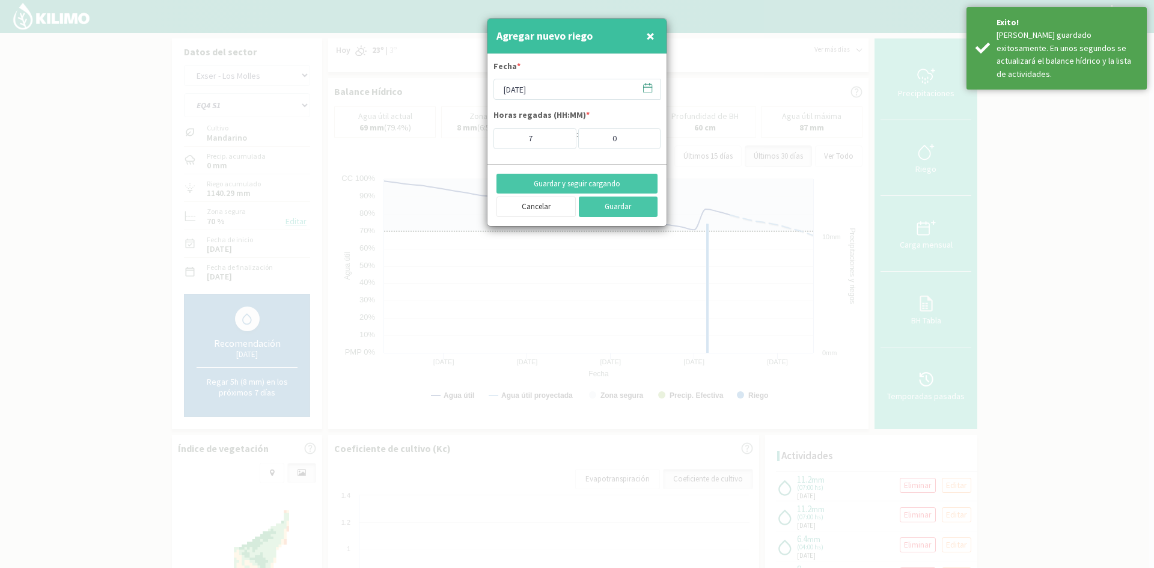
drag, startPoint x: 647, startPoint y: 39, endPoint x: 427, endPoint y: 82, distance: 224.6
click at [647, 38] on span "×" at bounding box center [650, 36] width 8 height 20
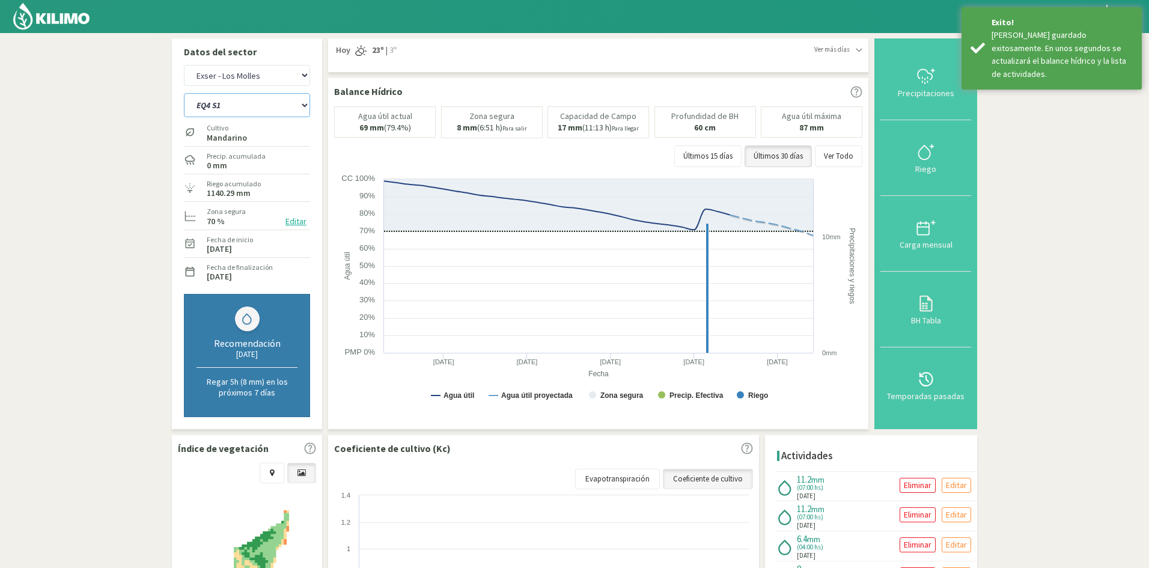
click at [271, 108] on select "EQ1A S3 EQ1A S4 EQ1A S5 EQ1B S1 EQ1B S2 EQ1B S3 EQ1B S4 EQ1B S5 EQ2 S1 EQ2 S3 E…" at bounding box center [247, 105] width 126 height 24
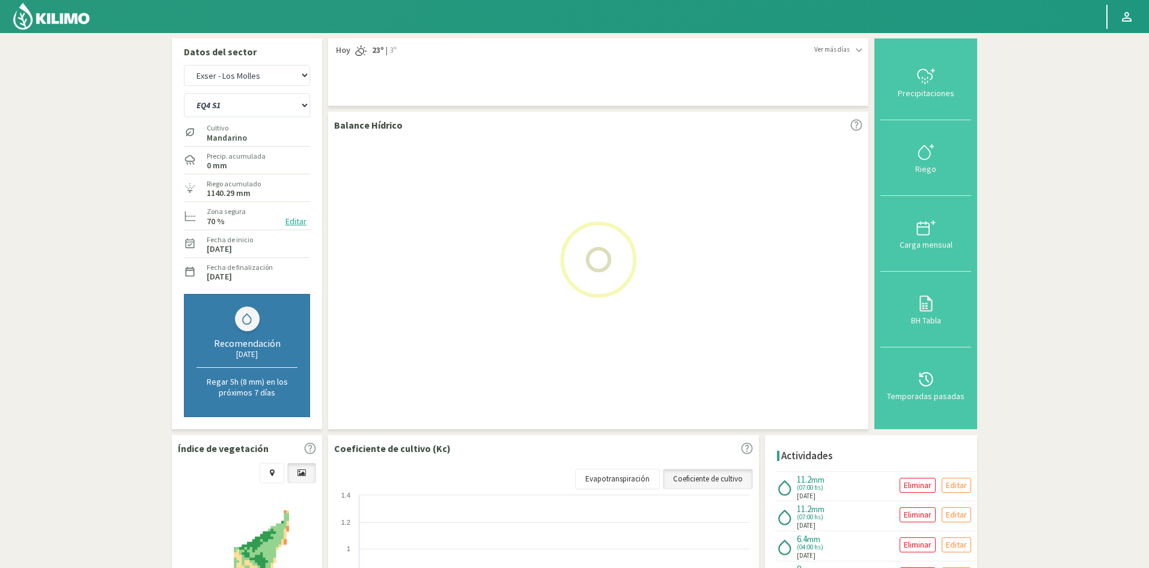
click at [1118, 342] on section "Datos del sector Exser - La [PERSON_NAME] Exser - Los [PERSON_NAME] EQ1A S3 EQ1…" at bounding box center [574, 401] width 1149 height 737
